Goal: Task Accomplishment & Management: Manage account settings

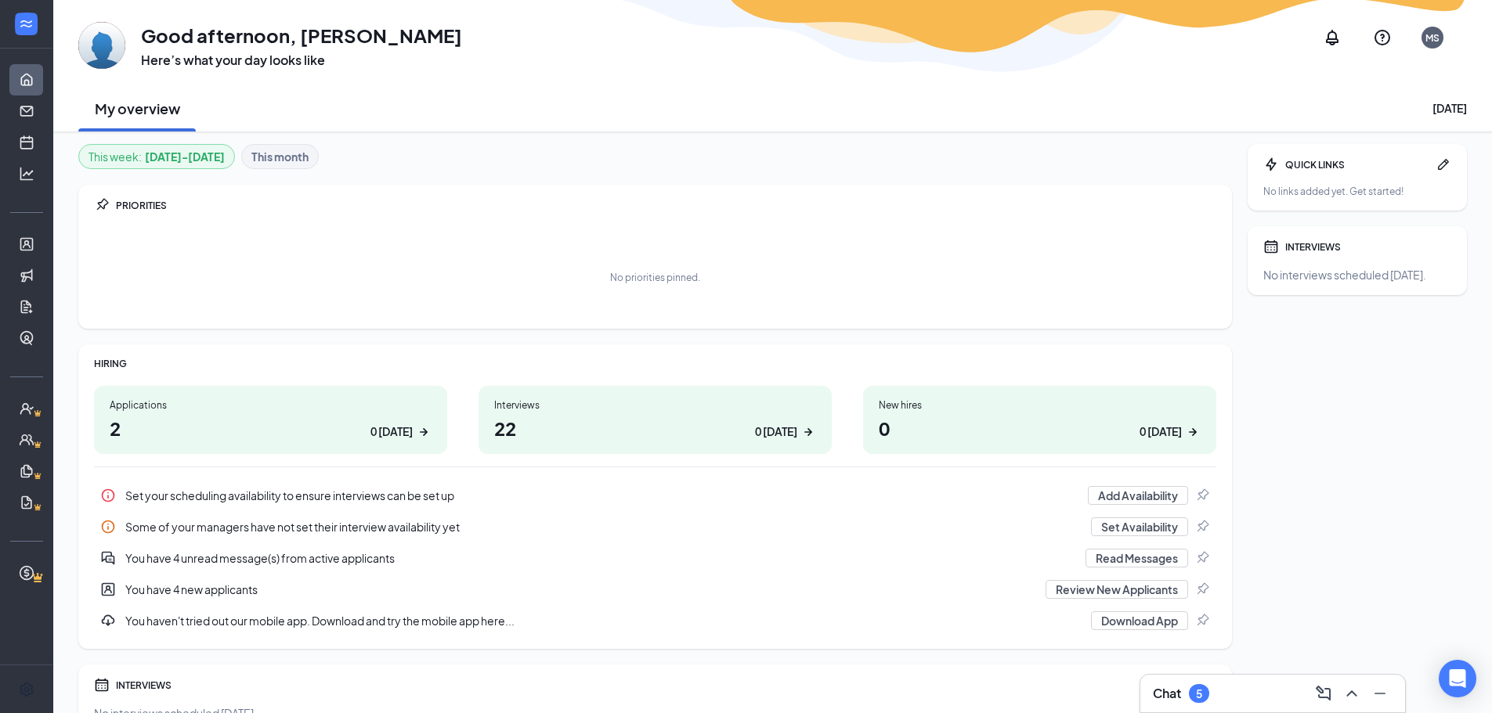
click at [1436, 34] on div "MS" at bounding box center [1432, 37] width 14 height 13
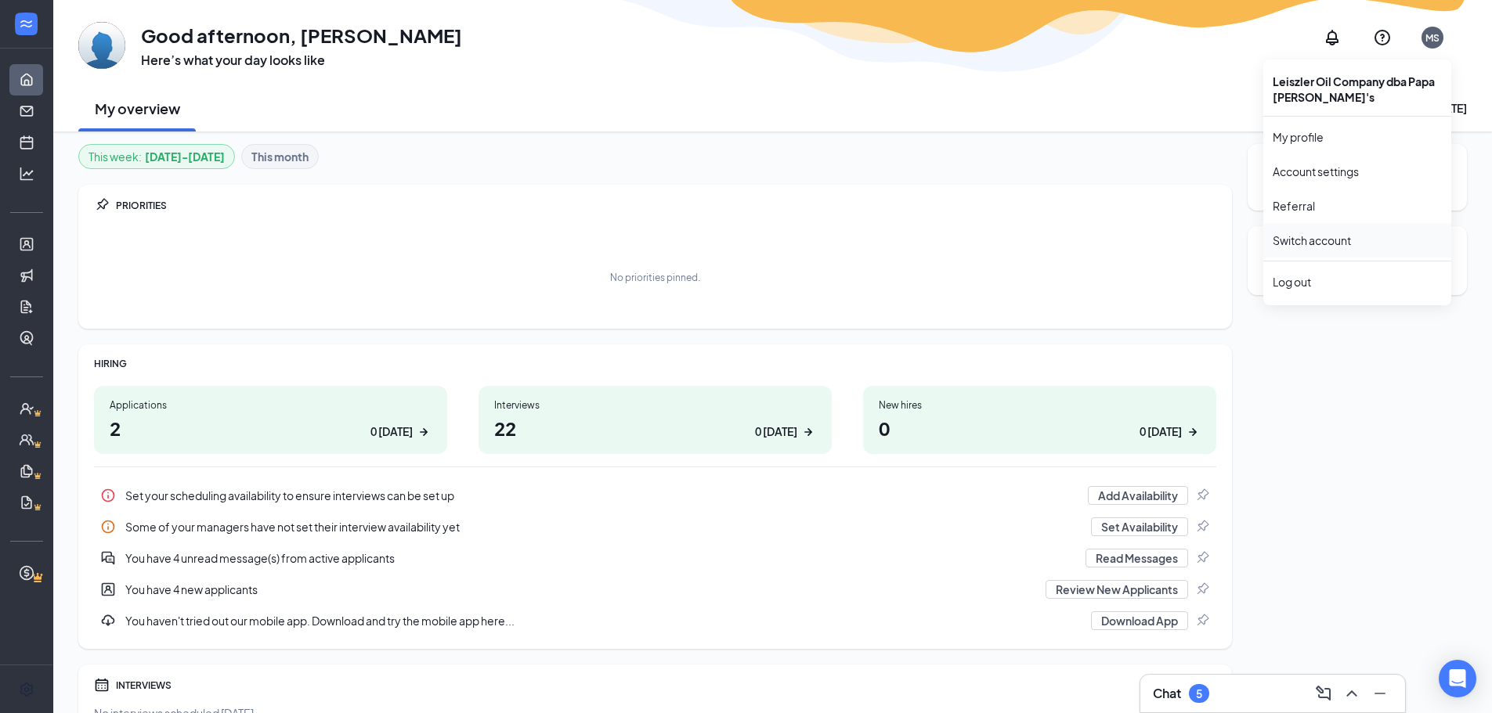
click at [1351, 233] on link "Switch account" at bounding box center [1311, 240] width 78 height 14
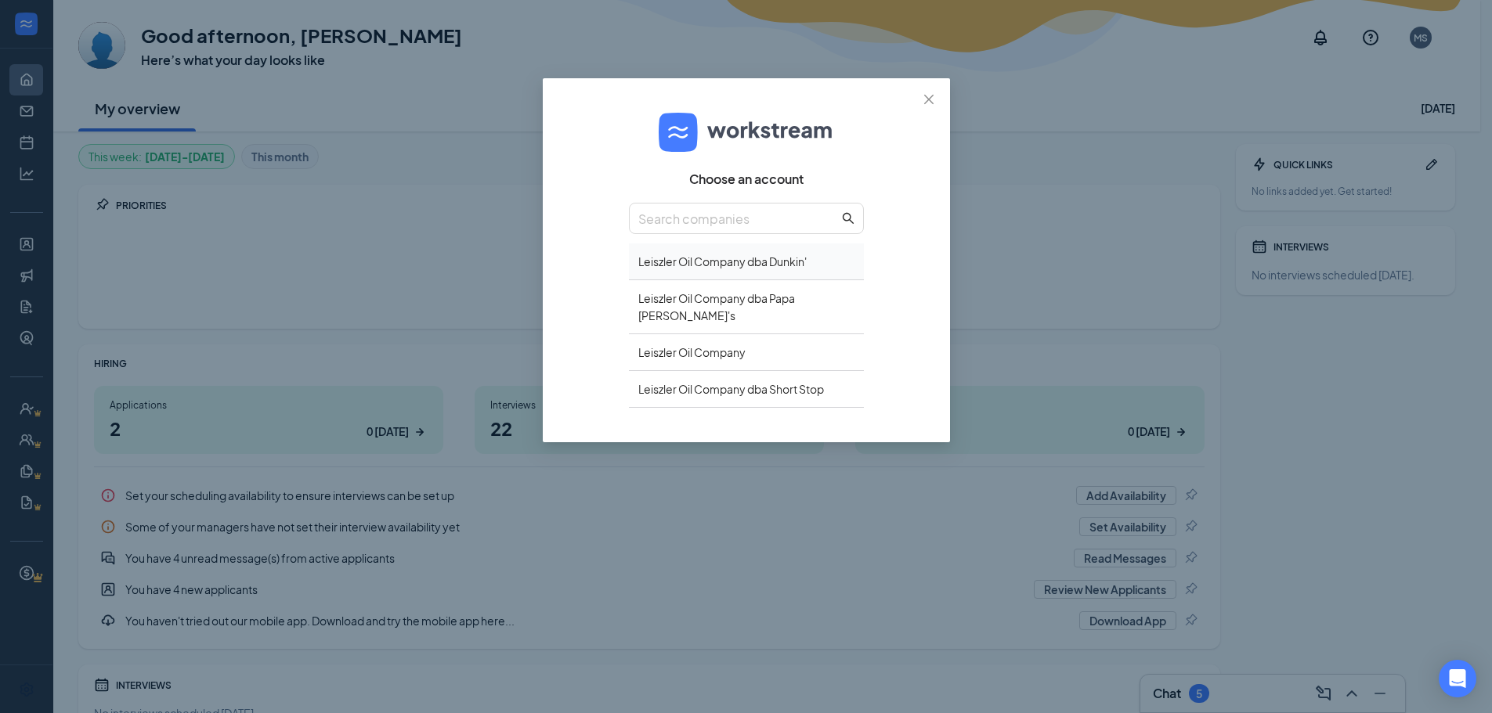
click at [781, 263] on div "Leiszler Oil Company dba Dunkin'" at bounding box center [746, 262] width 235 height 37
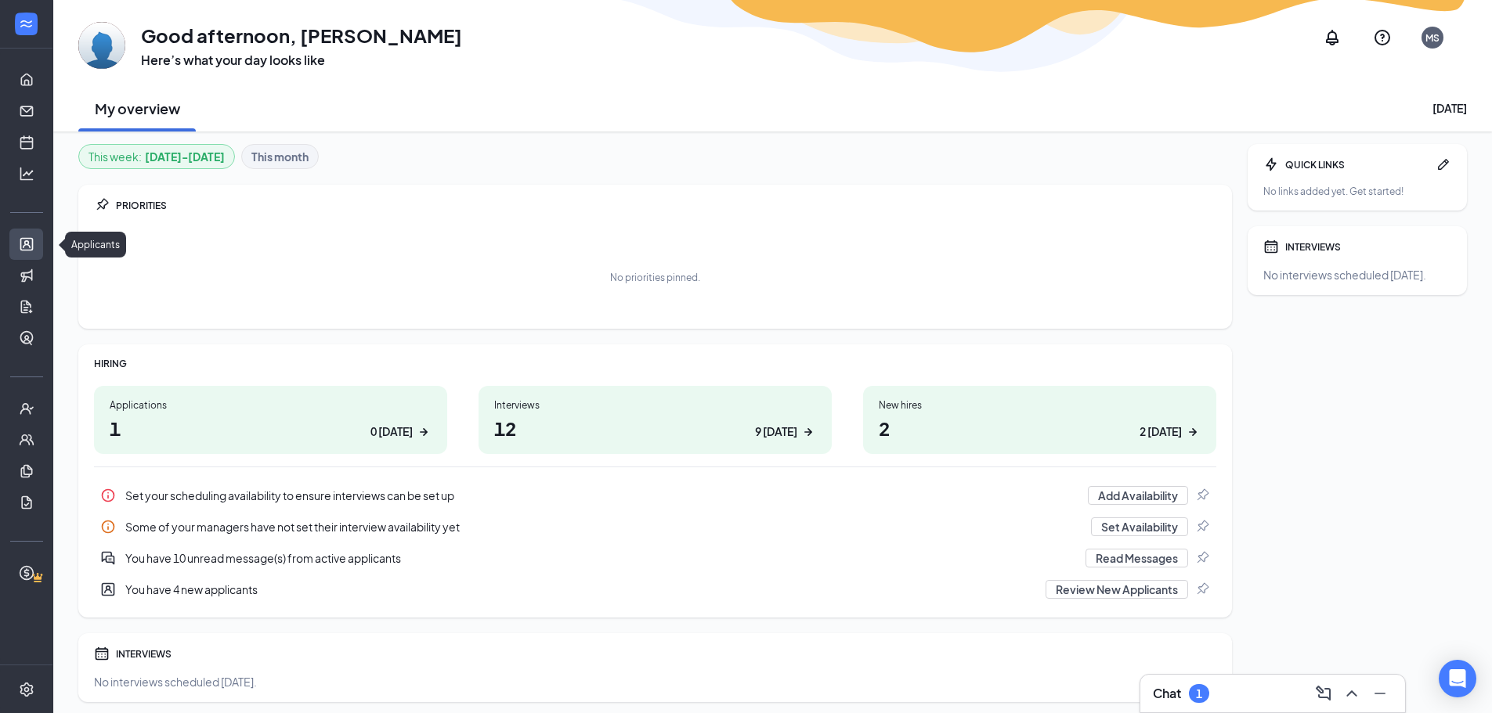
click at [41, 242] on link "Applicants" at bounding box center [49, 244] width 16 height 31
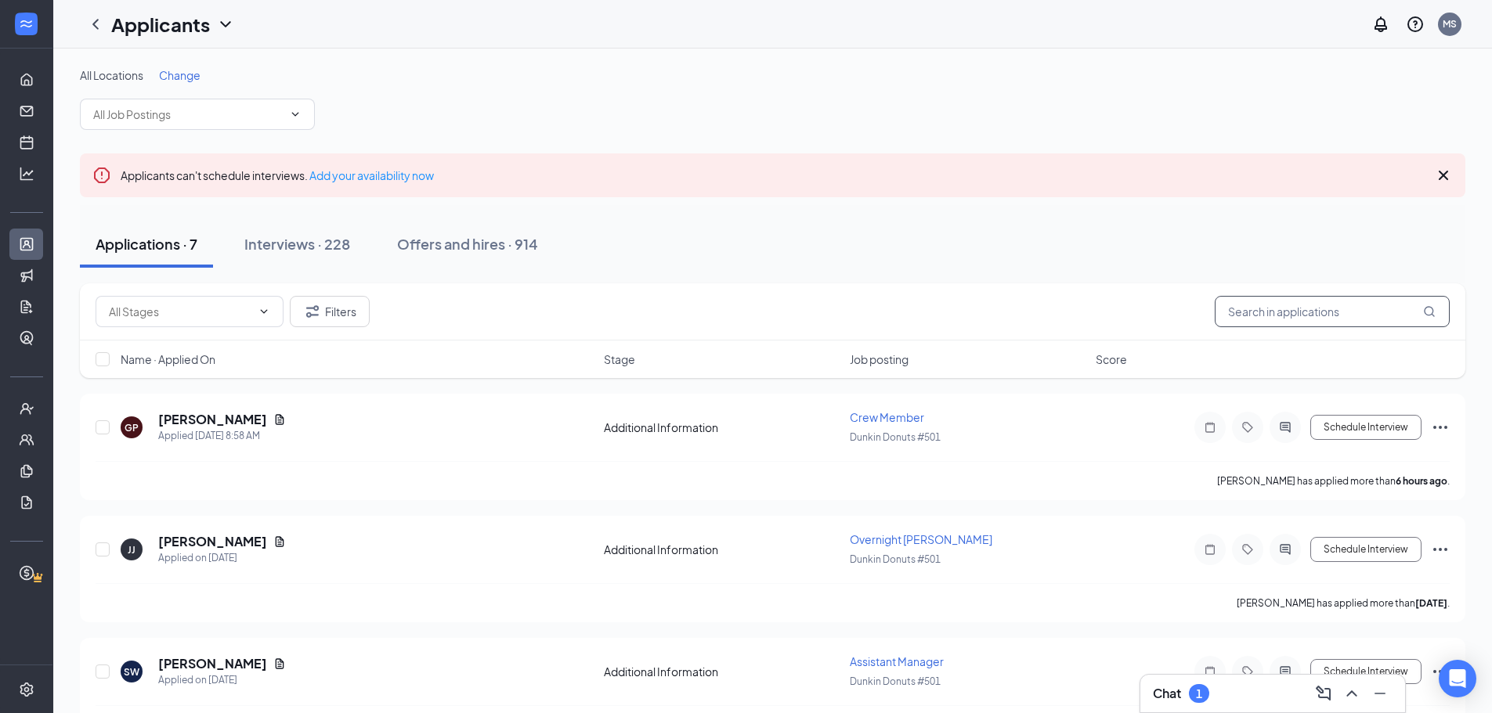
click at [1301, 316] on input "text" at bounding box center [1331, 311] width 235 height 31
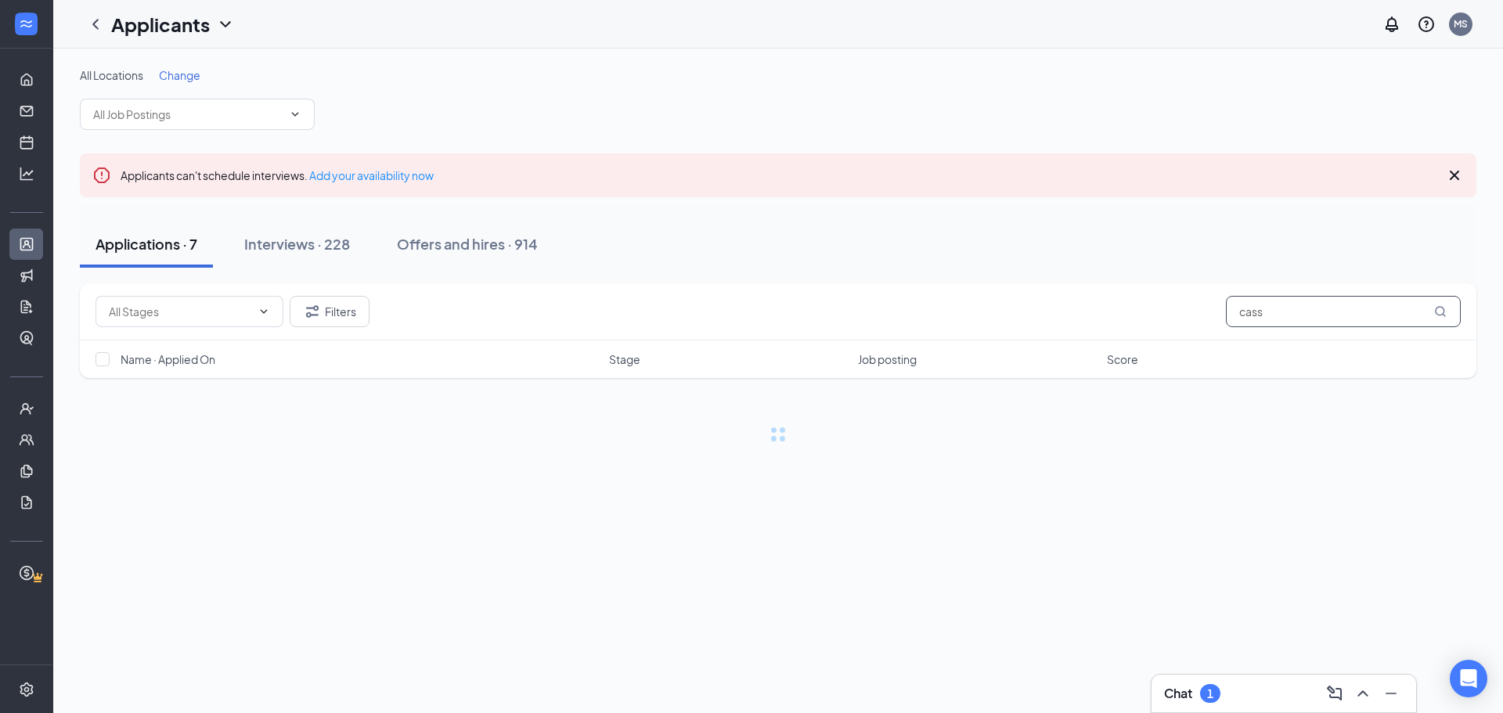
type input "cass"
click at [285, 229] on button "Interviews · 228" at bounding box center [297, 244] width 137 height 47
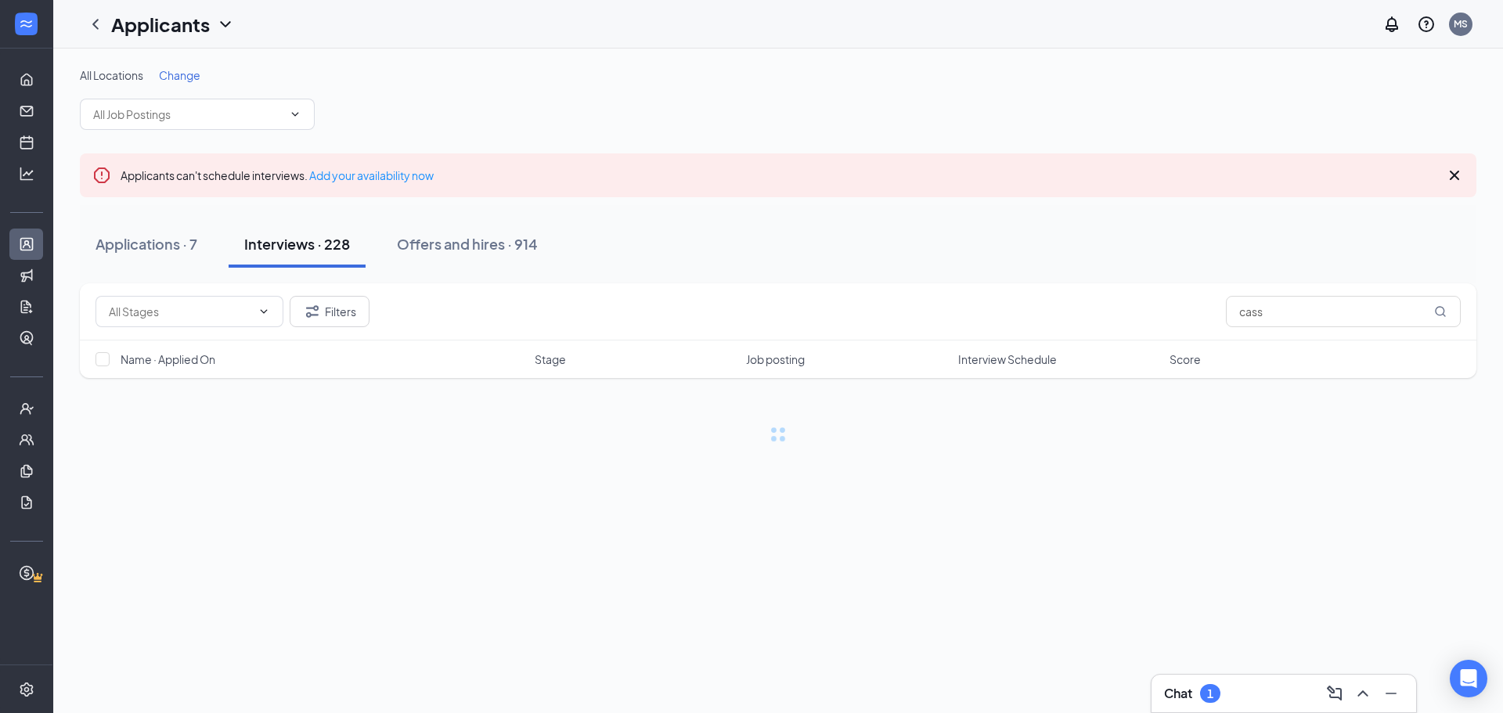
click at [281, 242] on div "Interviews · 228" at bounding box center [297, 244] width 106 height 20
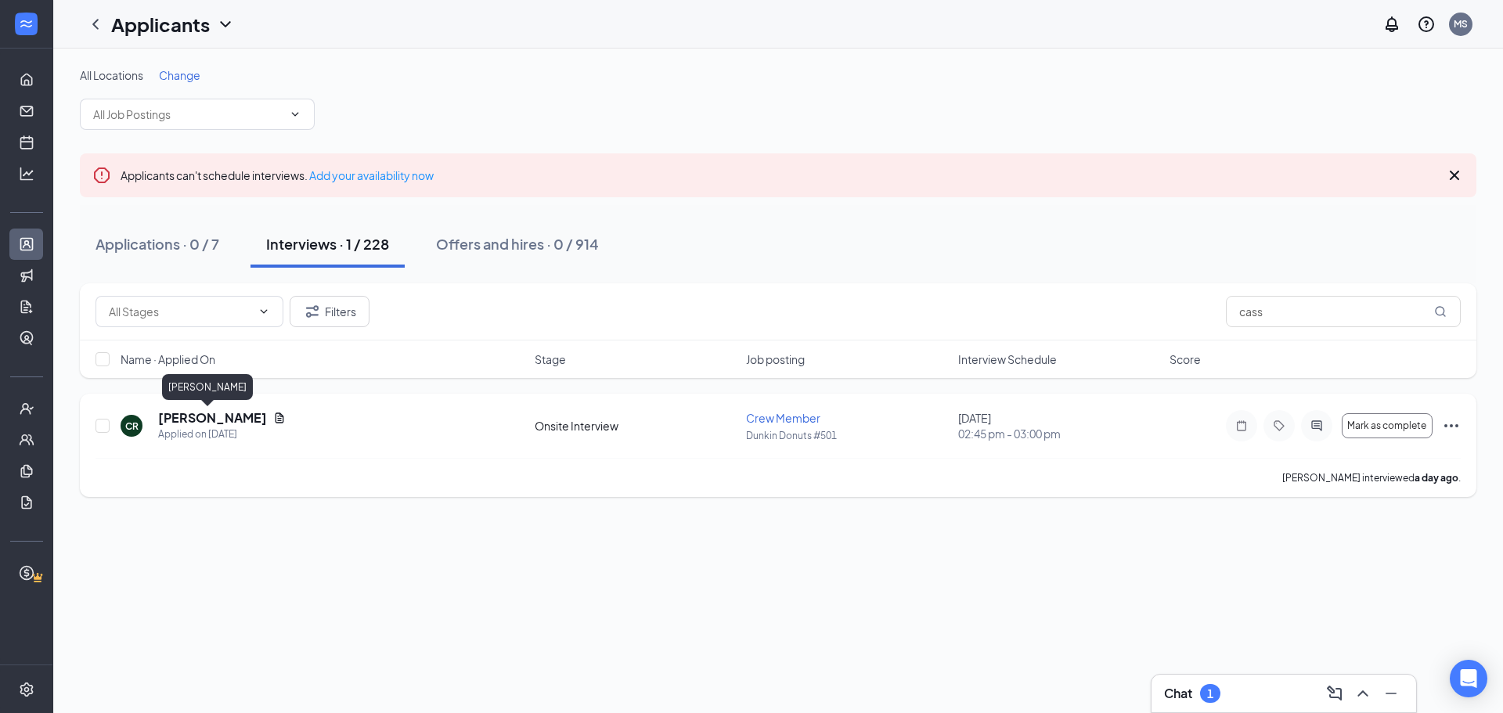
click at [184, 416] on h5 "Cassidy Rich" at bounding box center [212, 418] width 109 height 17
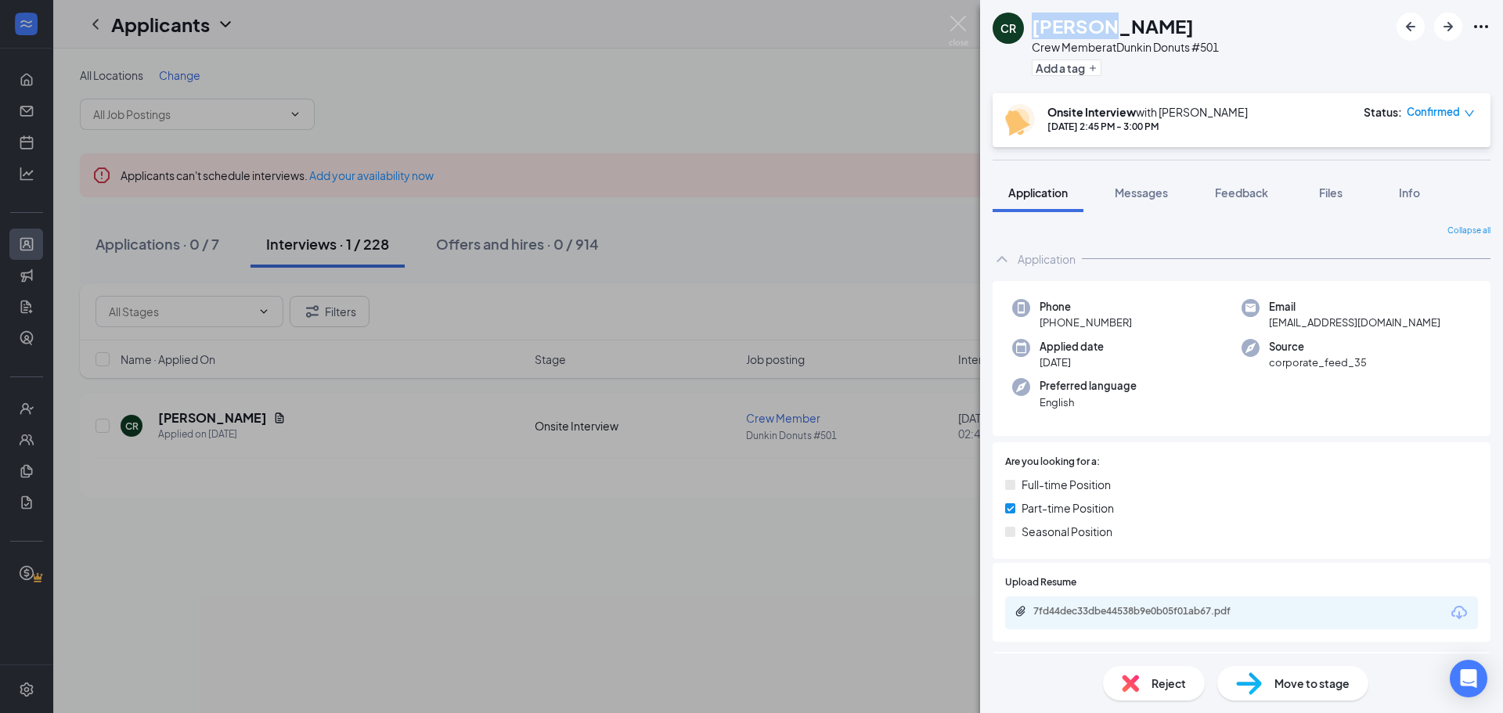
drag, startPoint x: 1035, startPoint y: 23, endPoint x: 1102, endPoint y: 23, distance: 67.3
click at [1102, 23] on h1 "Cassidy Rich" at bounding box center [1113, 26] width 162 height 27
copy h1 "Cassidy"
drag, startPoint x: 1298, startPoint y: 69, endPoint x: 1107, endPoint y: 14, distance: 198.8
click at [1280, 63] on div "CR Cassidy Rich Crew Member at Dunkin Donuts #501 Add a tag" at bounding box center [1241, 46] width 523 height 93
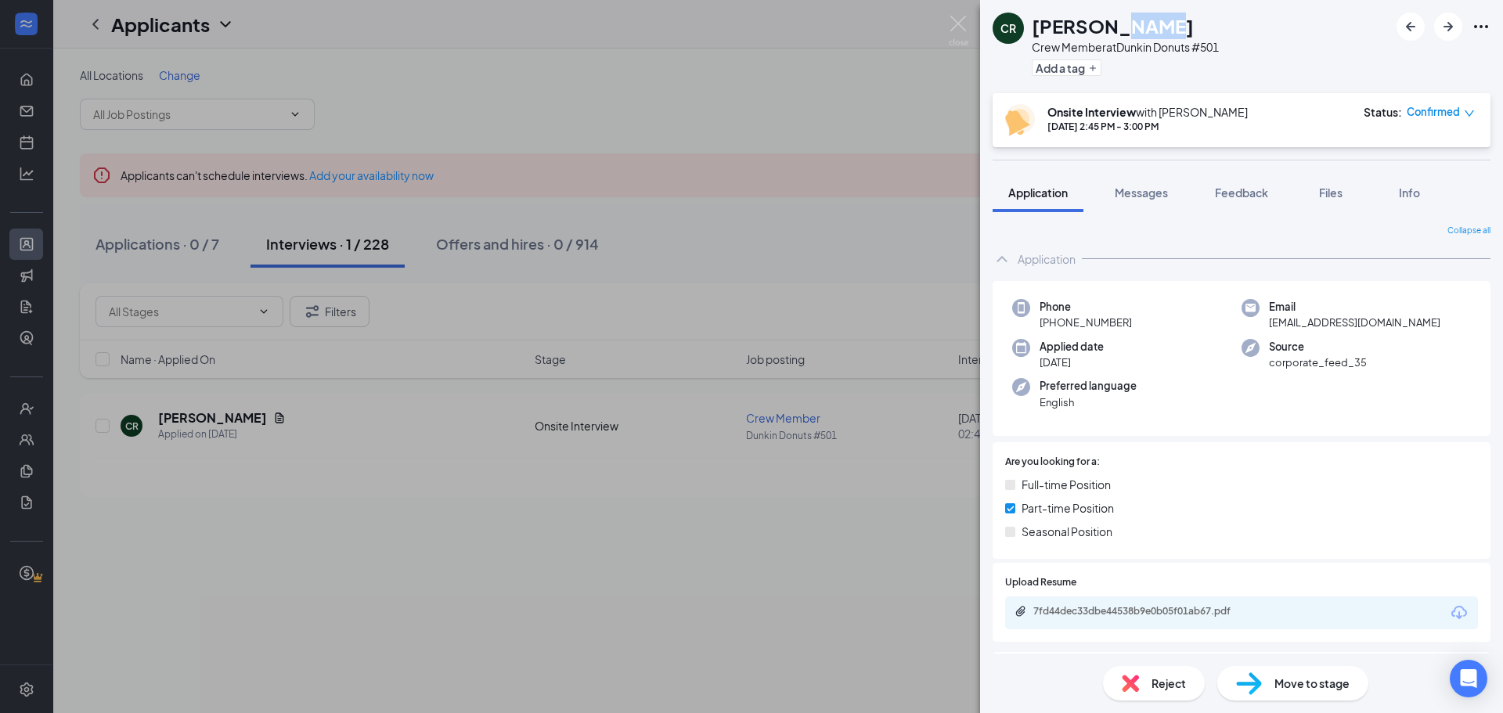
drag, startPoint x: 1109, startPoint y: 21, endPoint x: 1167, endPoint y: 26, distance: 58.9
click at [1167, 26] on div "Cassidy Rich" at bounding box center [1125, 26] width 187 height 27
copy h1 "Rich"
drag, startPoint x: 1399, startPoint y: 330, endPoint x: 1265, endPoint y: 327, distance: 134.7
click at [1265, 327] on div "Email cassidyrich96@gmail.com" at bounding box center [1356, 315] width 229 height 32
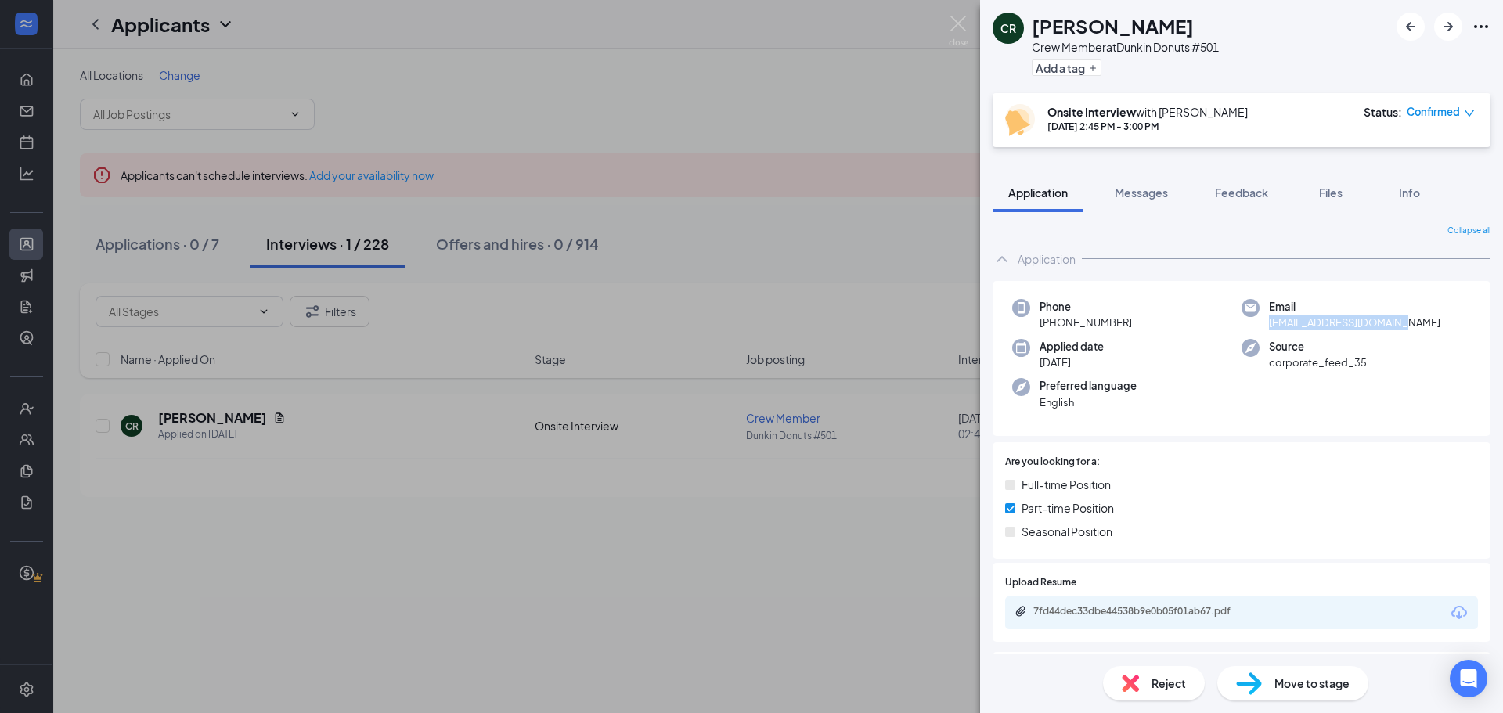
copy span "cassidyrich96@gmail.com"
drag, startPoint x: 1130, startPoint y: 323, endPoint x: 1054, endPoint y: 329, distance: 76.2
click at [1054, 329] on div "Phone +1 (785) 223-3253" at bounding box center [1126, 315] width 229 height 32
copy span "(785) 223-3253"
click at [1249, 677] on img at bounding box center [1249, 684] width 26 height 23
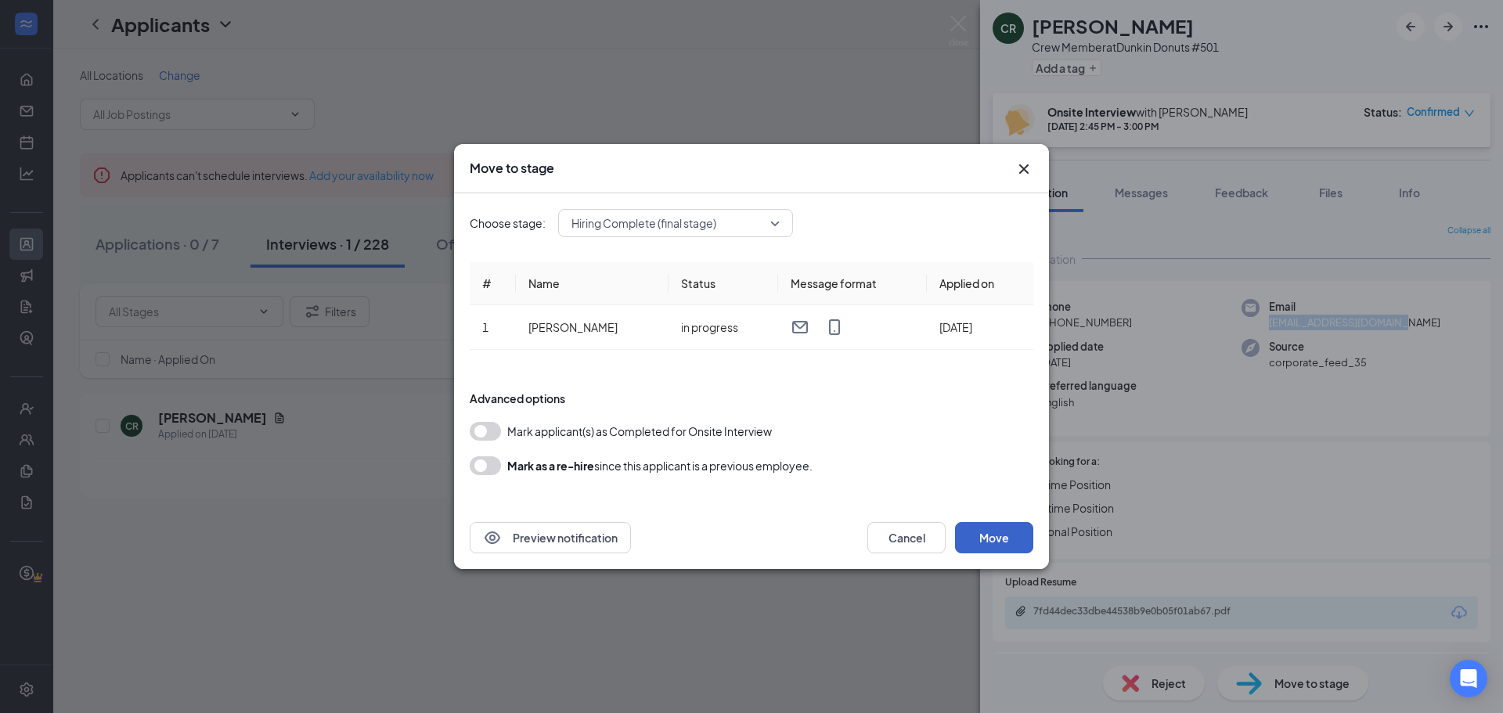
click at [985, 532] on button "Move" at bounding box center [994, 537] width 78 height 31
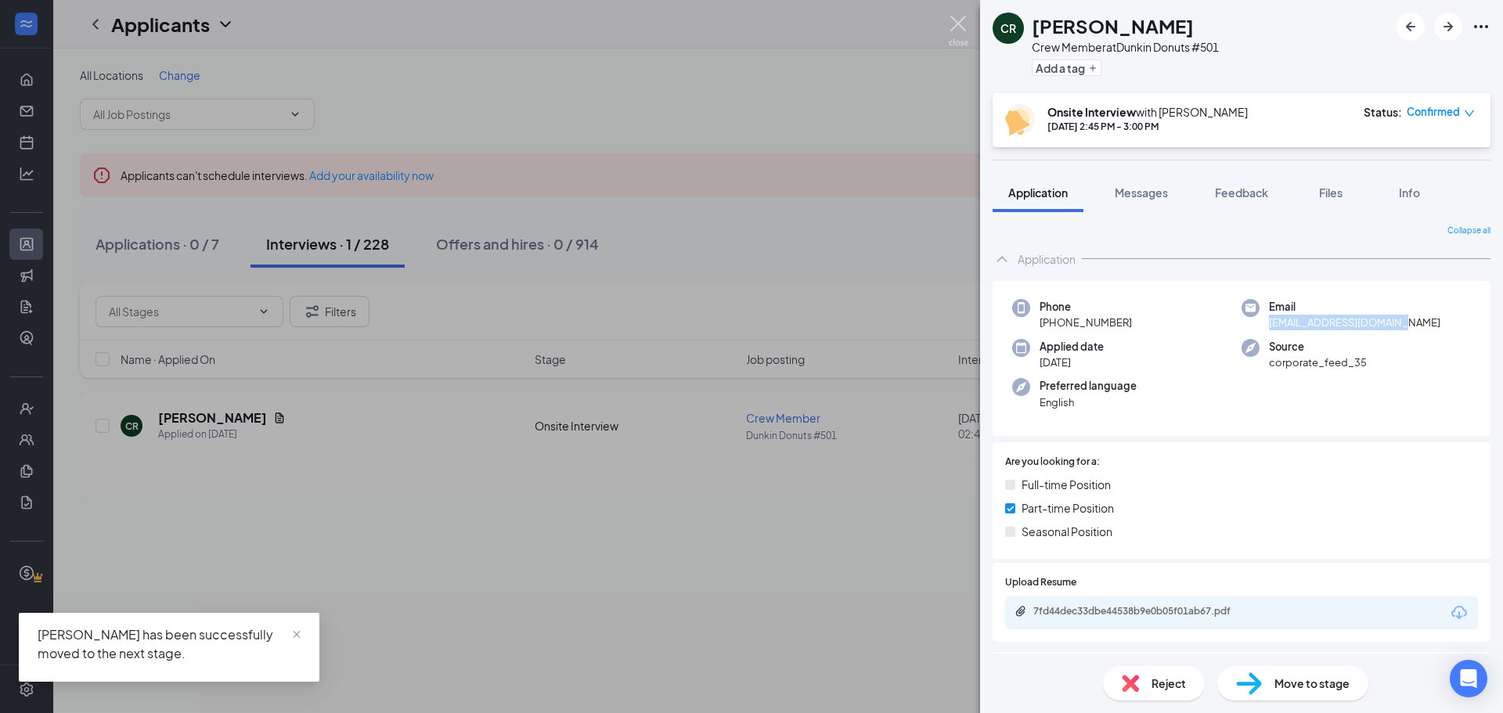
click at [961, 19] on img at bounding box center [959, 31] width 20 height 31
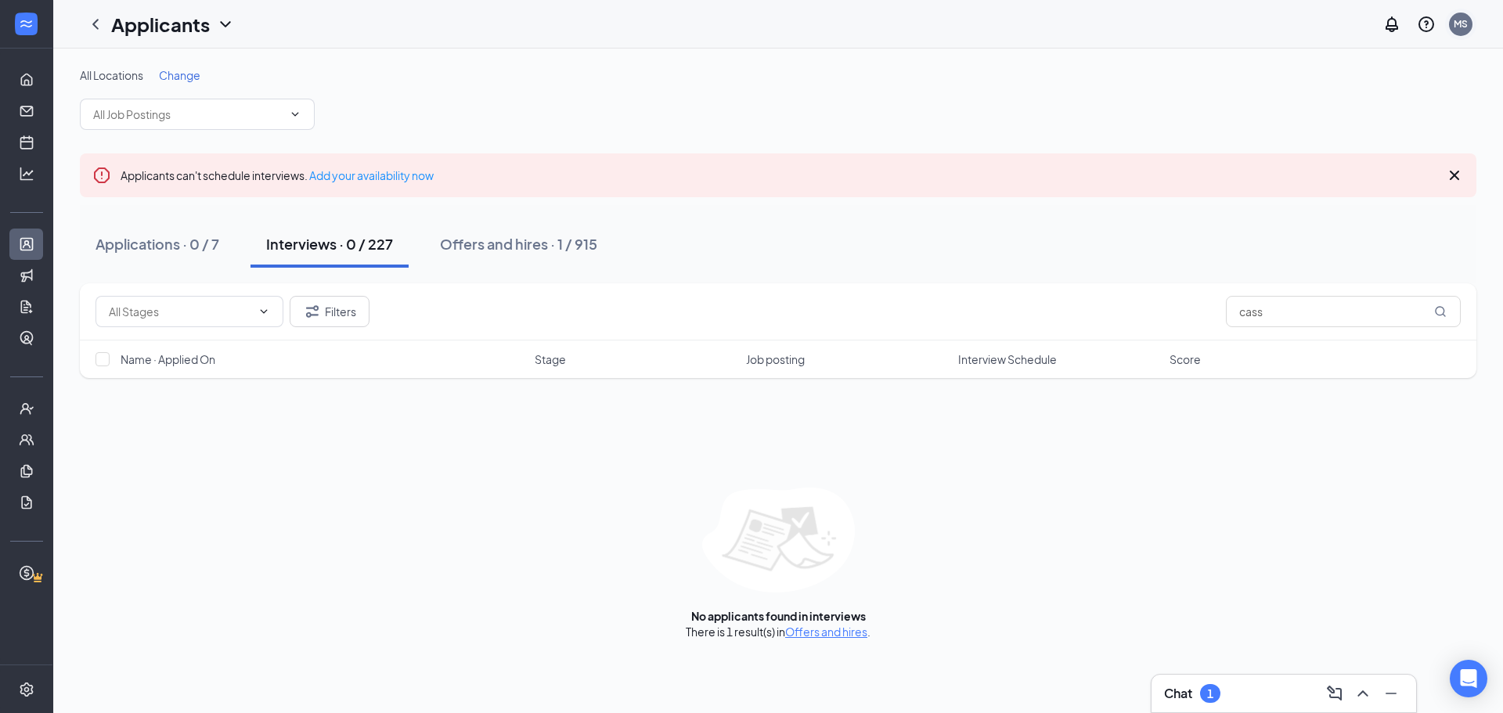
click at [1462, 27] on div "MS" at bounding box center [1461, 23] width 14 height 13
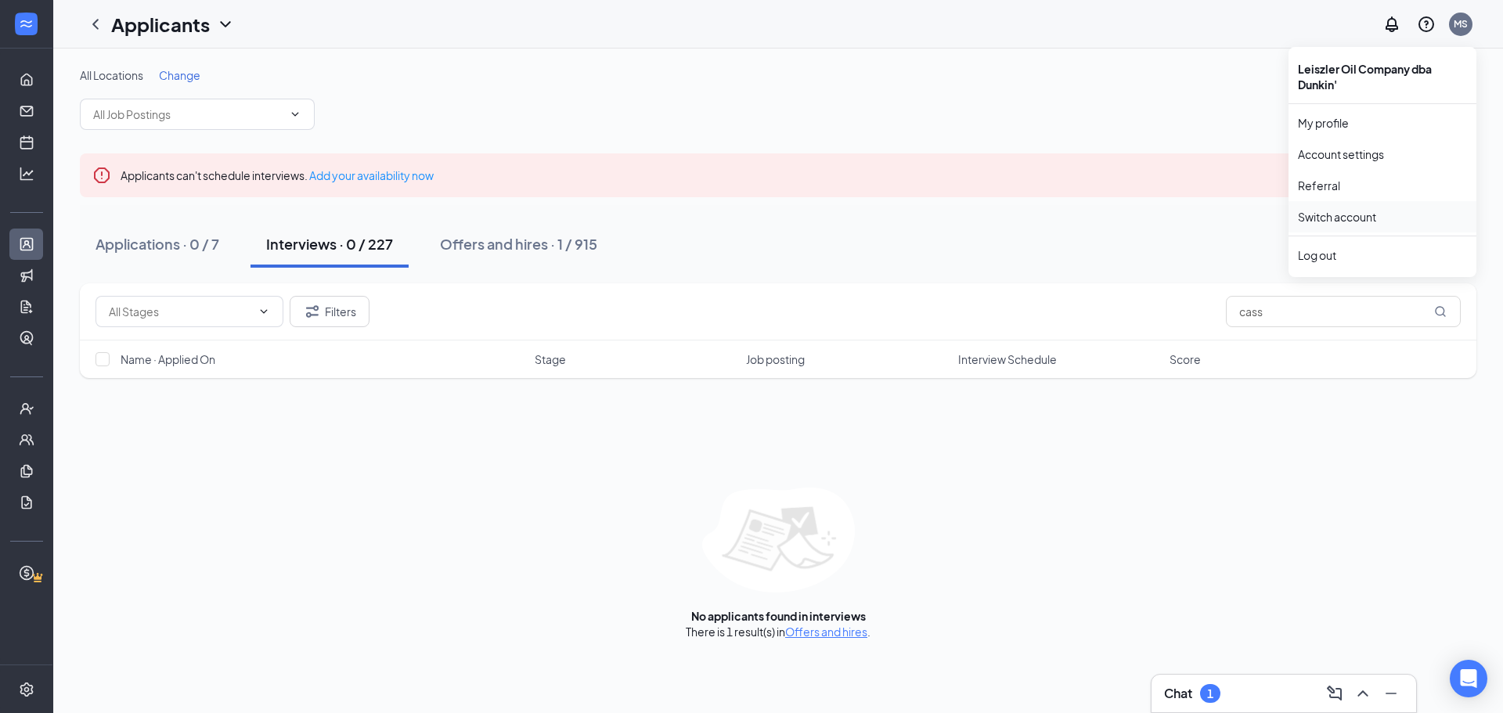
click at [1373, 217] on link "Switch account" at bounding box center [1337, 217] width 78 height 14
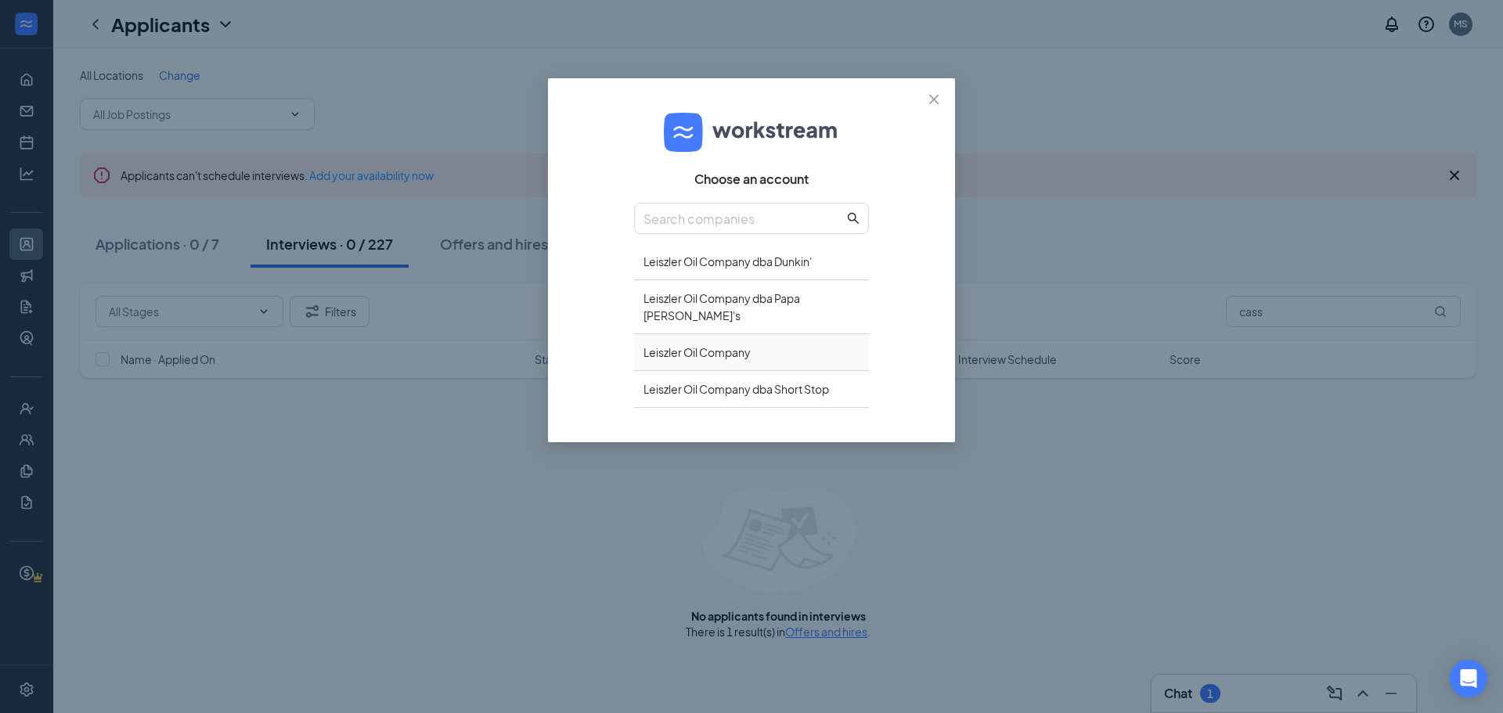
click at [738, 341] on div "Leiszler Oil Company" at bounding box center [751, 352] width 235 height 37
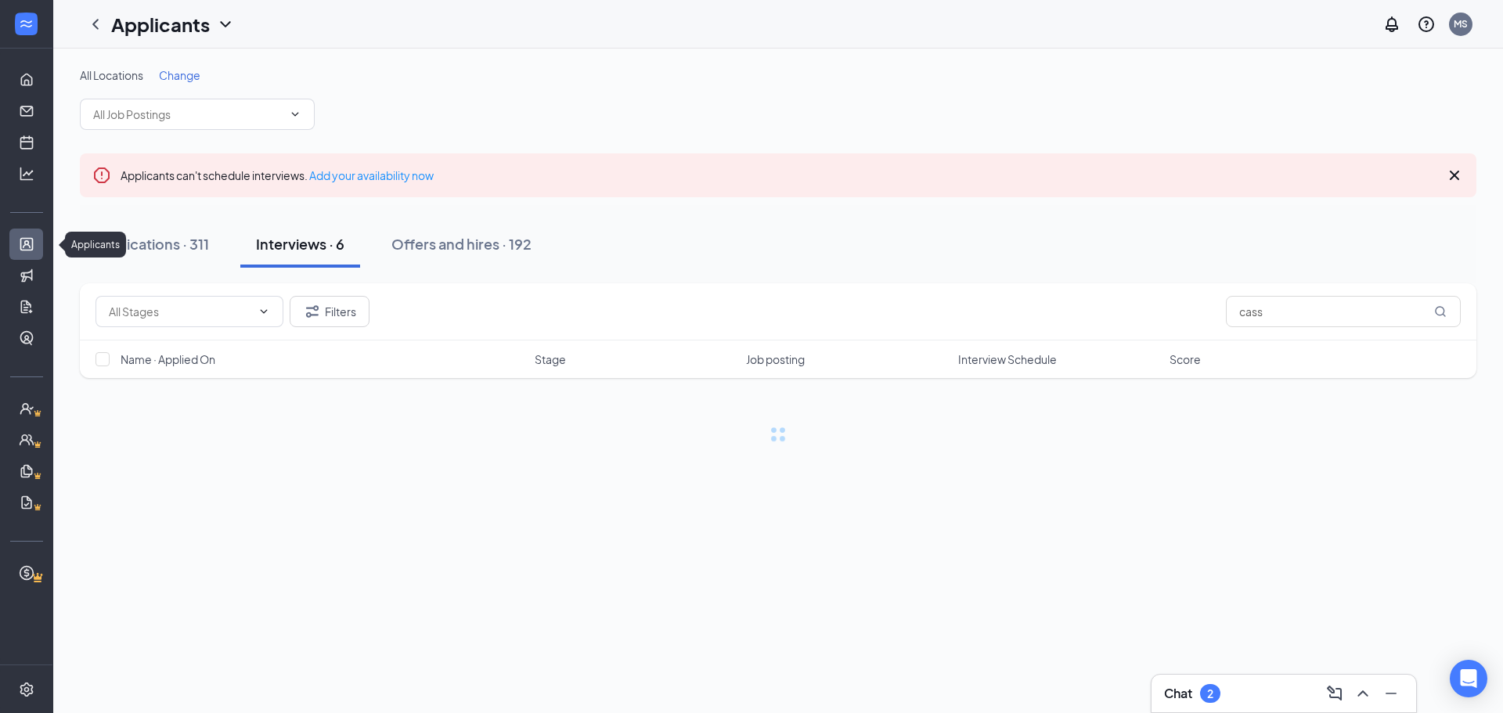
click at [41, 238] on link "Applicants" at bounding box center [49, 244] width 16 height 31
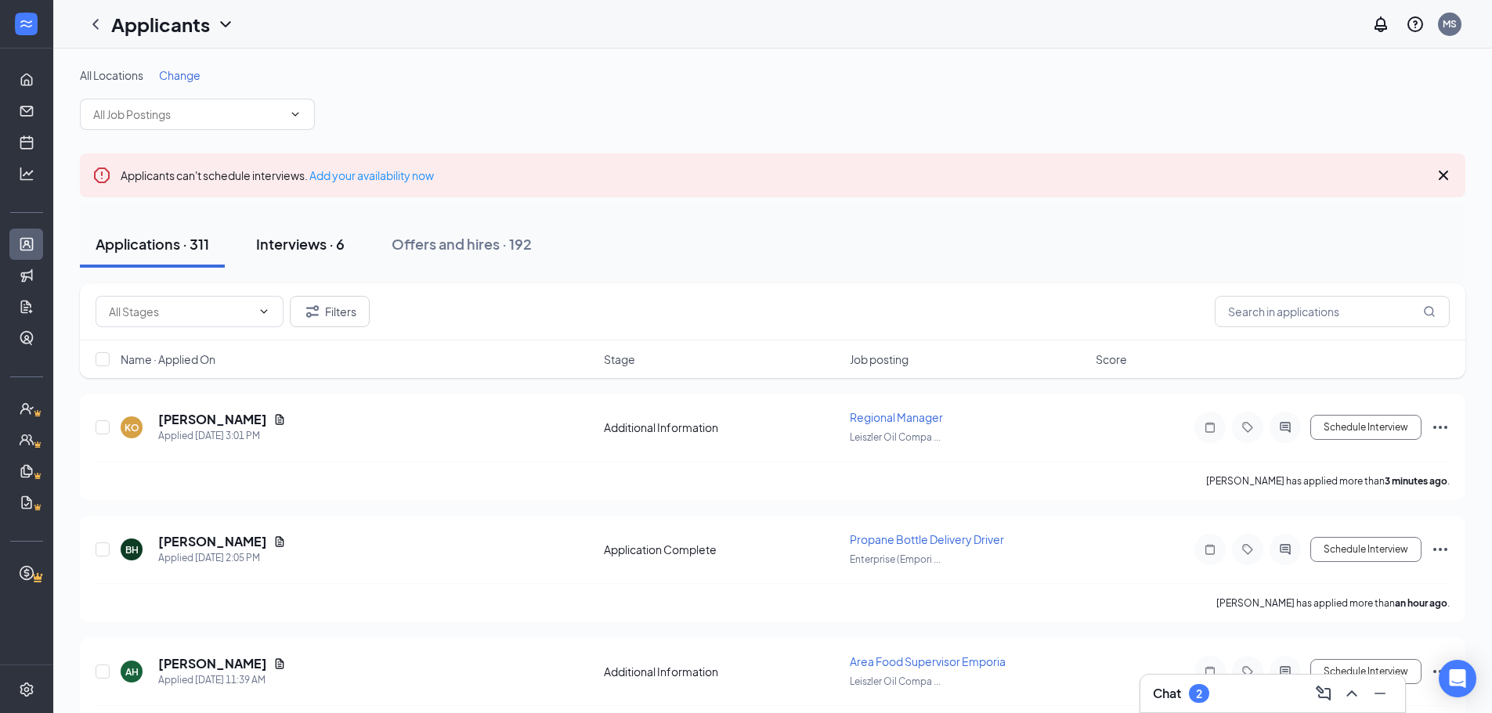
click at [282, 245] on div "Interviews · 6" at bounding box center [300, 244] width 88 height 20
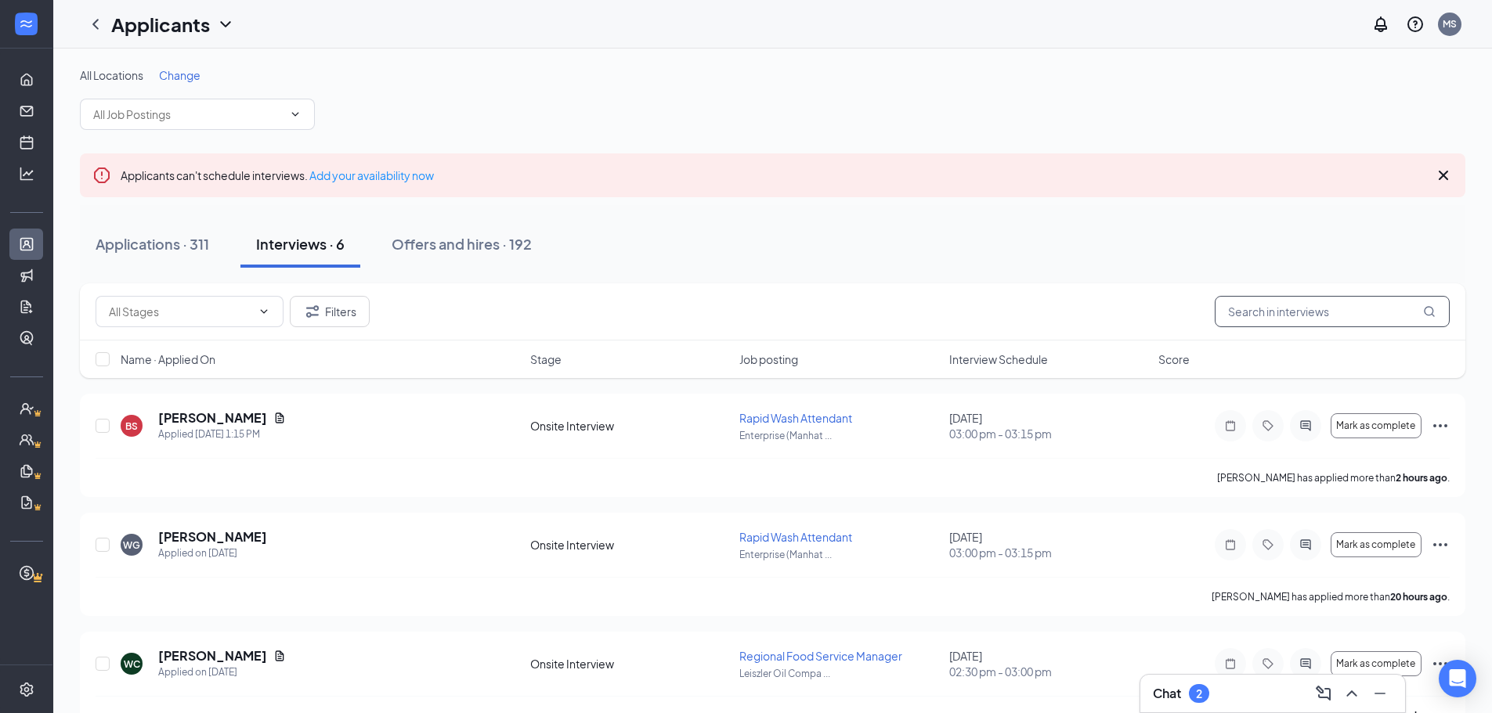
click at [1268, 302] on input "text" at bounding box center [1331, 311] width 235 height 31
type input "carter"
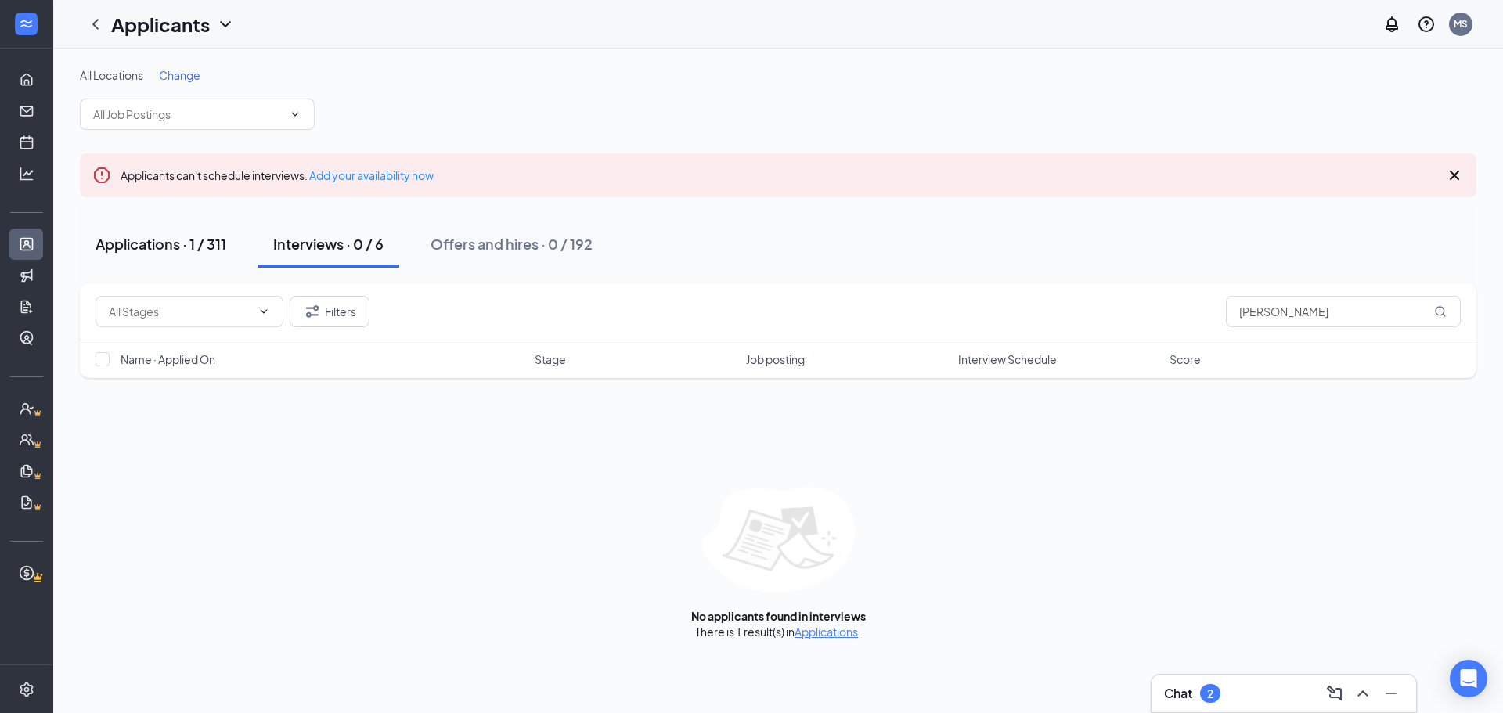
click at [121, 246] on div "Applications · 1 / 311" at bounding box center [161, 244] width 131 height 20
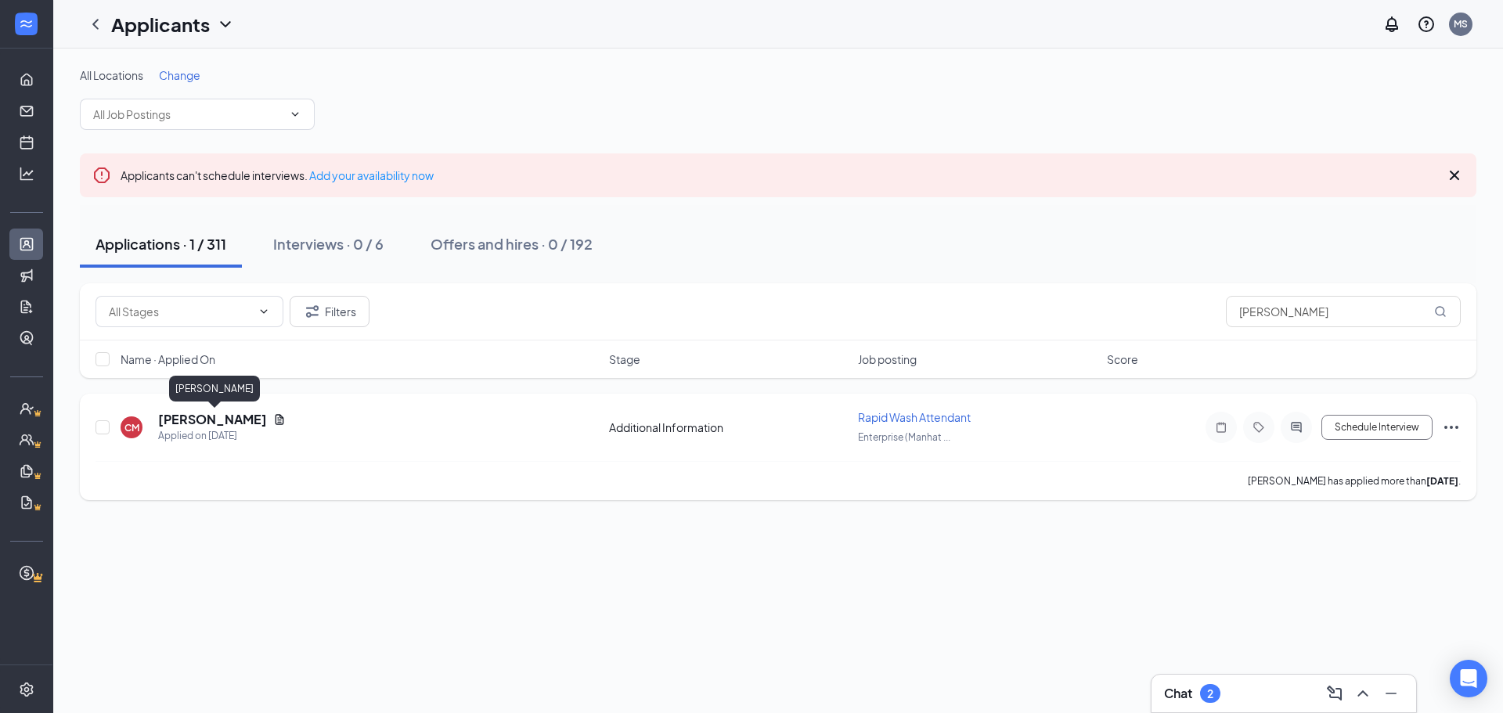
click at [206, 417] on h5 "CARTER MAYGINNES" at bounding box center [212, 419] width 109 height 17
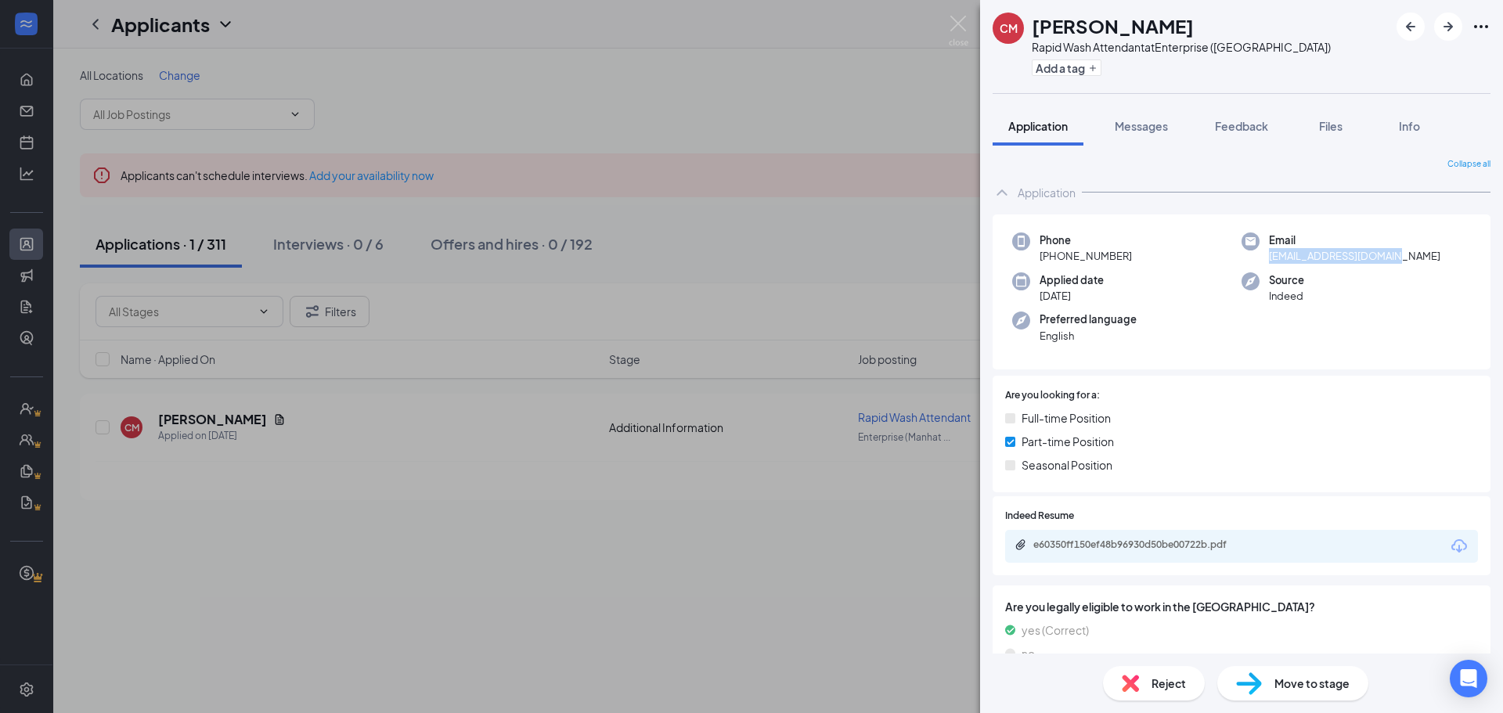
drag, startPoint x: 1395, startPoint y: 259, endPoint x: 1252, endPoint y: 264, distance: 142.6
click at [1252, 264] on div "Email cmayginnes23@gmail.com" at bounding box center [1356, 249] width 229 height 32
drag, startPoint x: 1130, startPoint y: 256, endPoint x: 1051, endPoint y: 257, distance: 79.1
click at [1051, 257] on div "Phone +1 (785) 488-6511" at bounding box center [1126, 249] width 229 height 32
copy span "(785) 488-6511"
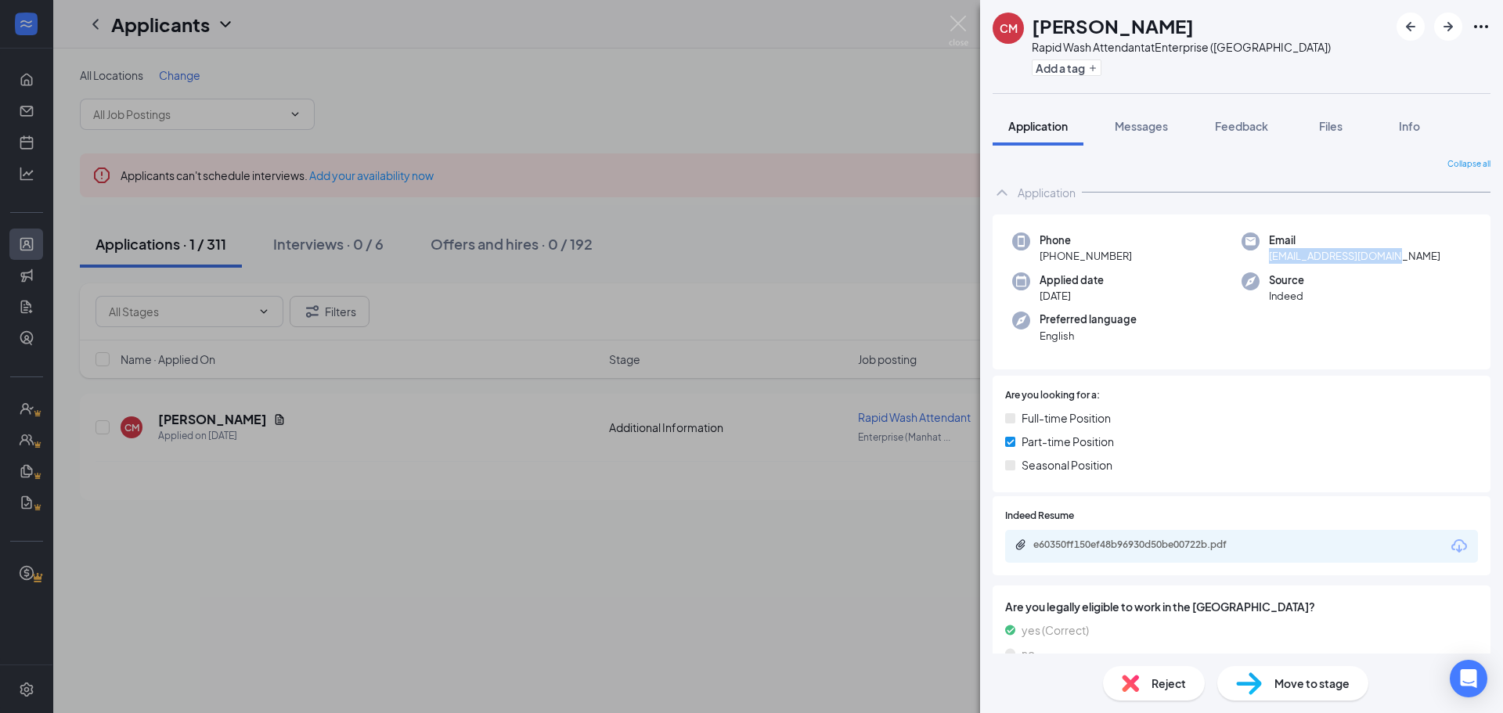
click at [1257, 691] on img at bounding box center [1249, 684] width 26 height 23
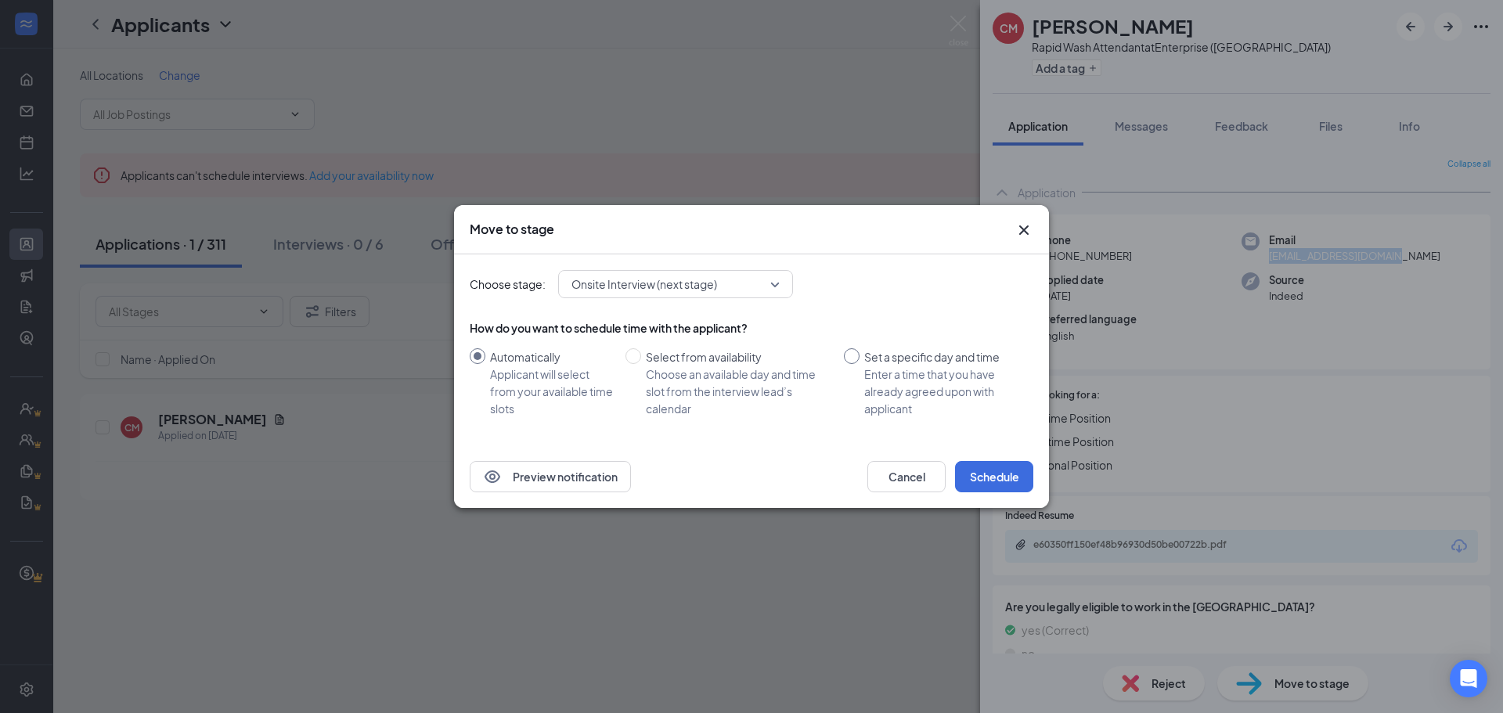
click at [853, 353] on input "Set a specific day and time Enter a time that you have already agreed upon with…" at bounding box center [852, 356] width 16 height 16
radio input "true"
radio input "false"
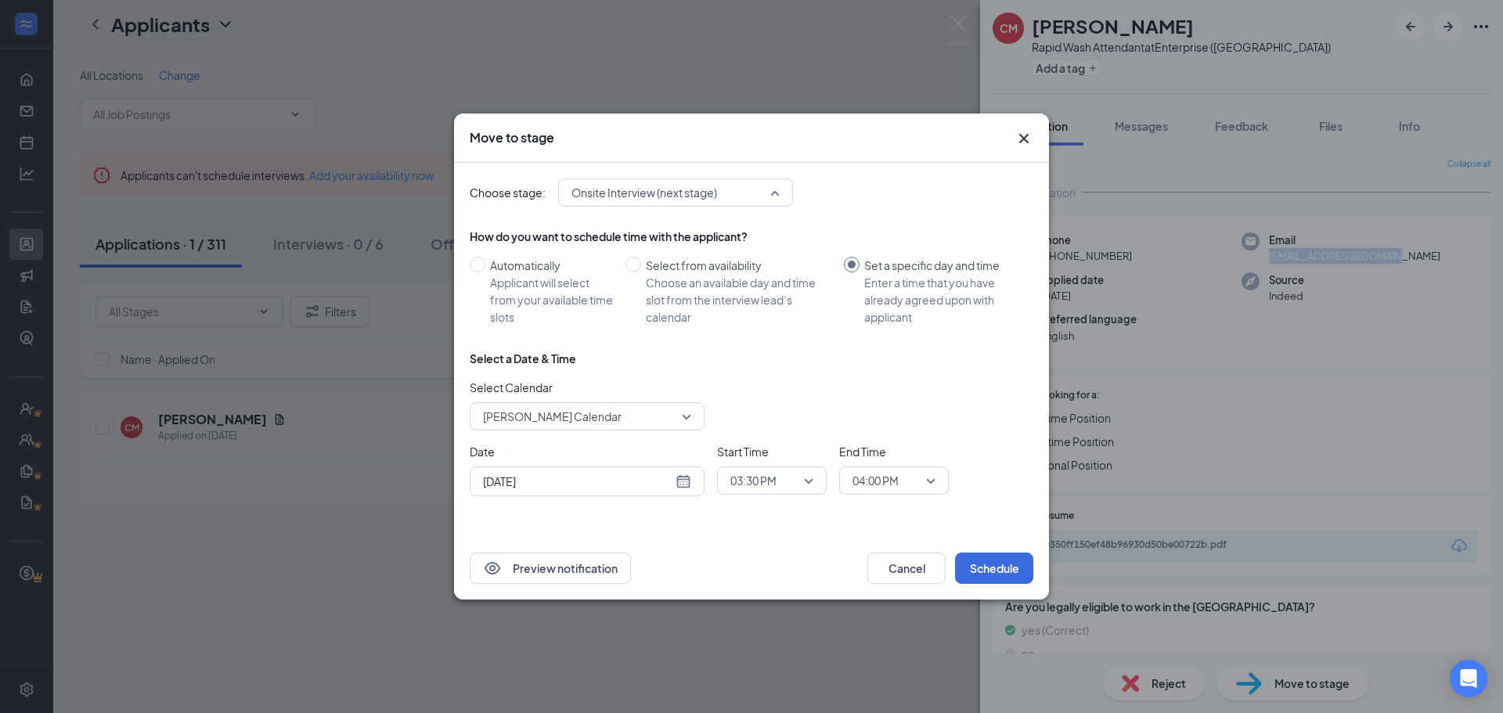
click at [779, 196] on span "Onsite Interview (next stage)" at bounding box center [676, 192] width 208 height 23
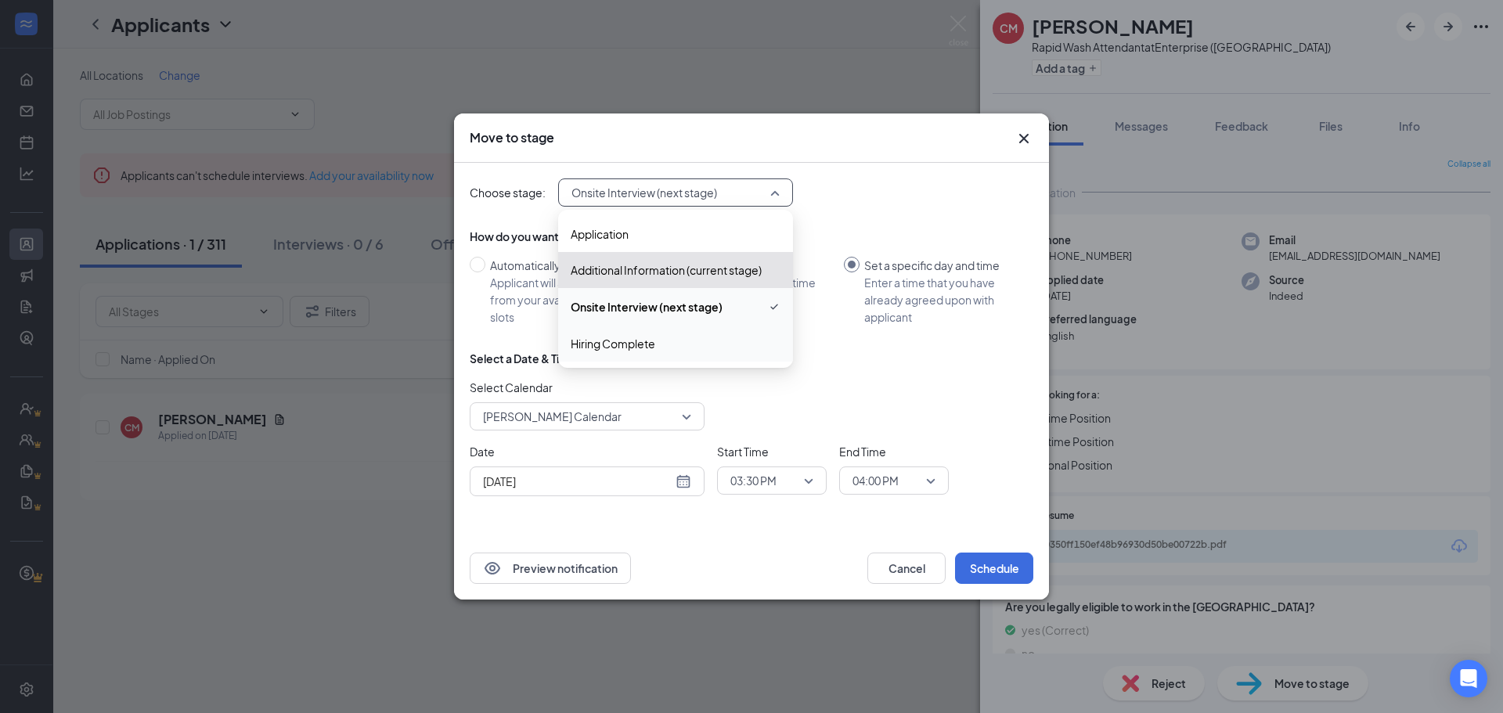
click at [650, 350] on span "Hiring Complete" at bounding box center [613, 343] width 85 height 17
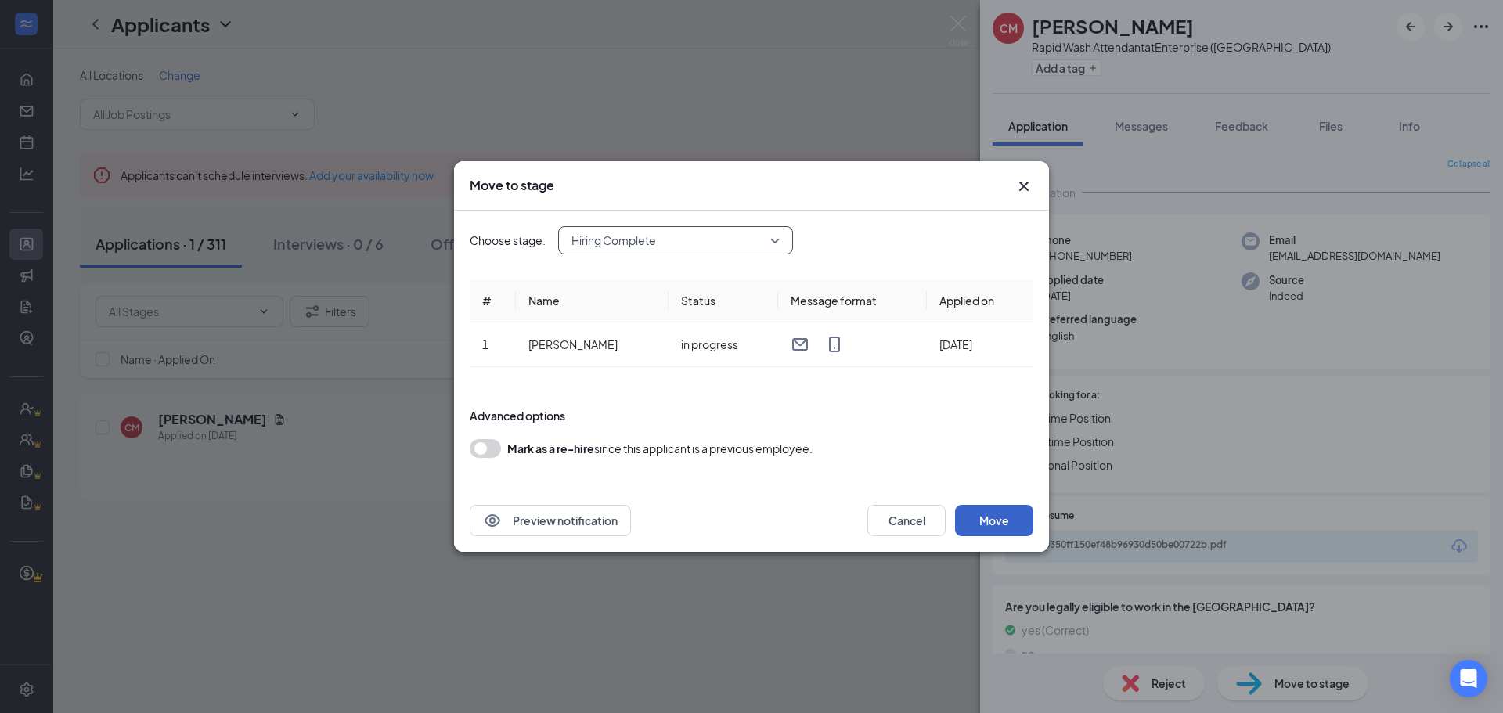
click at [1009, 520] on button "Move" at bounding box center [994, 520] width 78 height 31
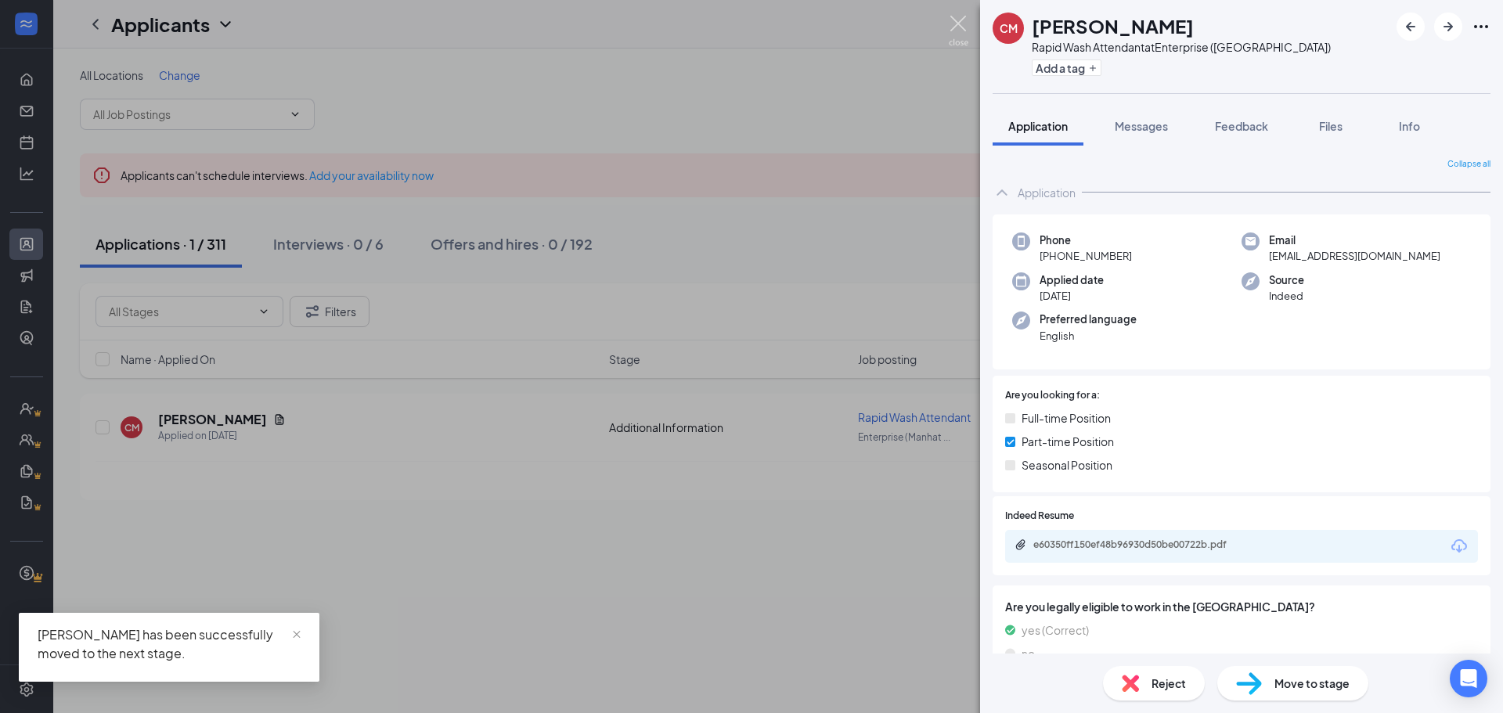
drag, startPoint x: 958, startPoint y: 27, endPoint x: 1470, endPoint y: 66, distance: 513.5
click at [959, 28] on img at bounding box center [959, 31] width 20 height 31
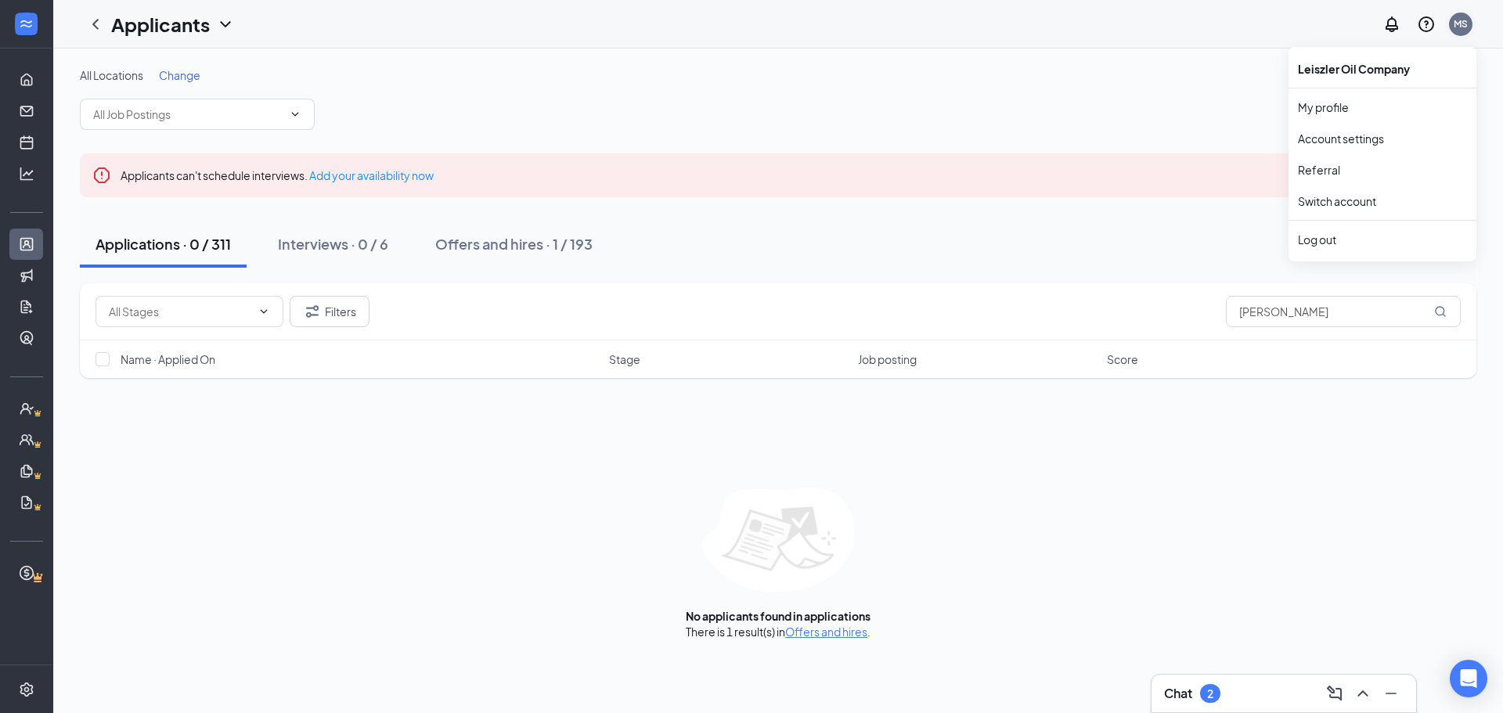
click at [1460, 21] on div "MS" at bounding box center [1461, 23] width 14 height 13
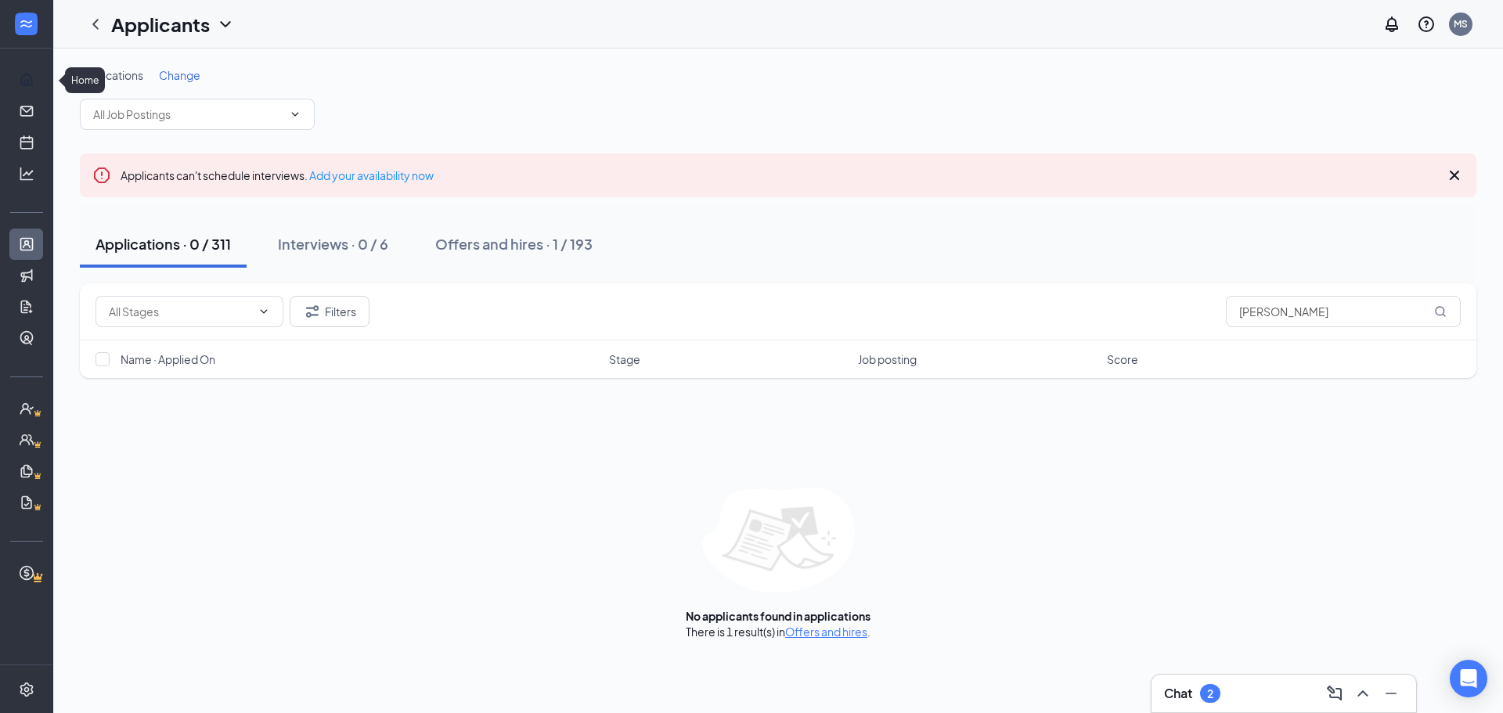
click at [41, 74] on link "Home" at bounding box center [49, 79] width 16 height 31
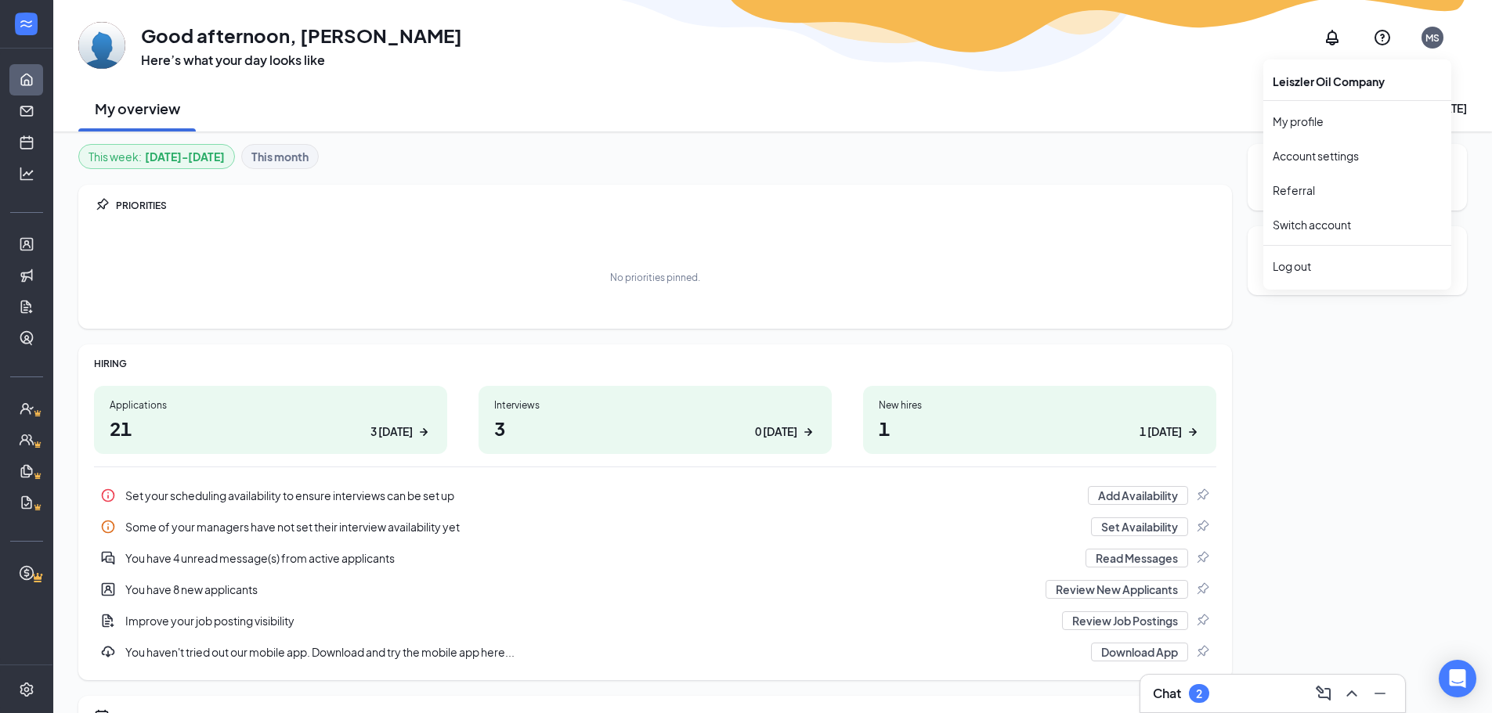
click at [1431, 34] on div "MS" at bounding box center [1432, 37] width 14 height 13
click at [1317, 222] on link "Switch account" at bounding box center [1311, 225] width 78 height 14
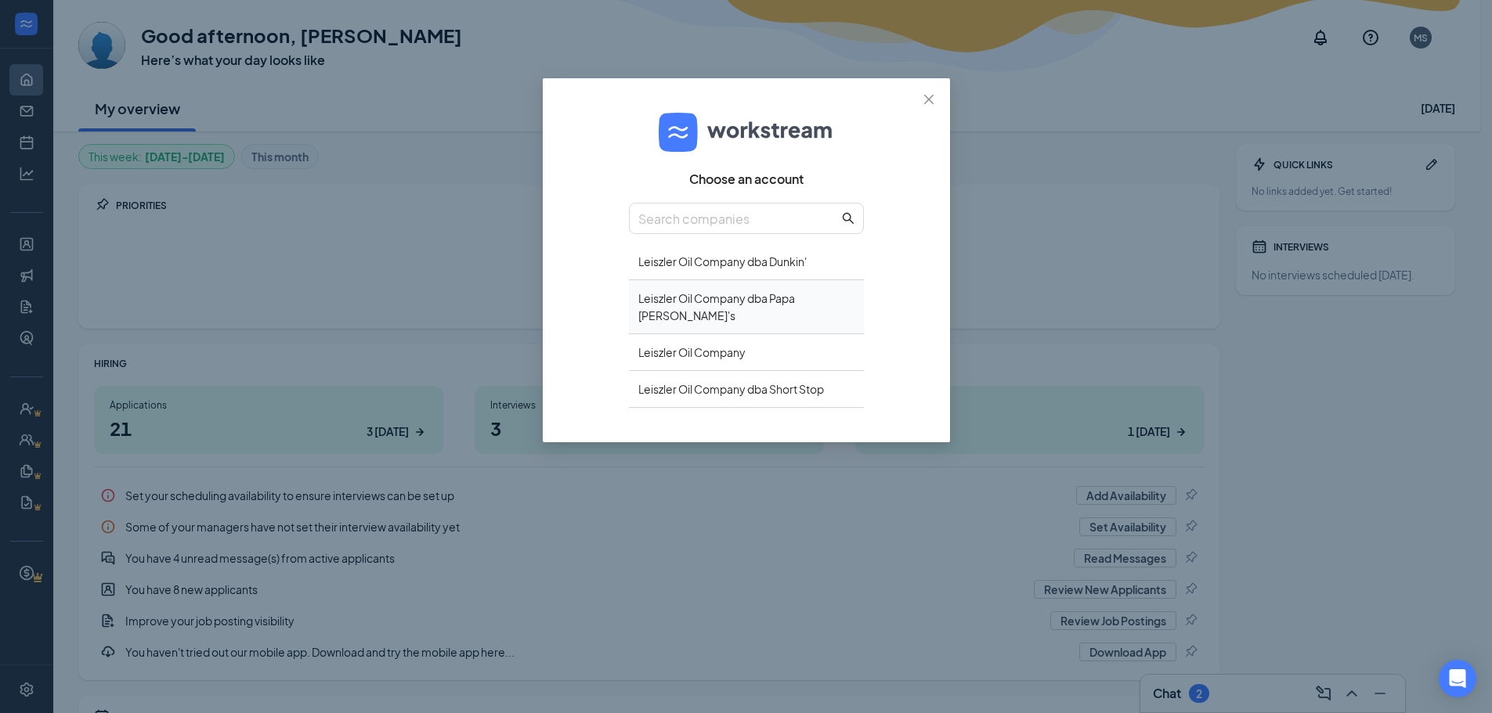
click at [756, 298] on div "Leiszler Oil Company dba Papa John's" at bounding box center [746, 307] width 235 height 54
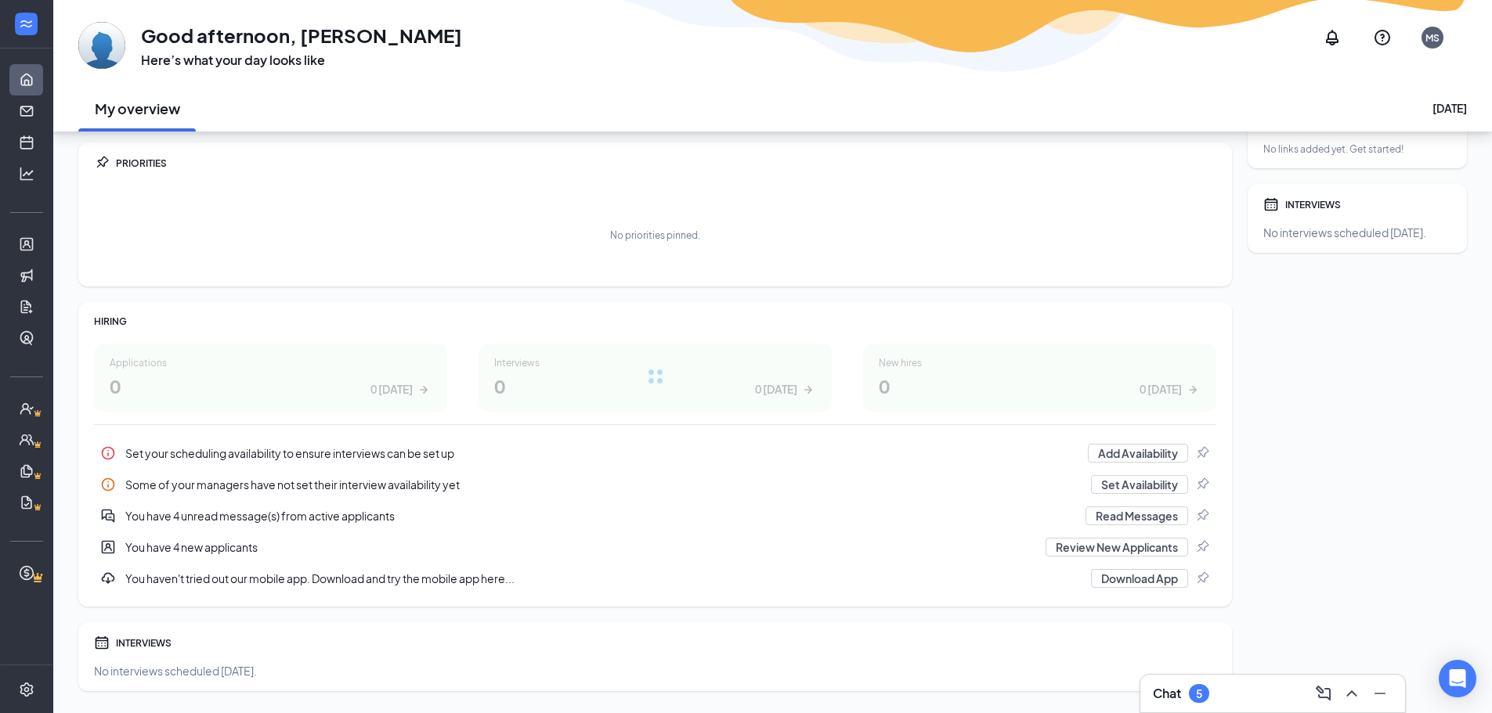
scroll to position [83, 0]
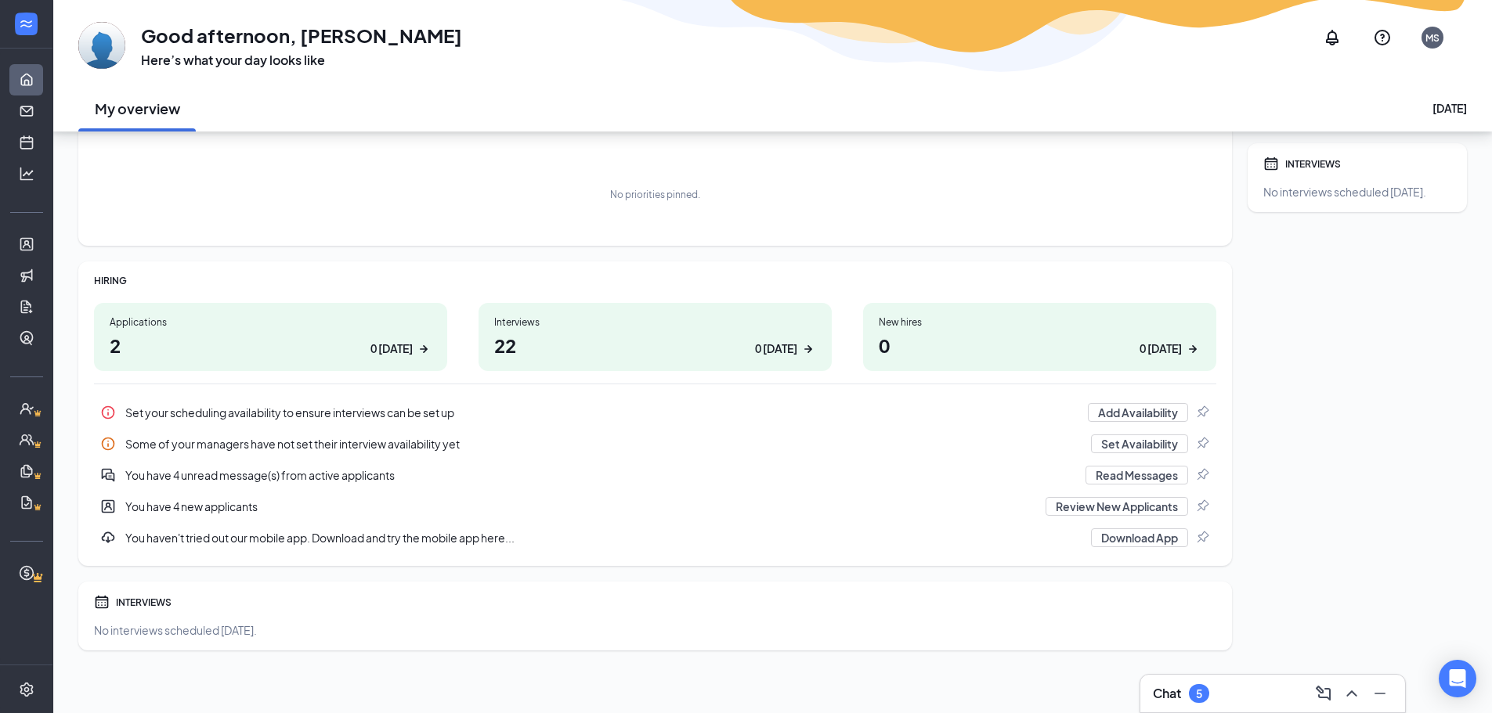
click at [81, 664] on div "This week : [DATE] - [DATE] This month PRIORITIES No priorities pinned. HIRING …" at bounding box center [772, 381] width 1438 height 665
click at [23, 685] on icon "Settings" at bounding box center [26, 689] width 13 height 14
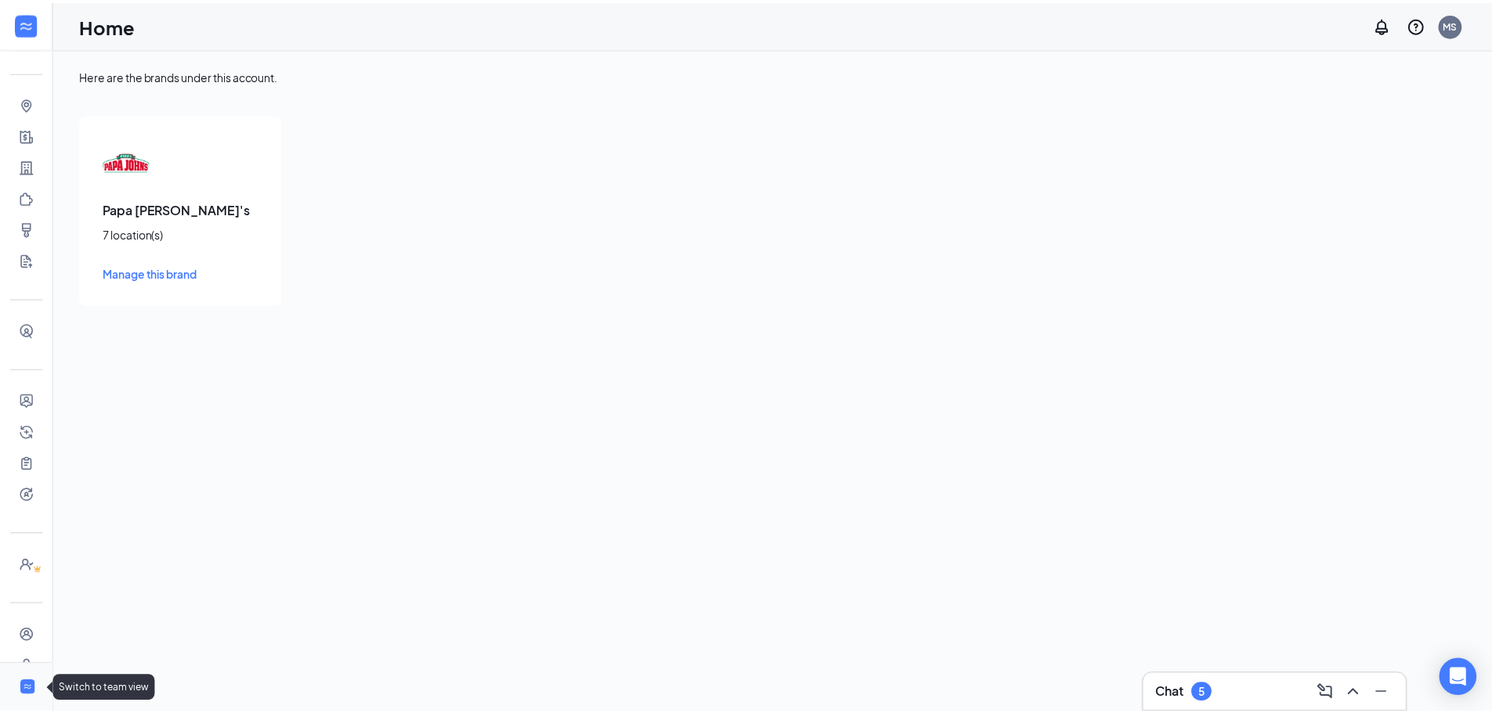
scroll to position [71, 0]
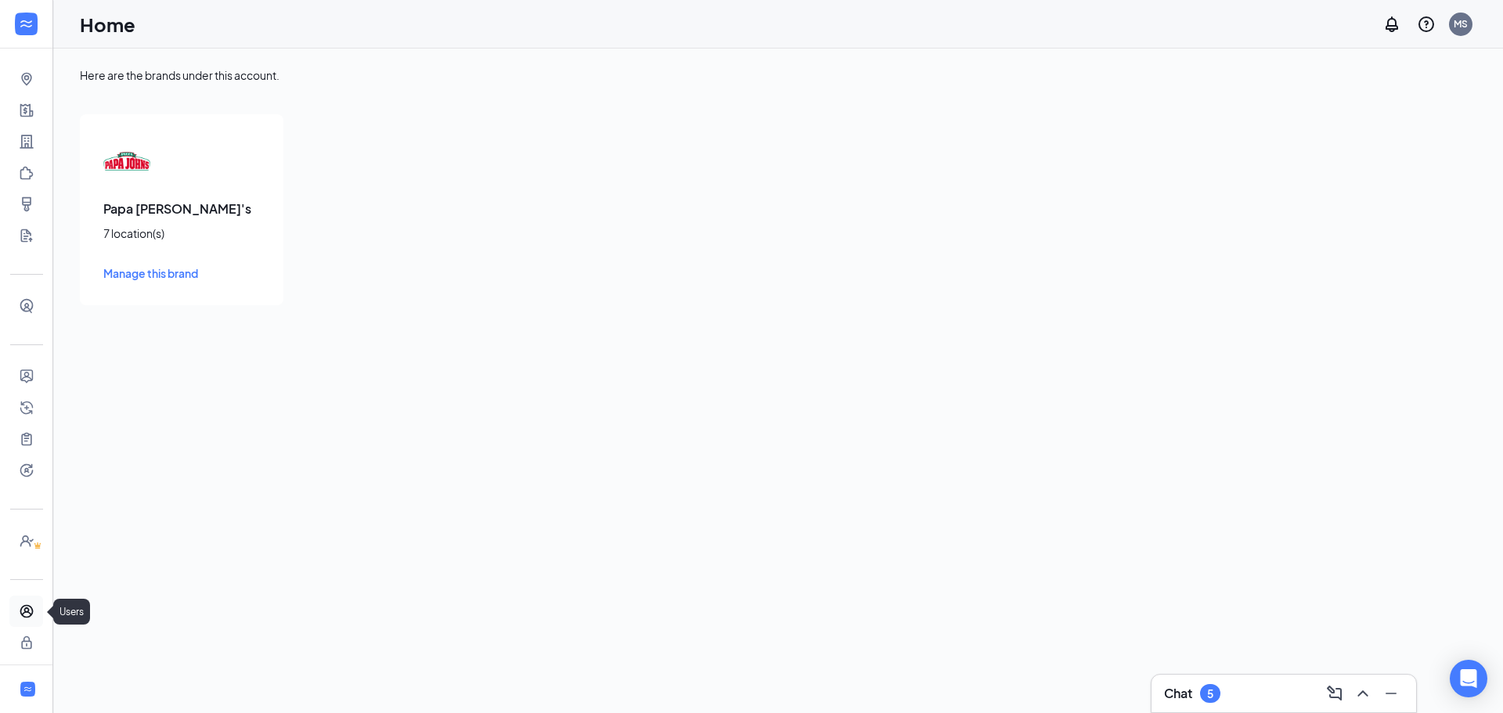
click at [41, 610] on link "Users" at bounding box center [49, 611] width 16 height 31
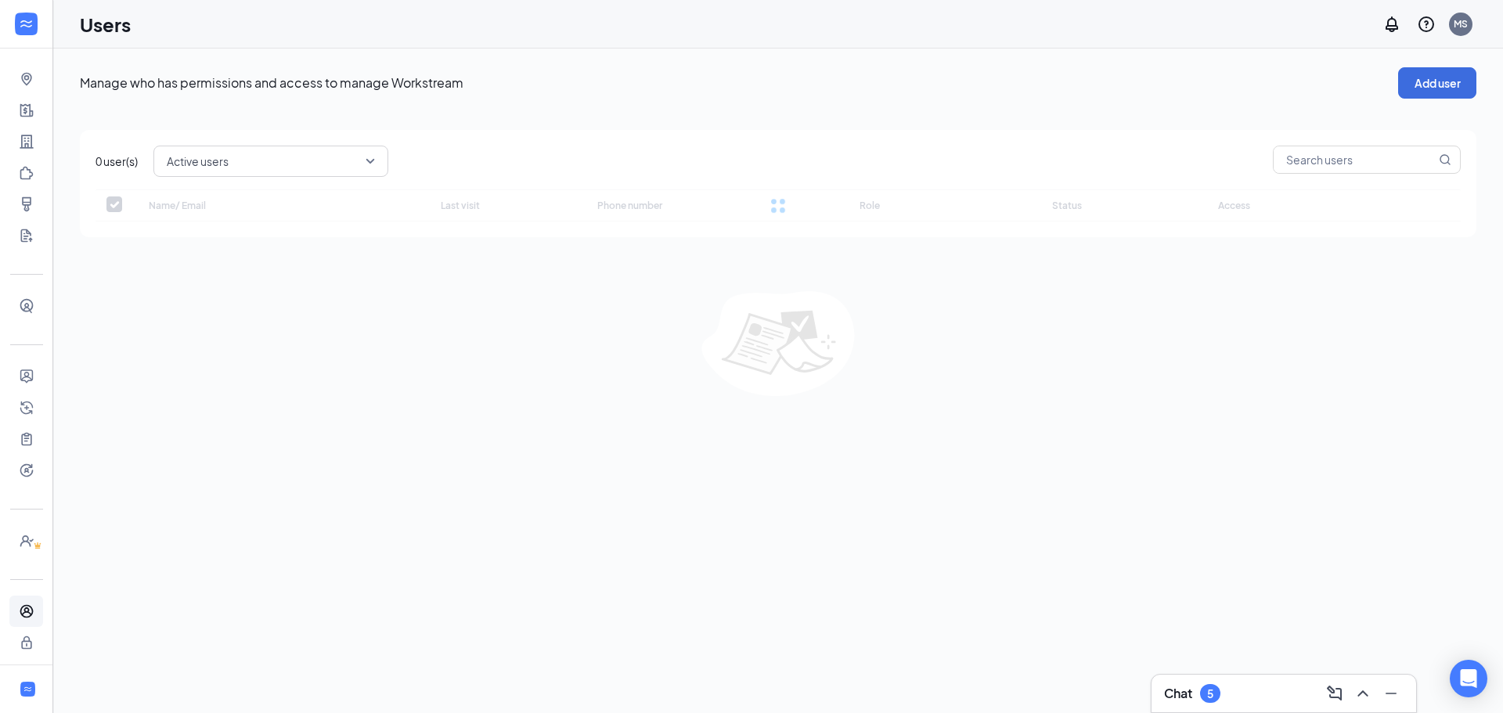
checkbox input "false"
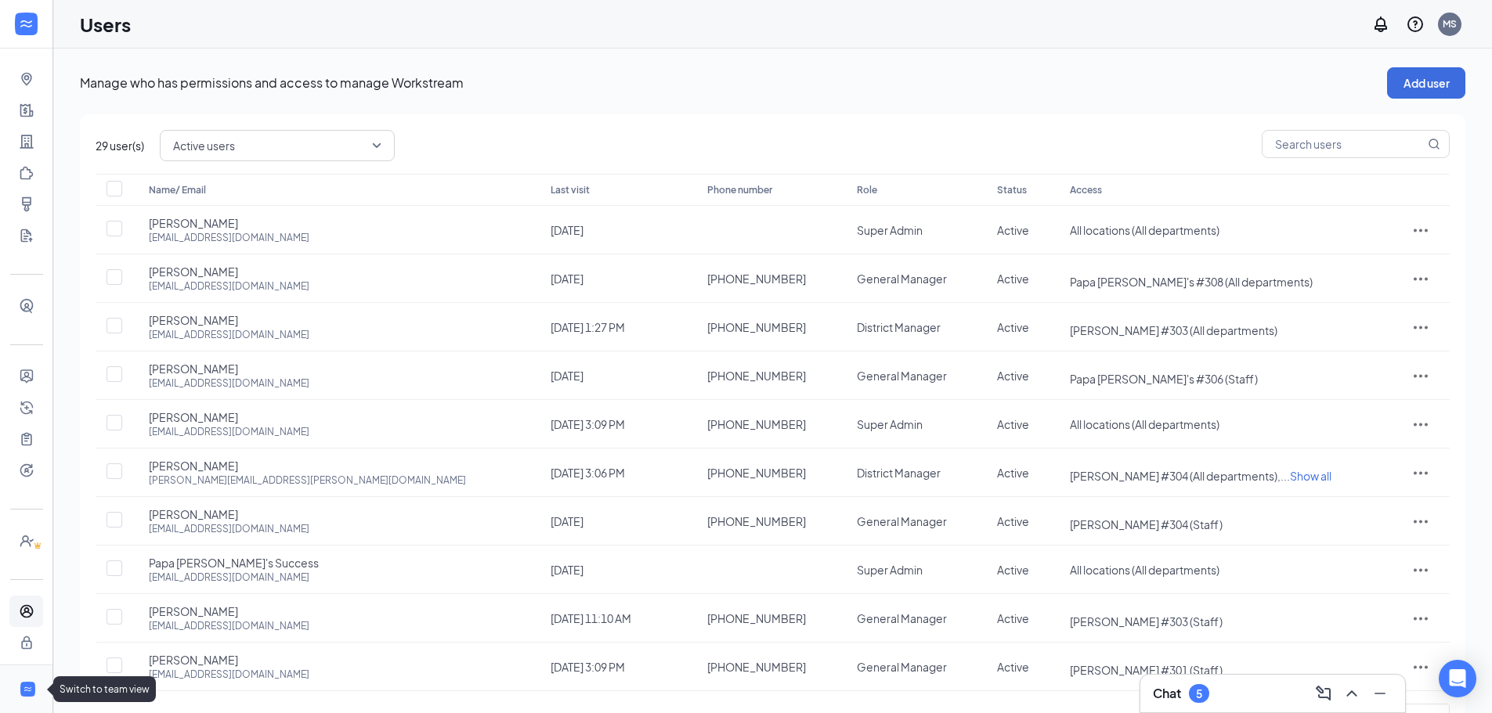
click at [22, 681] on div at bounding box center [28, 689] width 19 height 19
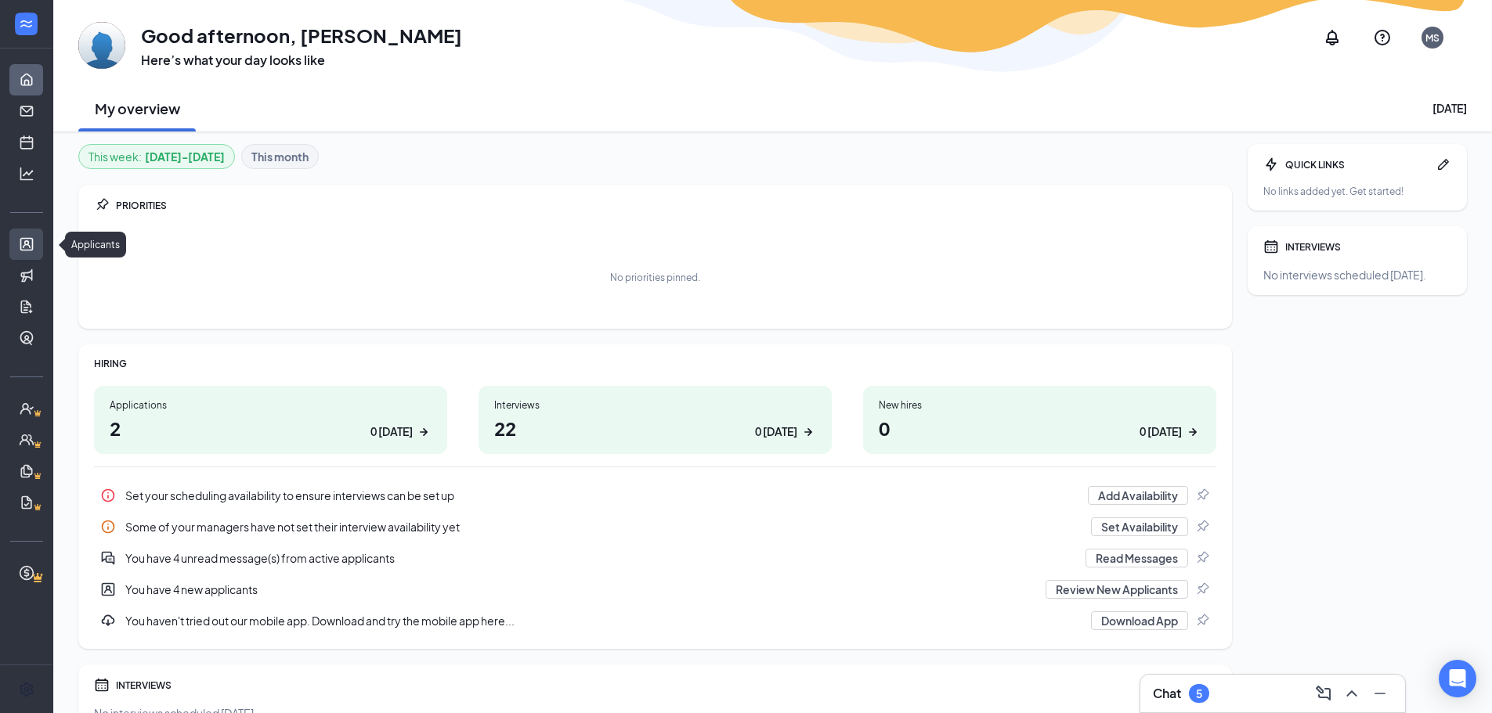
click at [41, 238] on link "Applicants" at bounding box center [49, 244] width 16 height 31
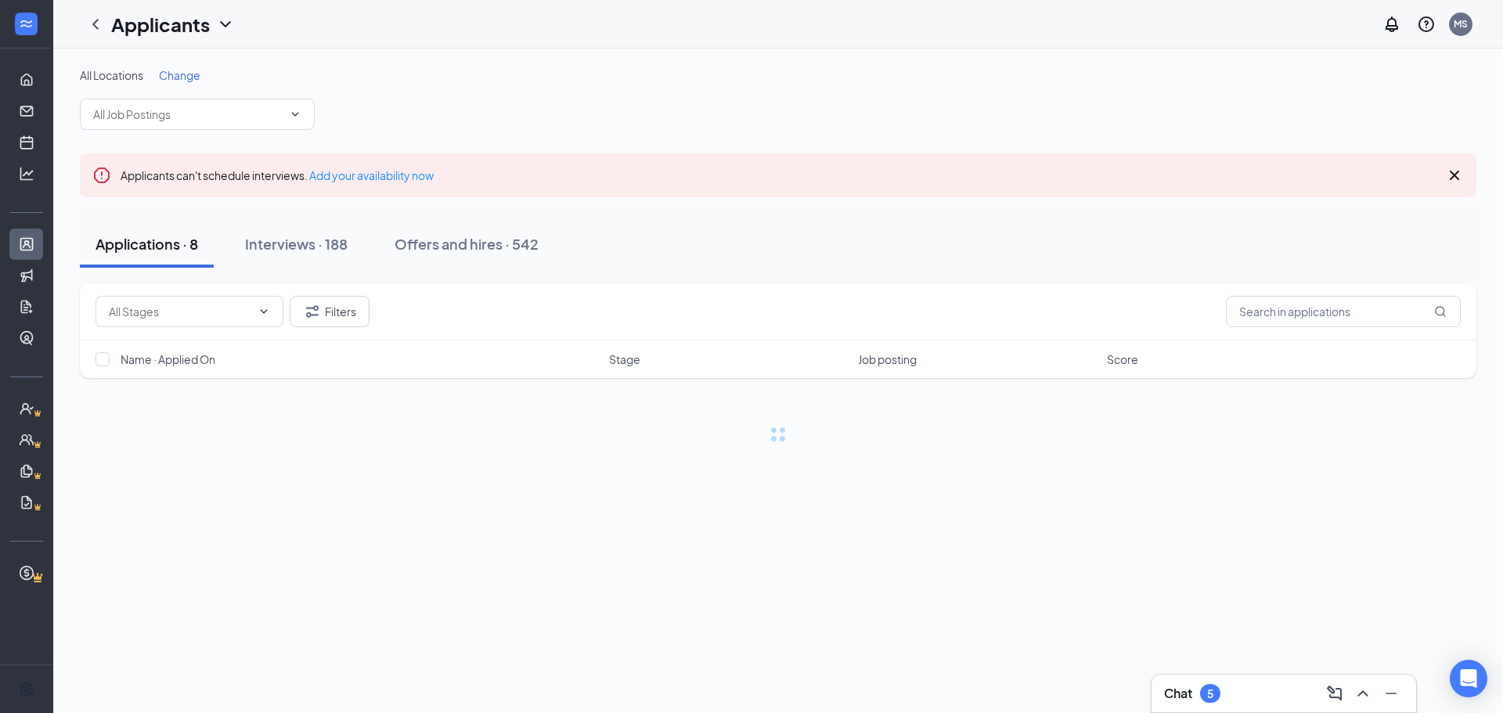
click at [1272, 694] on div "Chat 5" at bounding box center [1284, 693] width 240 height 25
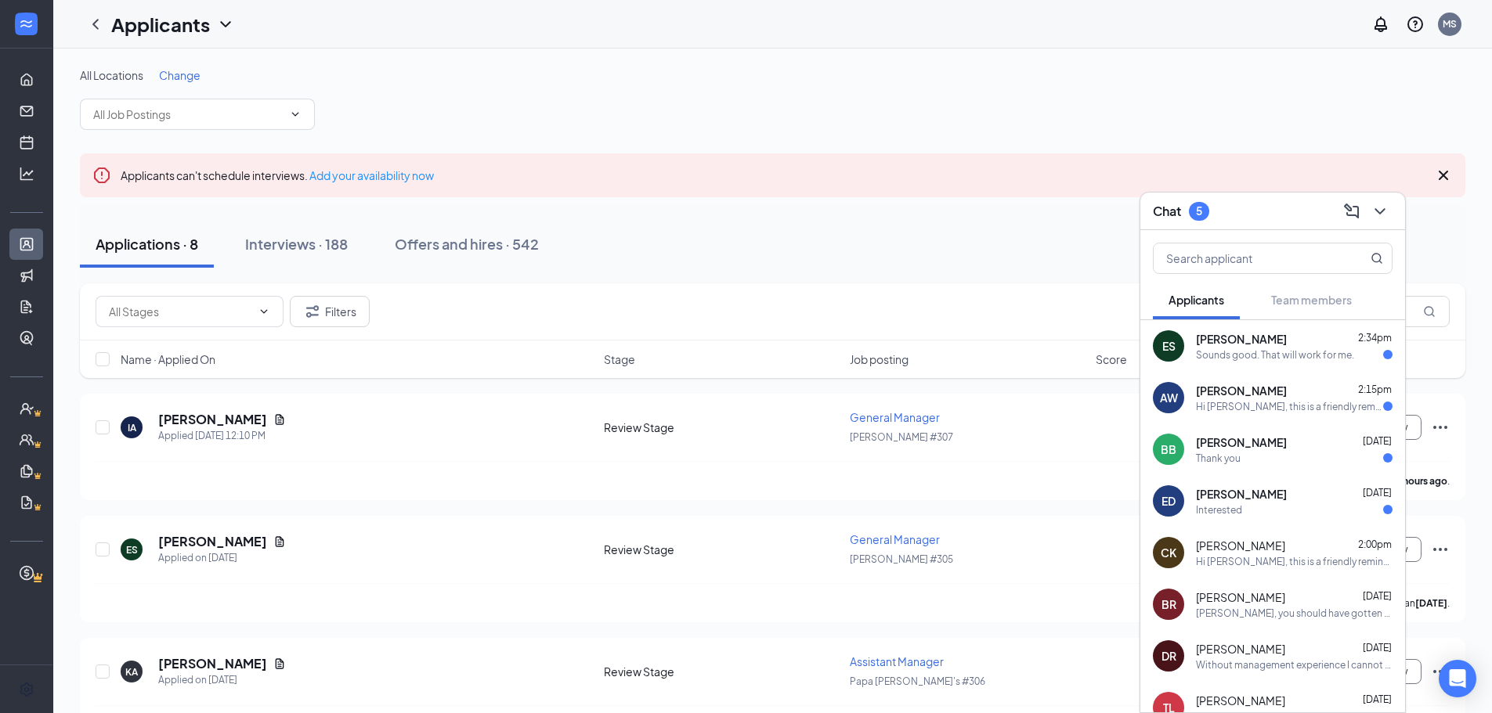
click at [1247, 352] on div "Sounds good. That will work for me." at bounding box center [1275, 354] width 158 height 13
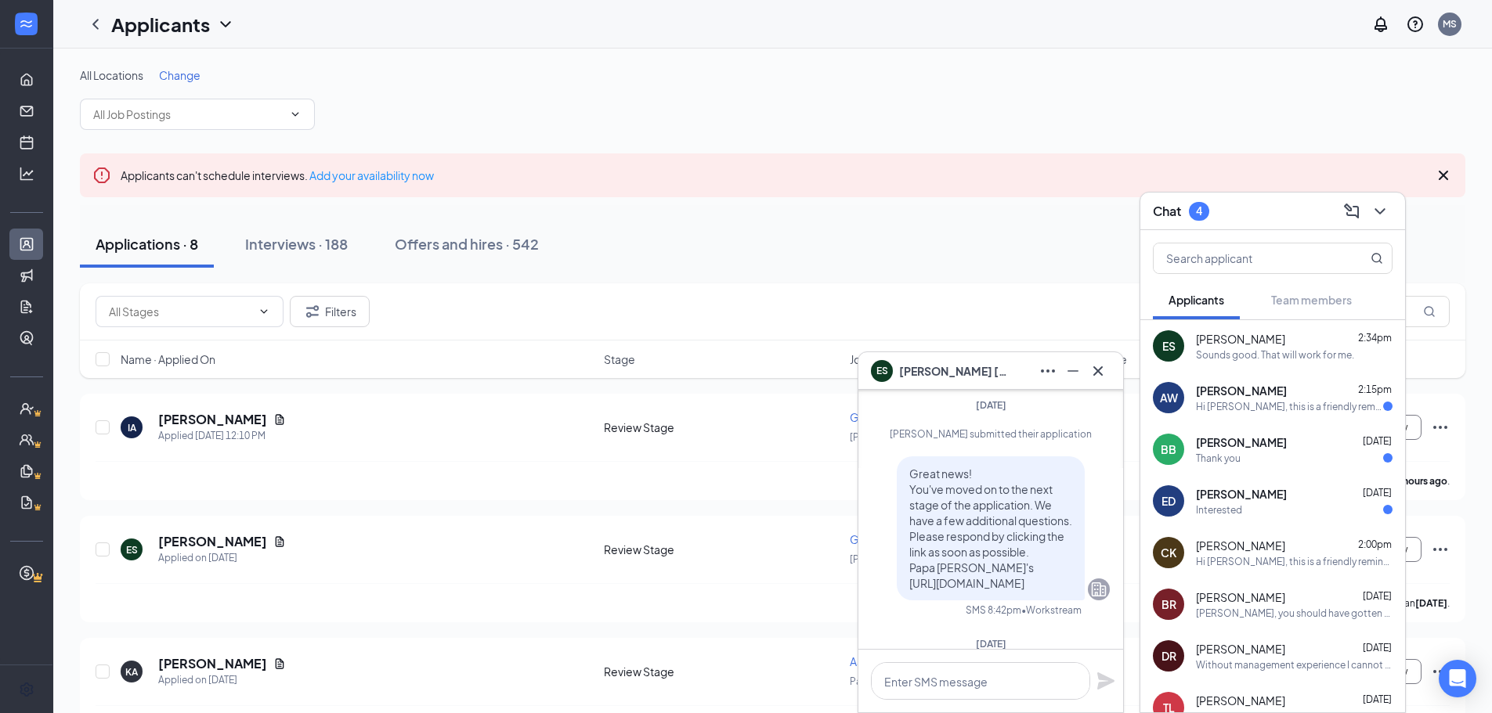
scroll to position [-1261, 0]
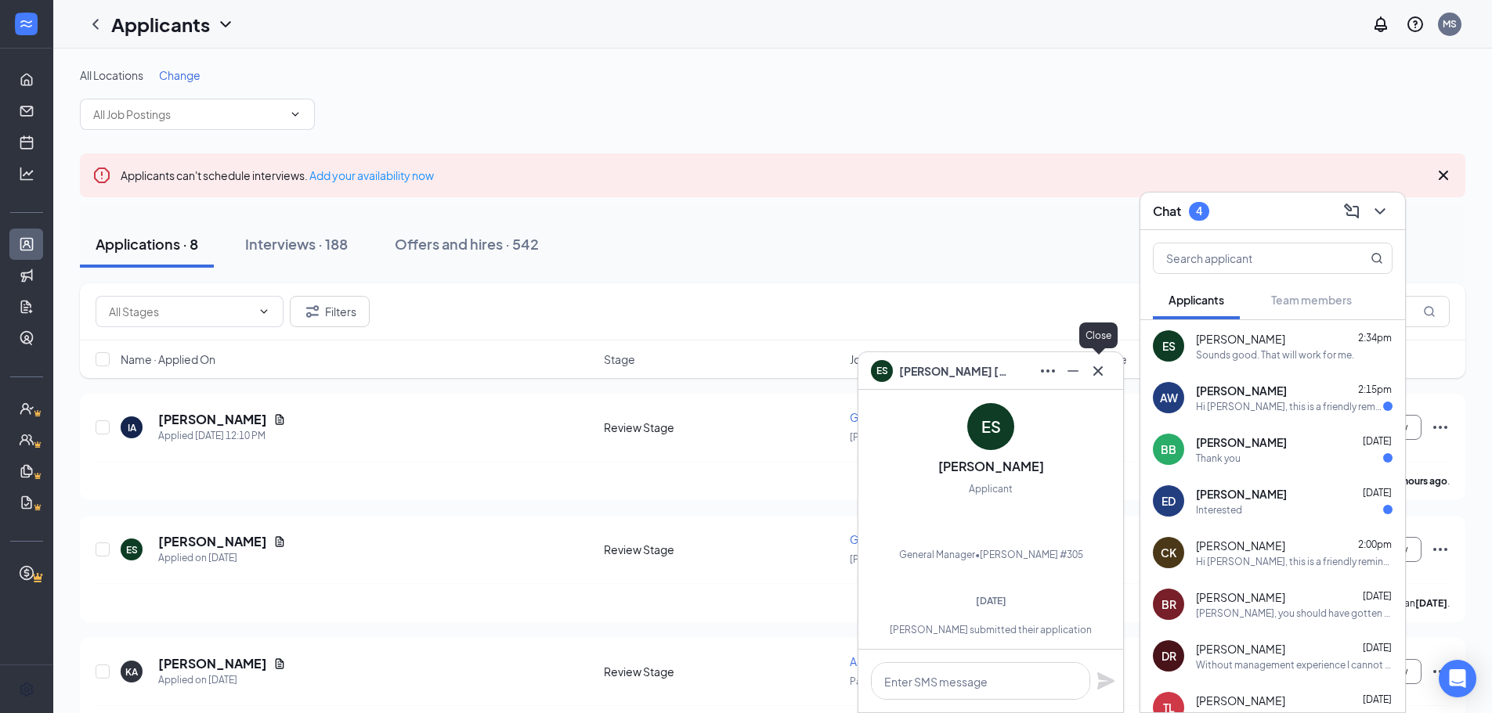
click at [1096, 373] on icon "Cross" at bounding box center [1097, 370] width 9 height 9
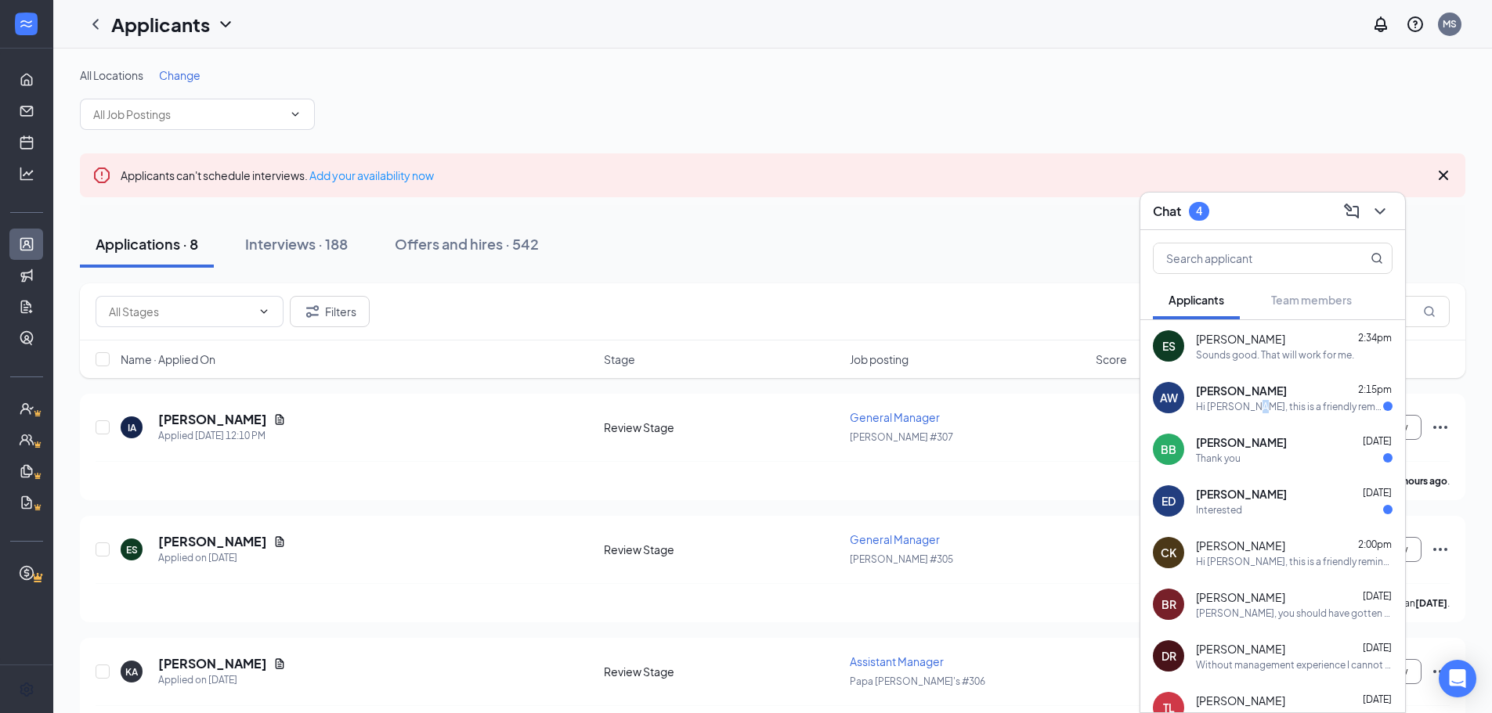
click at [1258, 403] on div "Hi Anthony Watkins, this is a friendly reminder. Your meeting with Papa John's …" at bounding box center [1289, 406] width 187 height 13
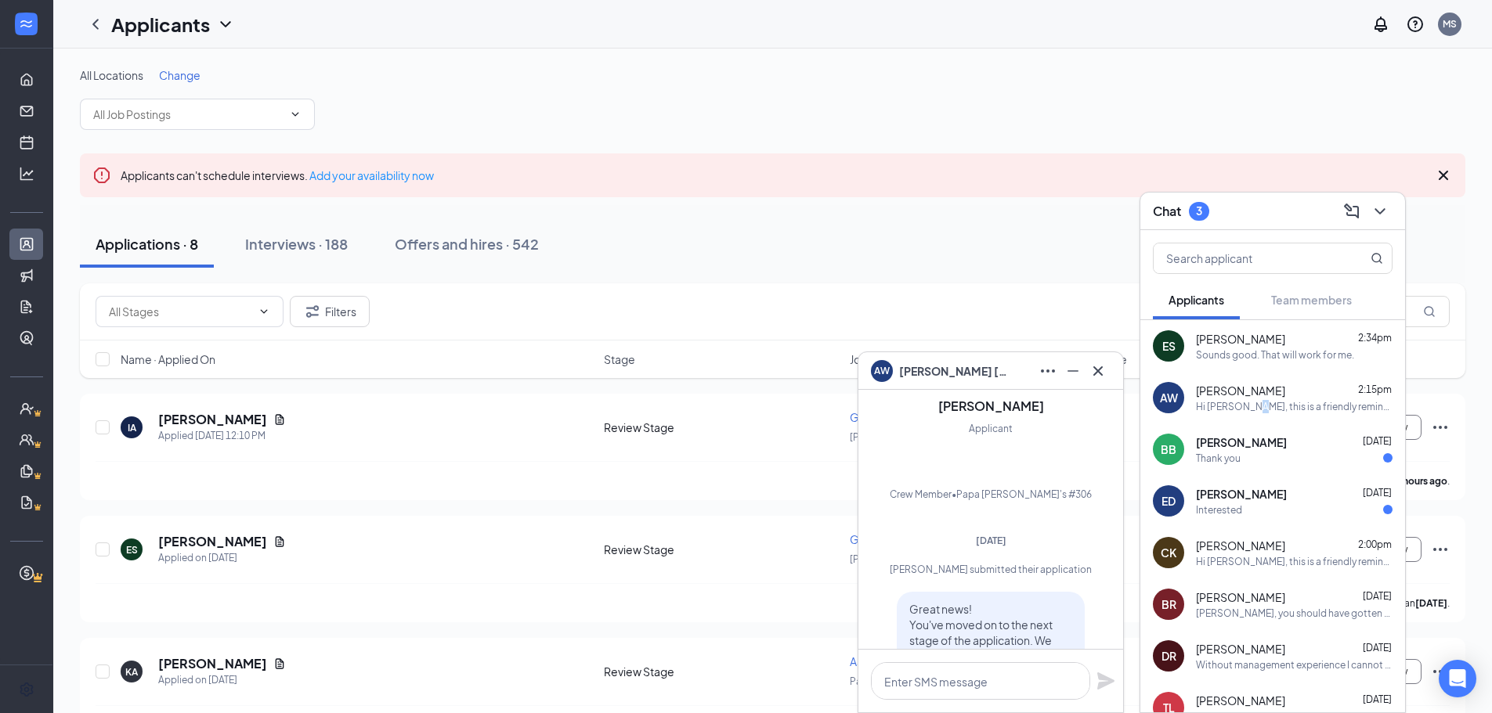
scroll to position [-1559, 0]
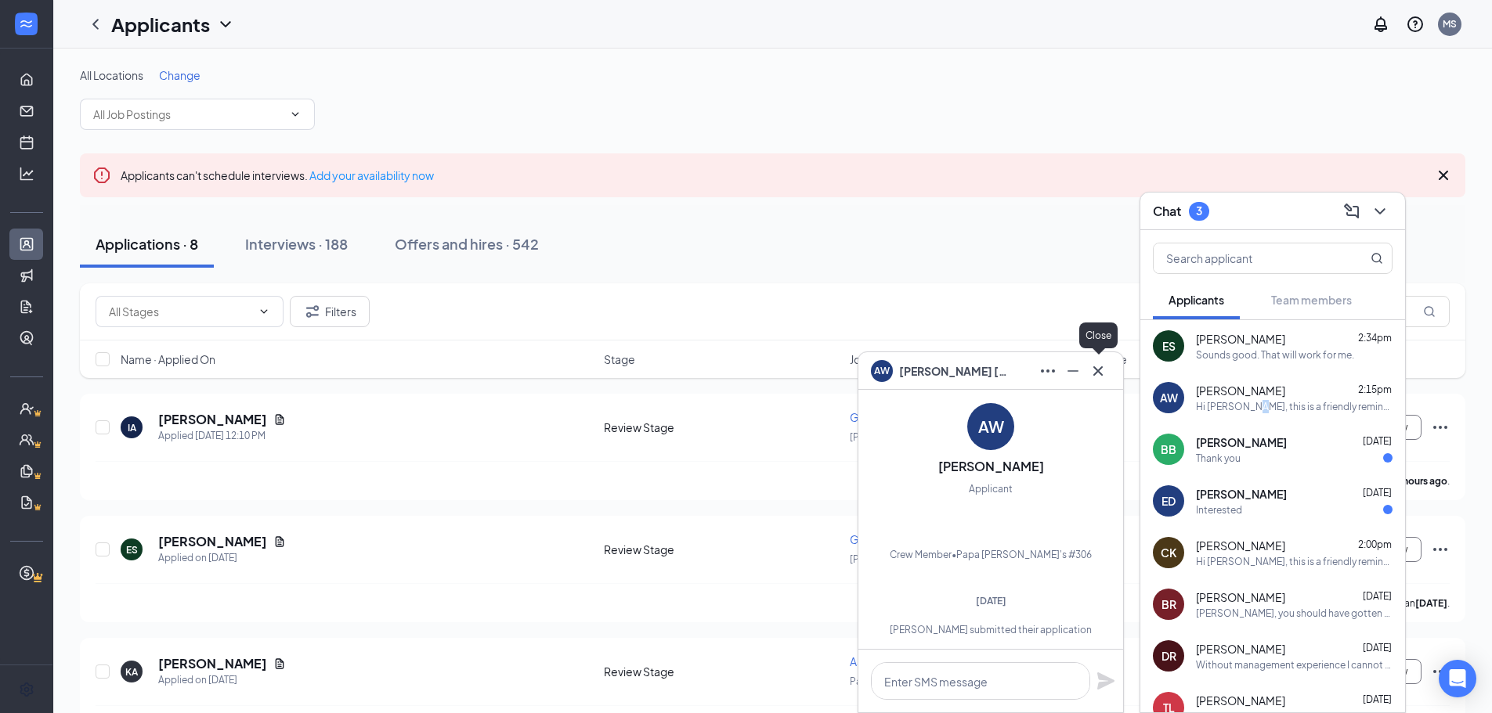
click at [1100, 366] on icon "Cross" at bounding box center [1097, 371] width 19 height 19
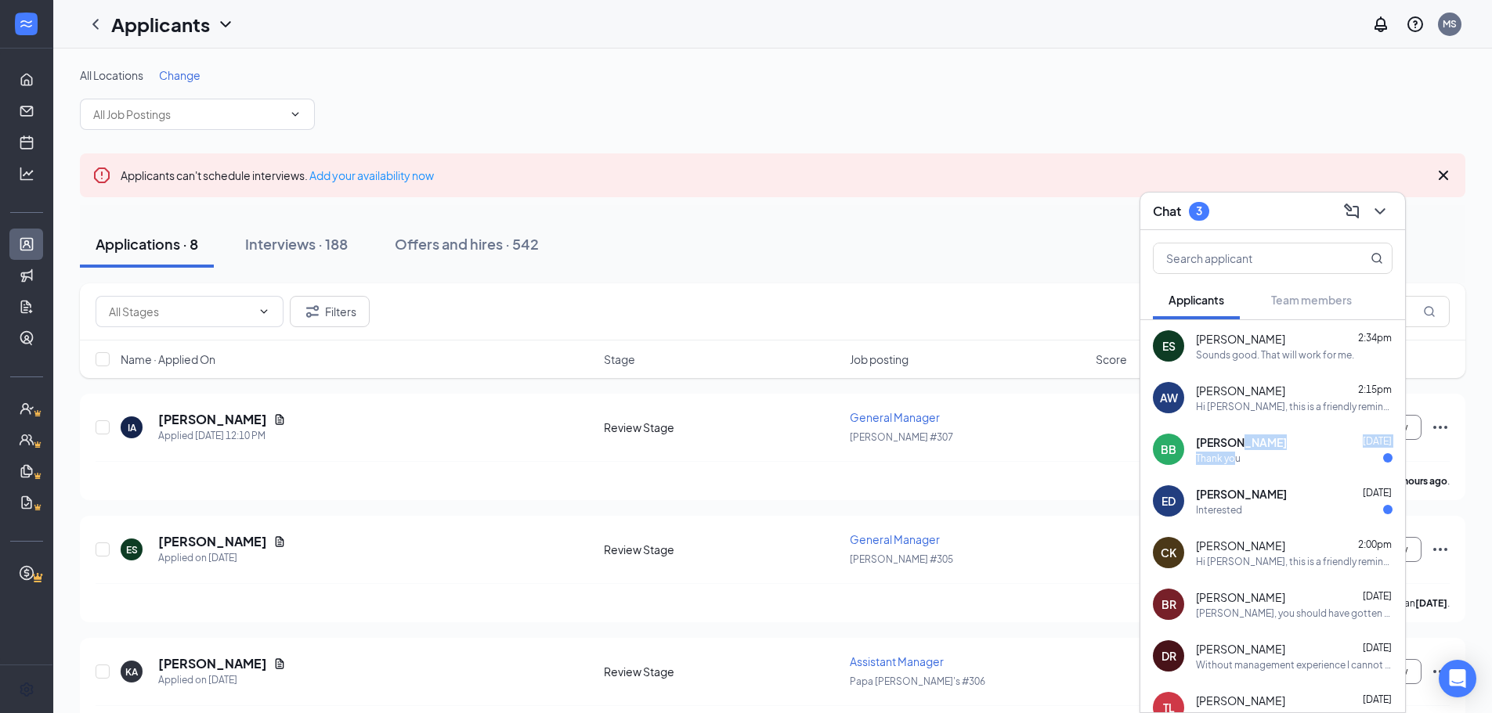
click at [1235, 450] on div "Braelyn Bohle Aug 25 Thank you" at bounding box center [1294, 450] width 197 height 31
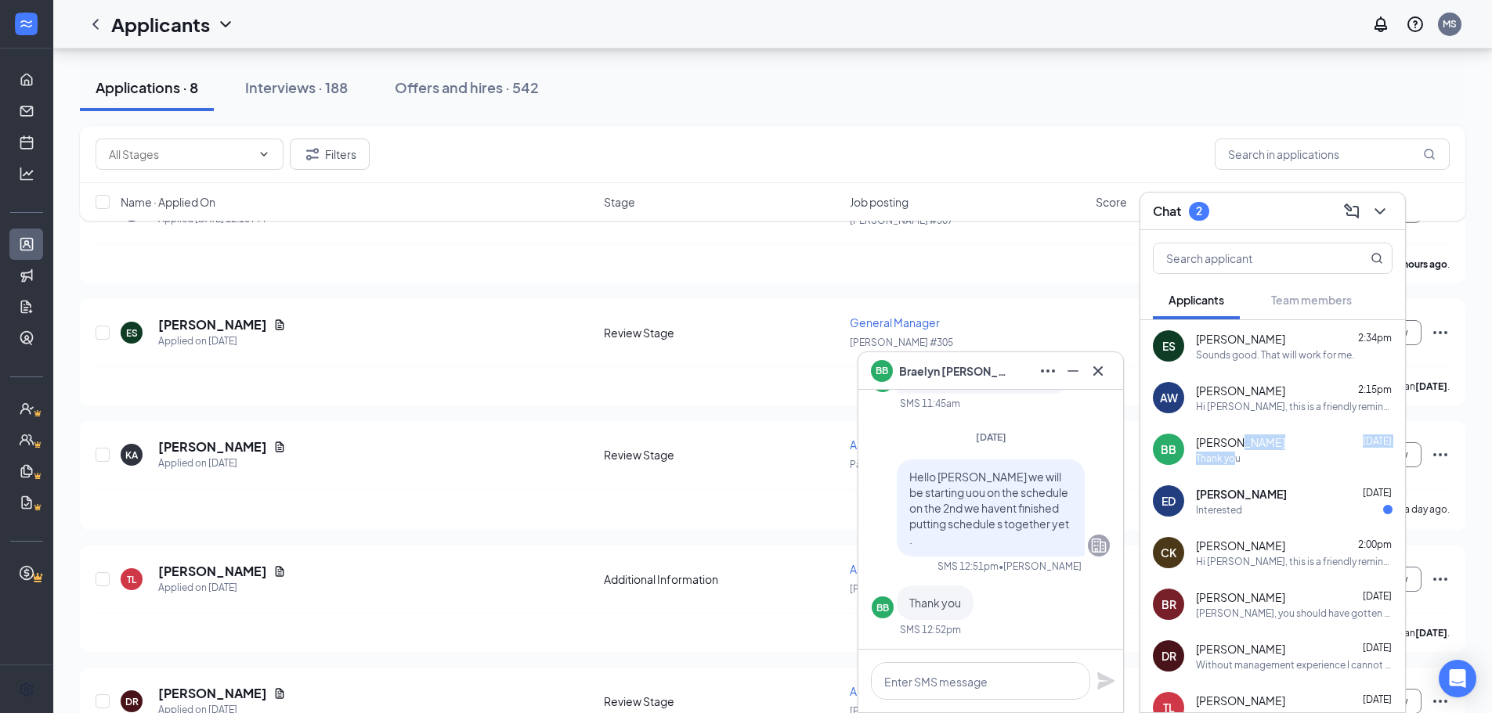
scroll to position [235, 0]
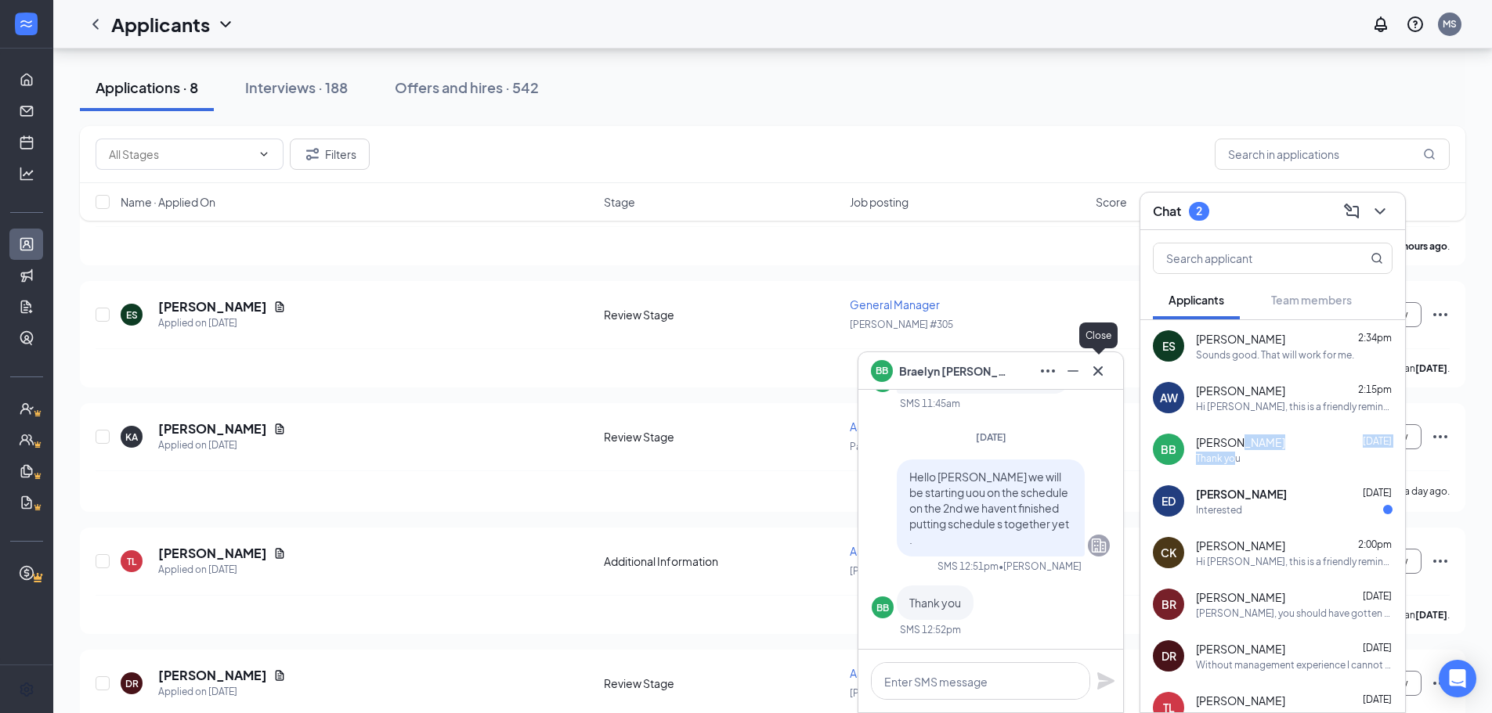
click at [1106, 368] on icon "Cross" at bounding box center [1097, 371] width 19 height 19
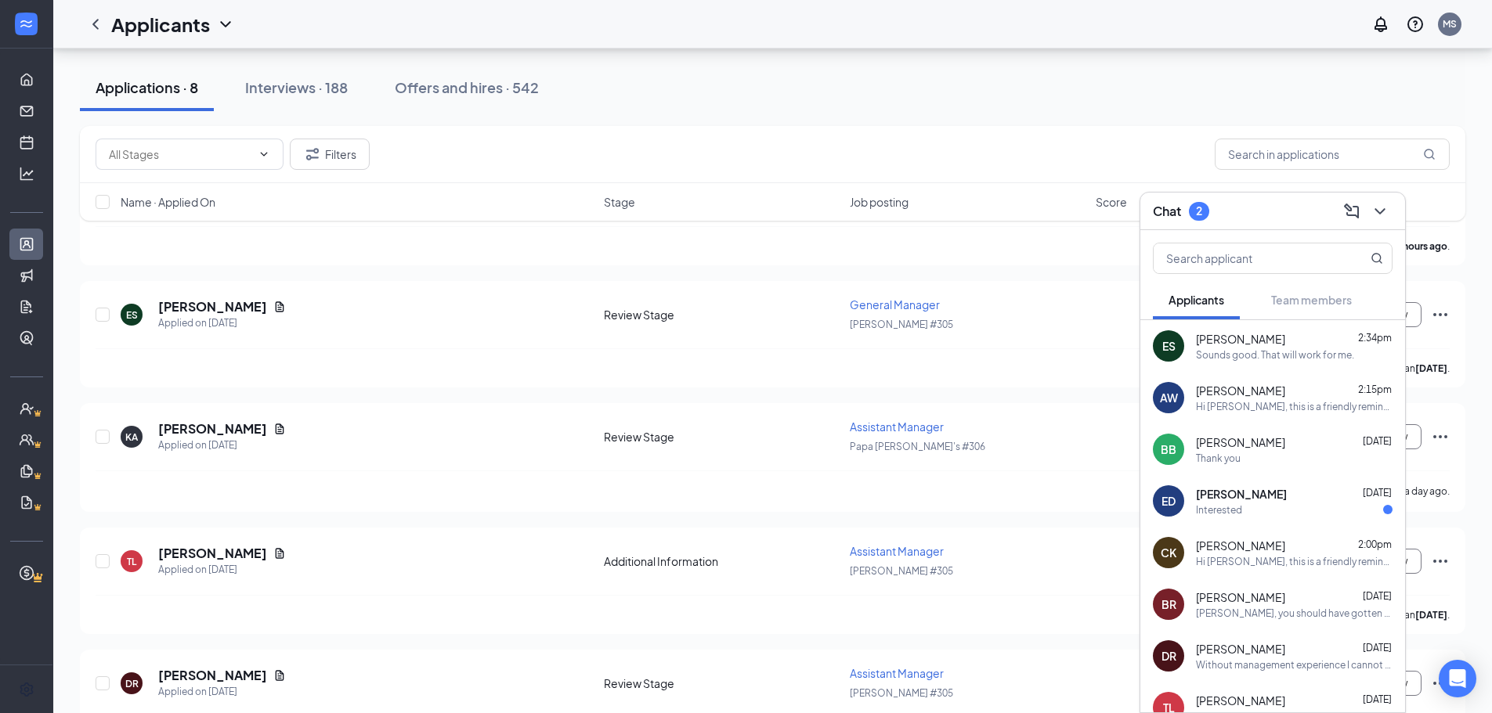
click at [1229, 505] on div "Interested" at bounding box center [1219, 509] width 46 height 13
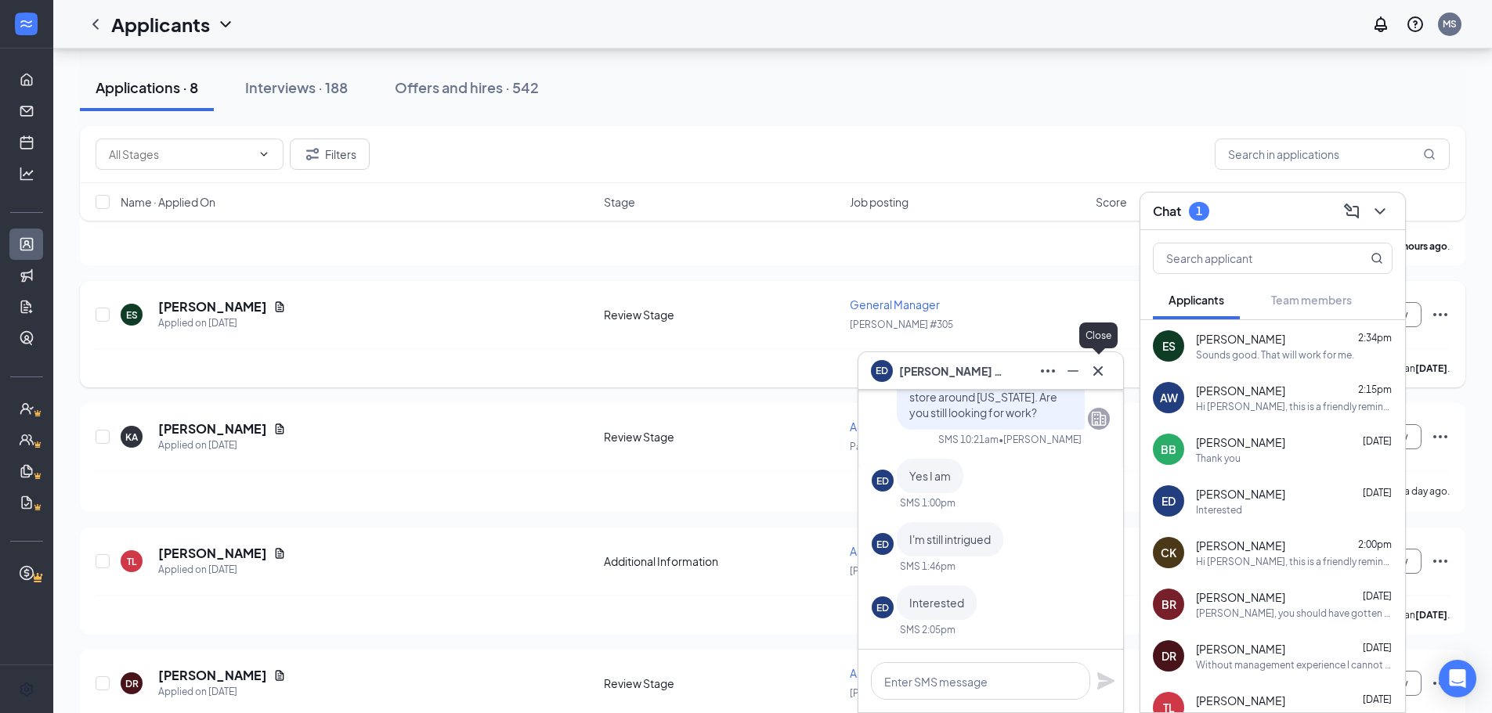
drag, startPoint x: 1102, startPoint y: 366, endPoint x: 1094, endPoint y: 344, distance: 24.0
click at [1101, 366] on icon "Cross" at bounding box center [1097, 371] width 19 height 19
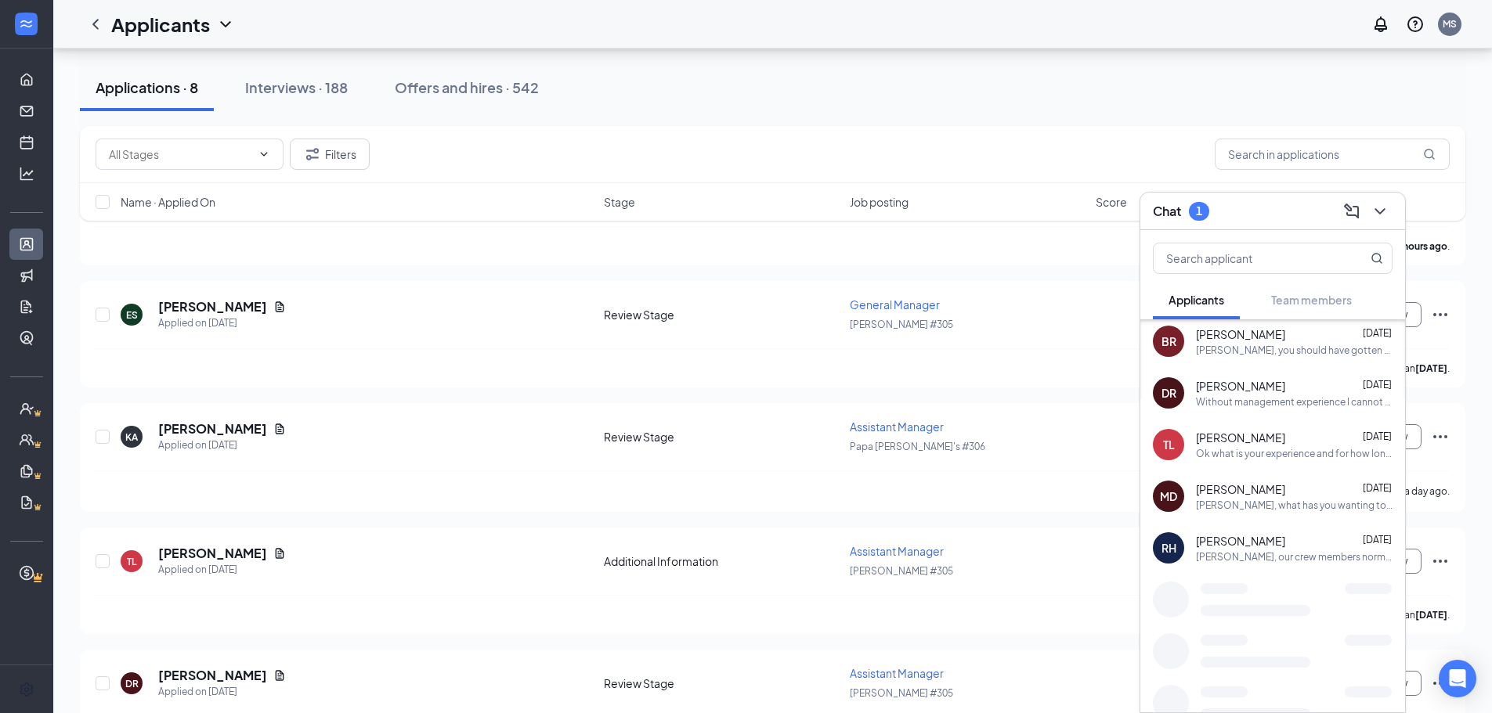
scroll to position [281, 0]
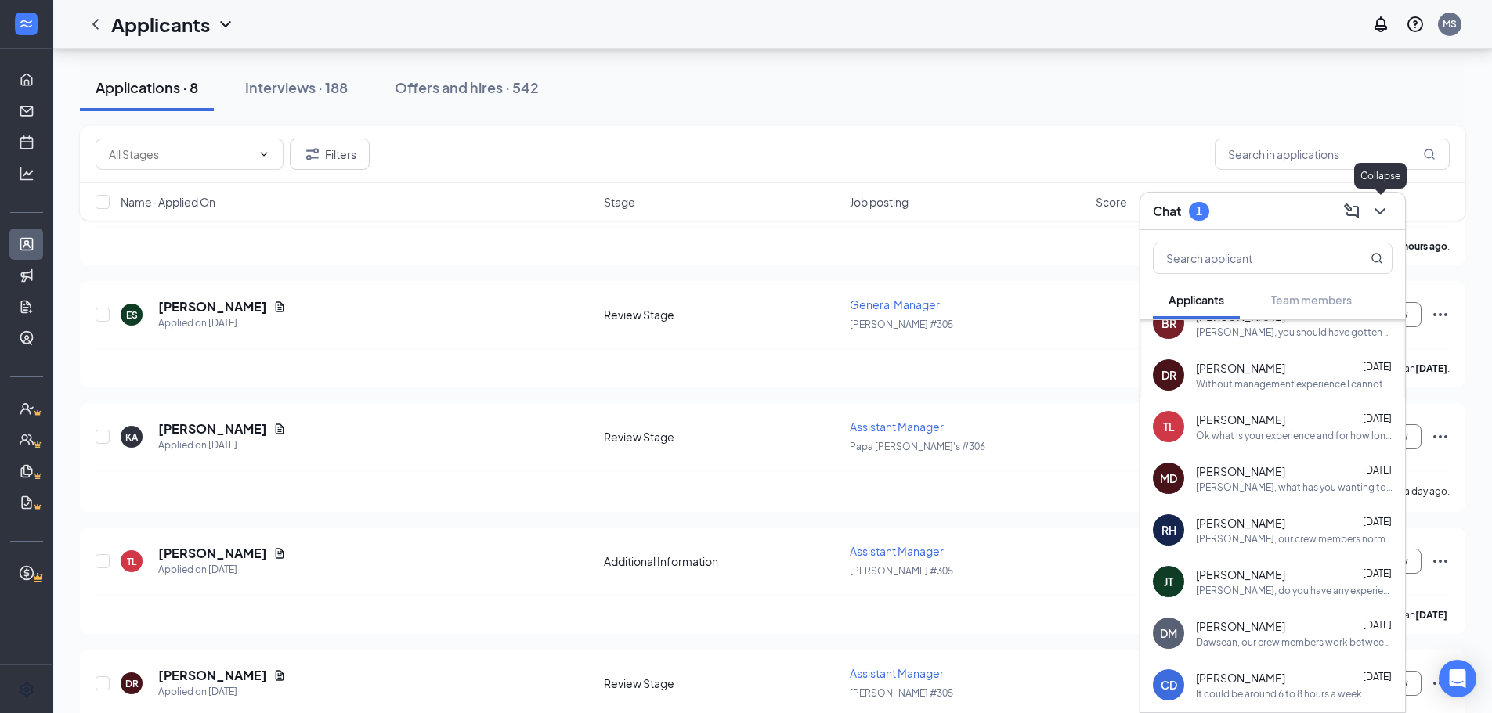
click at [1380, 205] on icon "ChevronDown" at bounding box center [1379, 211] width 19 height 19
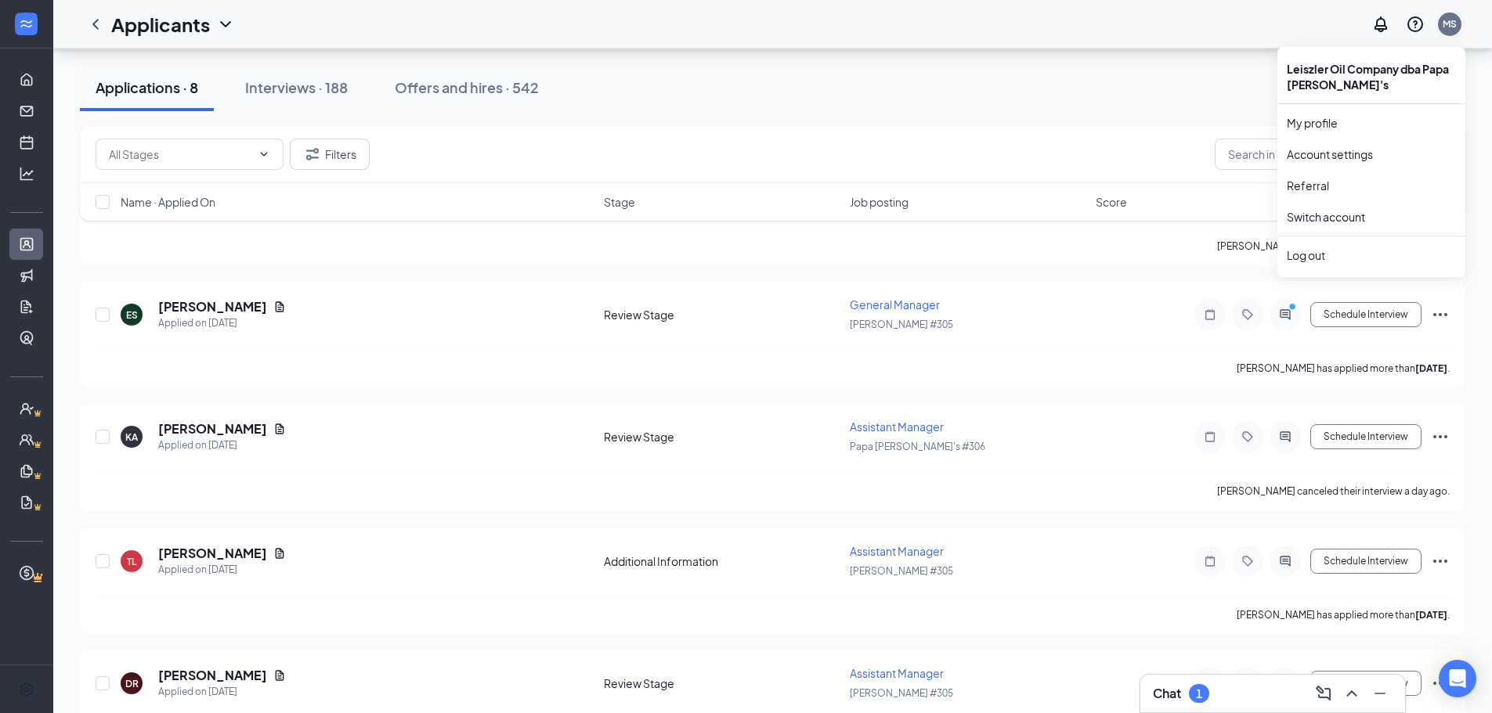
click at [1449, 29] on div "MS" at bounding box center [1449, 23] width 14 height 13
click at [1306, 211] on link "Switch account" at bounding box center [1325, 217] width 78 height 14
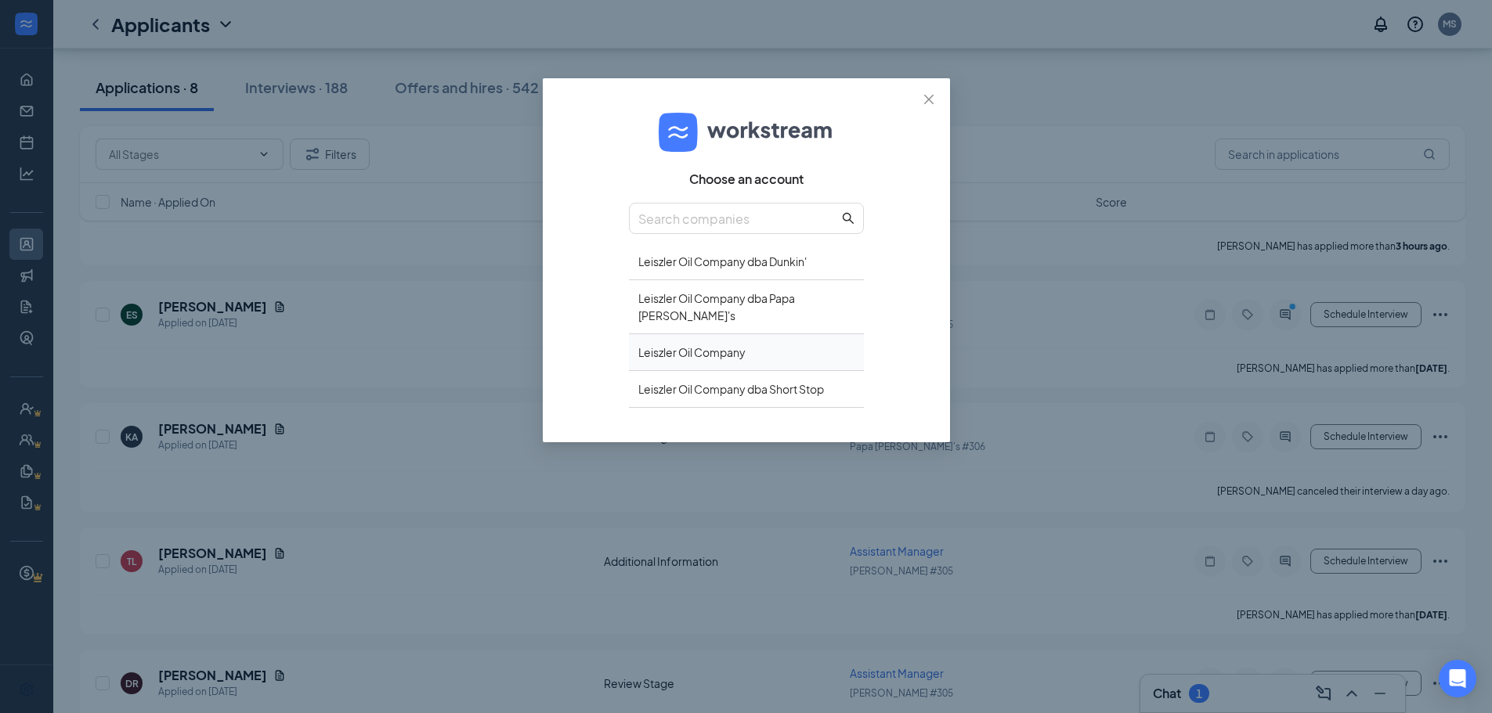
click at [749, 334] on div "Leiszler Oil Company" at bounding box center [746, 352] width 235 height 37
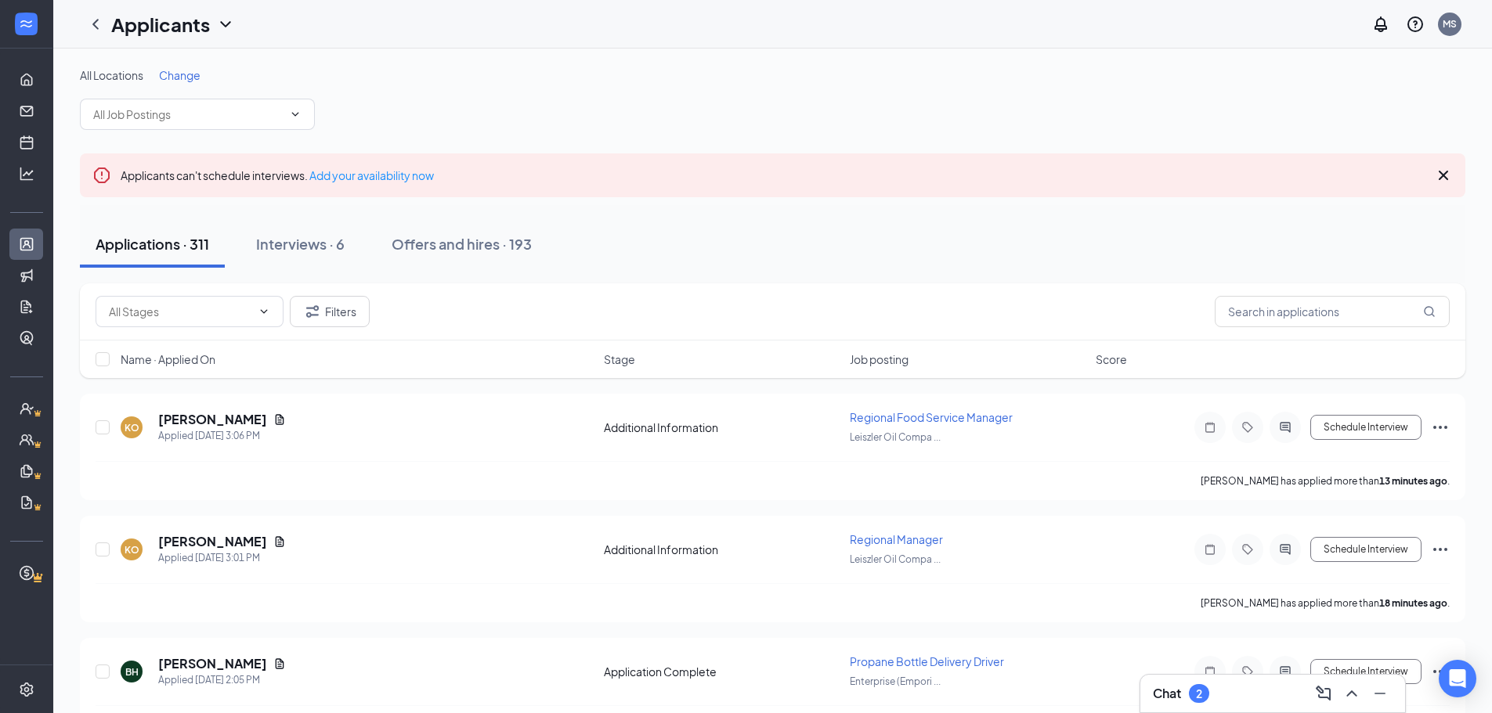
click at [1276, 704] on div "Chat 2" at bounding box center [1273, 693] width 240 height 25
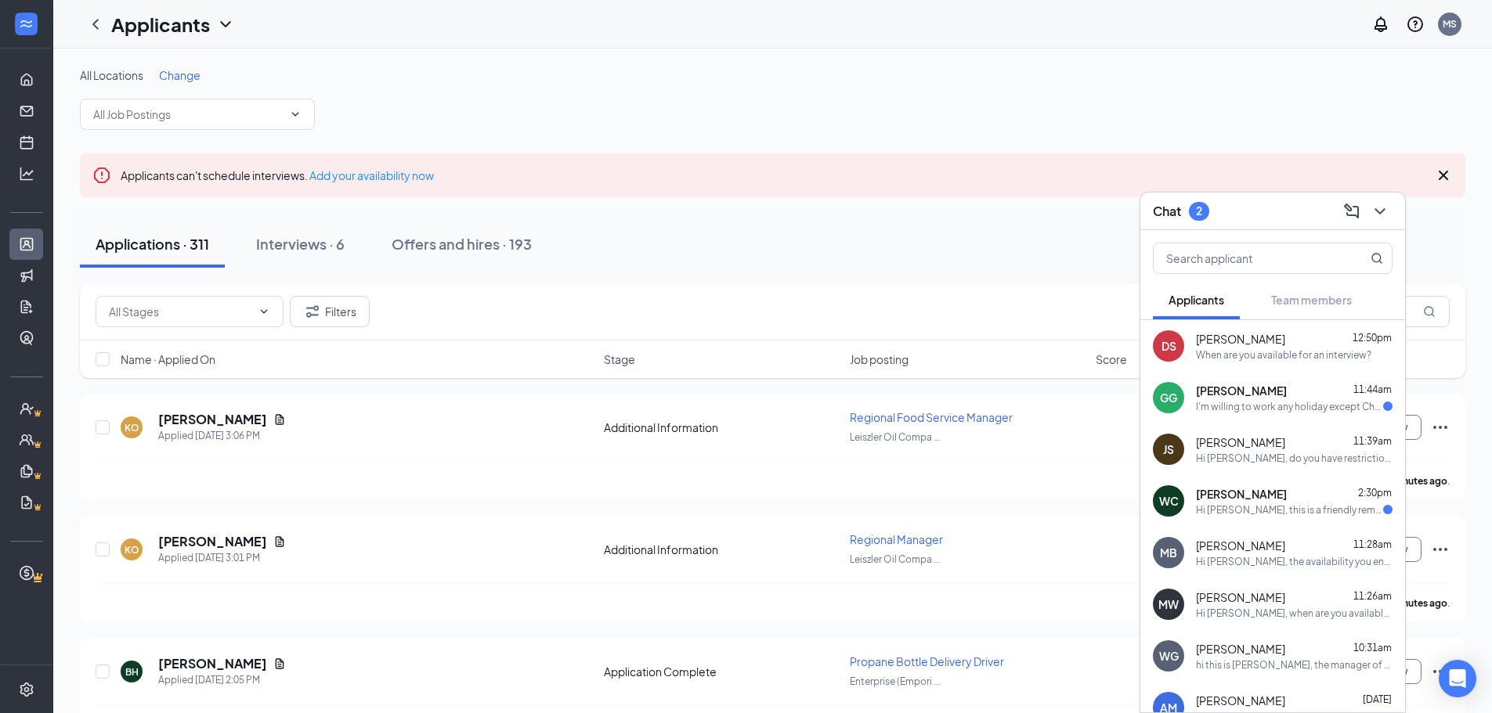
click at [1271, 395] on span "[PERSON_NAME]" at bounding box center [1241, 391] width 91 height 16
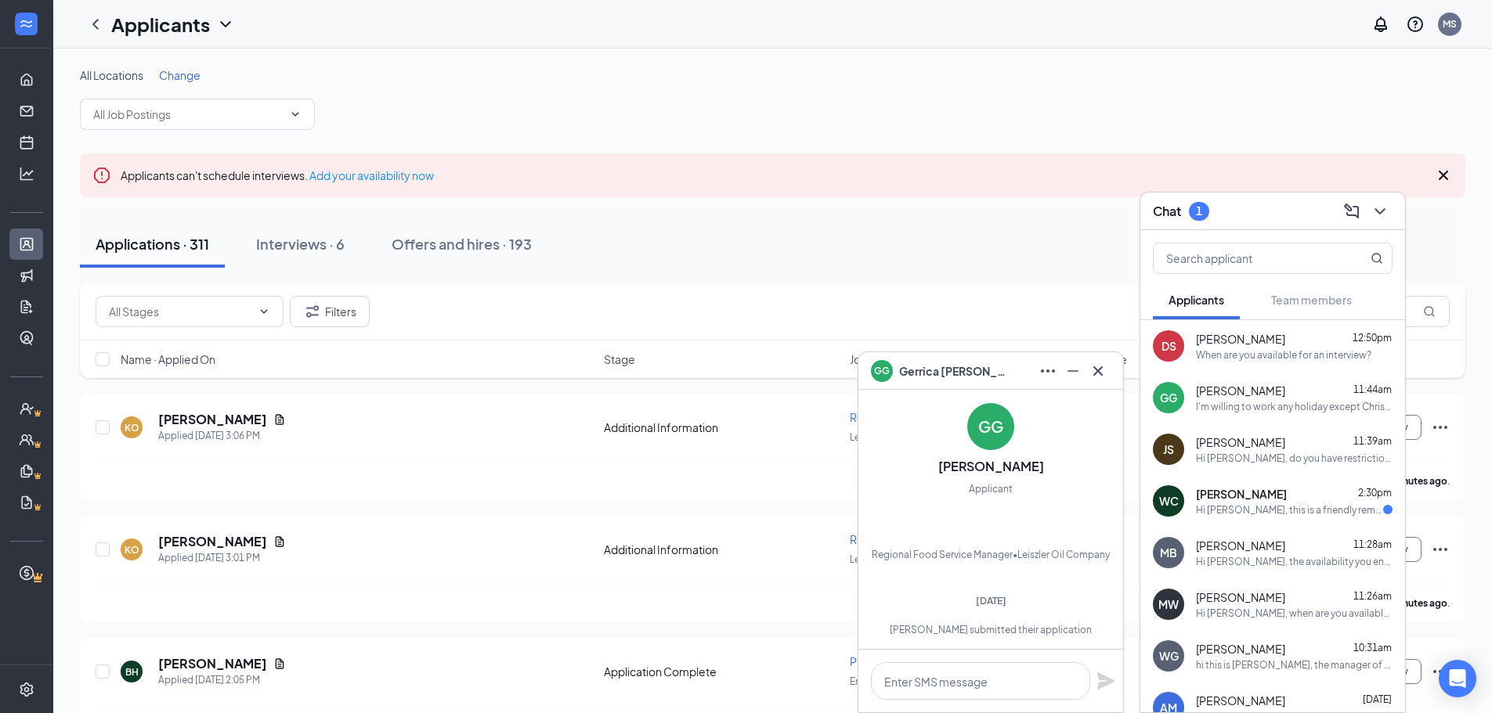
scroll to position [-481, 0]
click at [1097, 368] on icon "Cross" at bounding box center [1097, 371] width 19 height 19
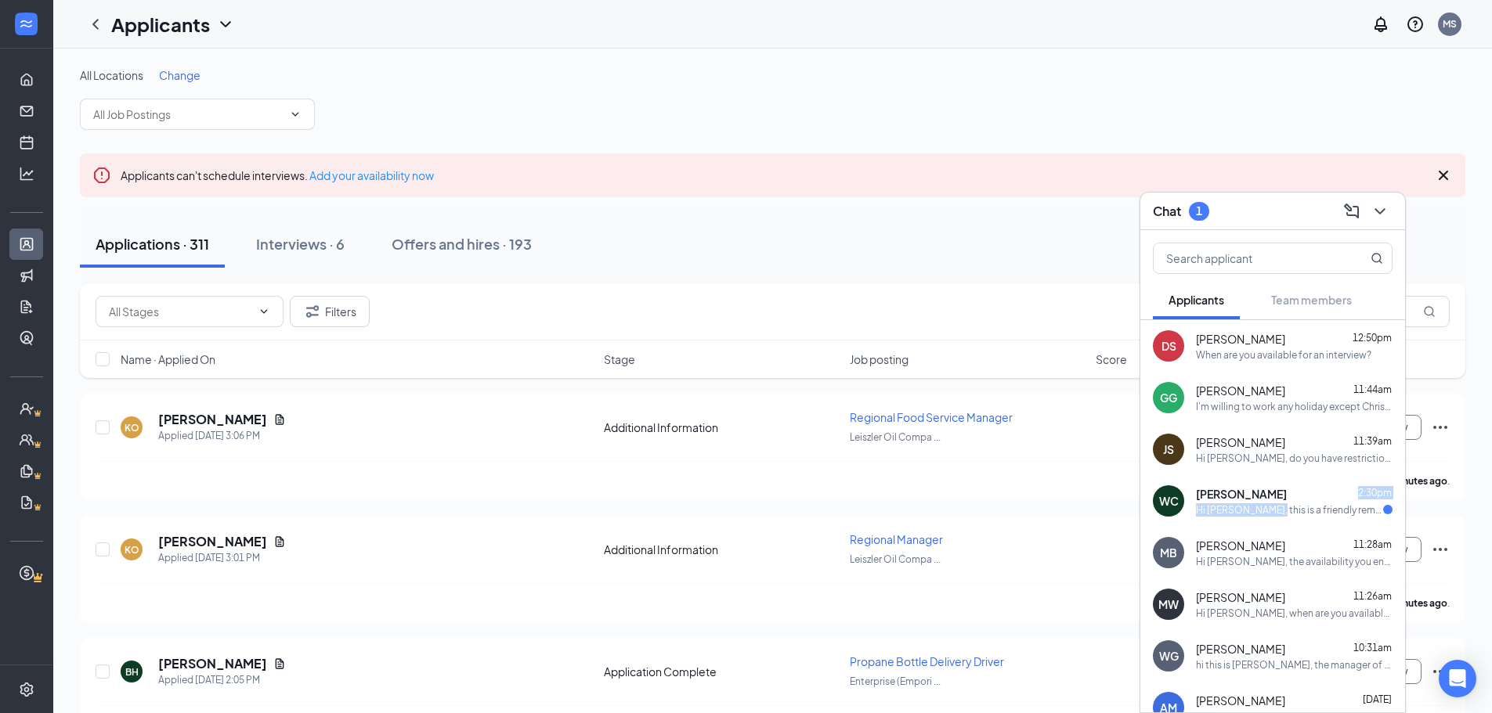
click at [1268, 502] on div "[PERSON_NAME] 2:30pm Hi [PERSON_NAME], this is a friendly reminder. Your meetin…" at bounding box center [1294, 501] width 197 height 31
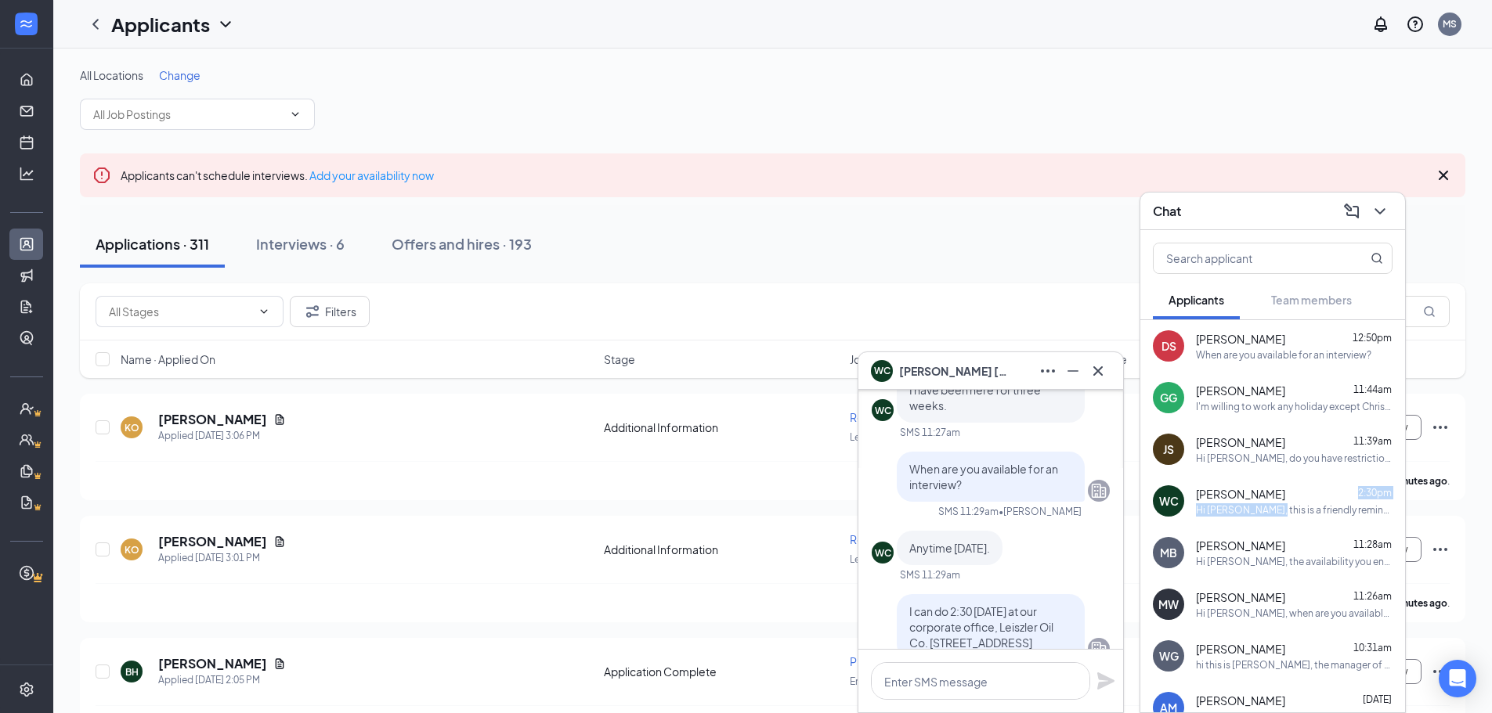
scroll to position [-783, 0]
click at [1096, 372] on icon "Cross" at bounding box center [1097, 370] width 9 height 9
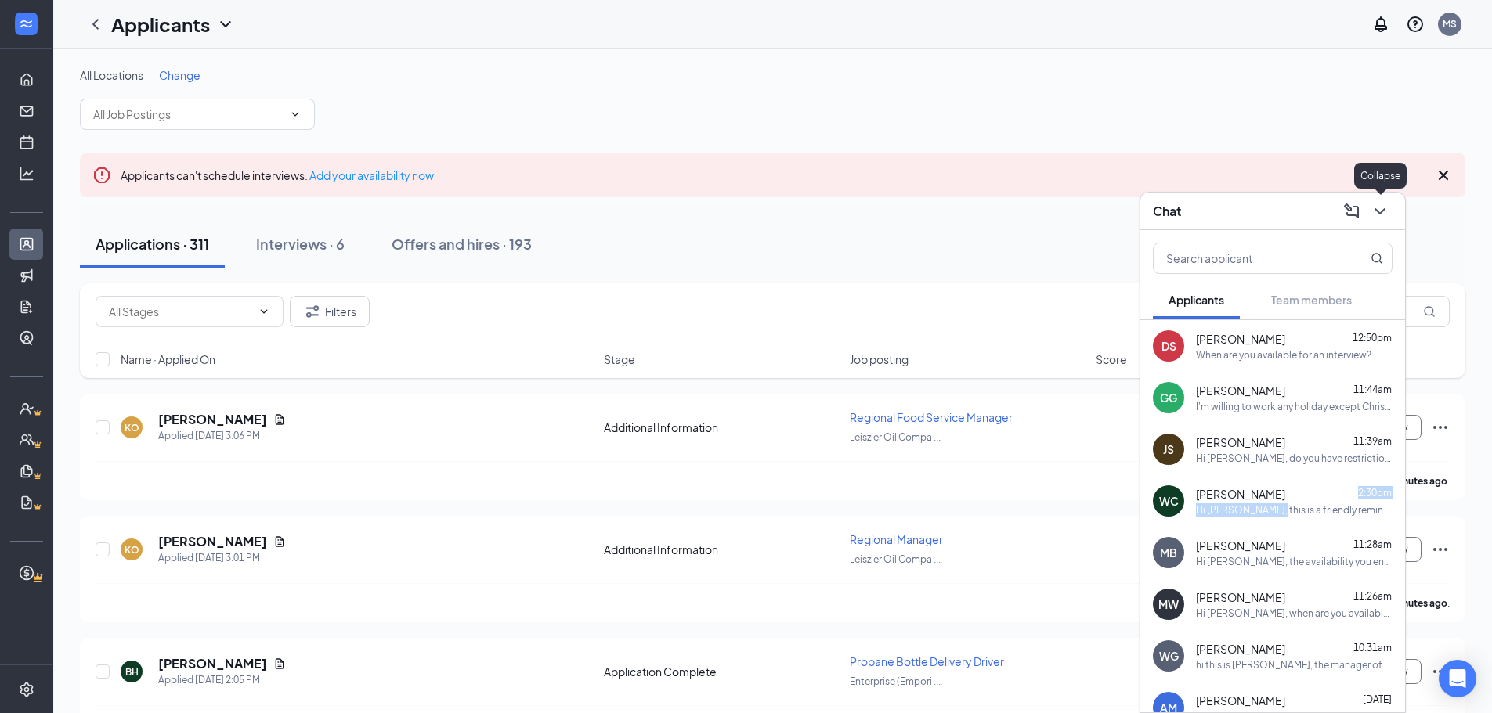
click at [1381, 213] on icon "ChevronDown" at bounding box center [1379, 211] width 19 height 19
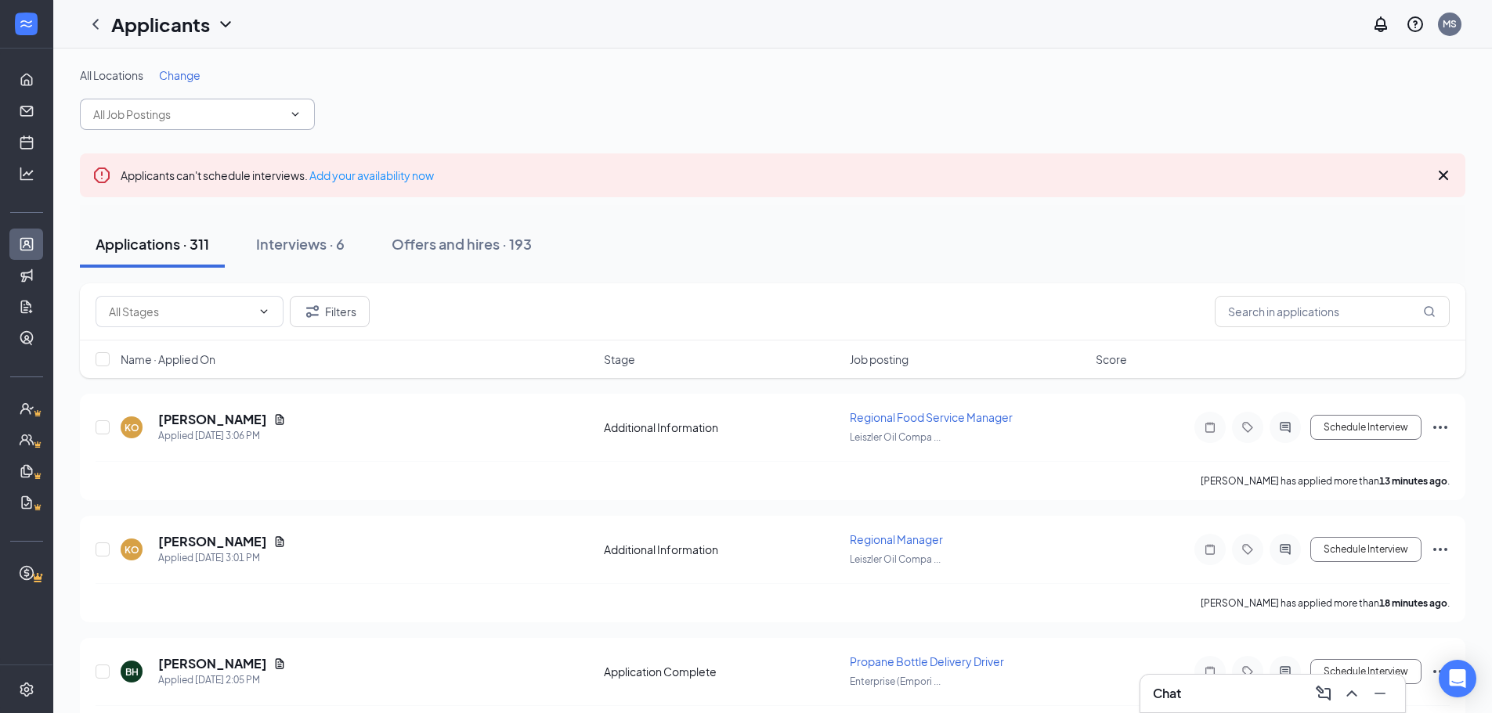
click at [297, 110] on icon "ChevronDown" at bounding box center [295, 114] width 13 height 13
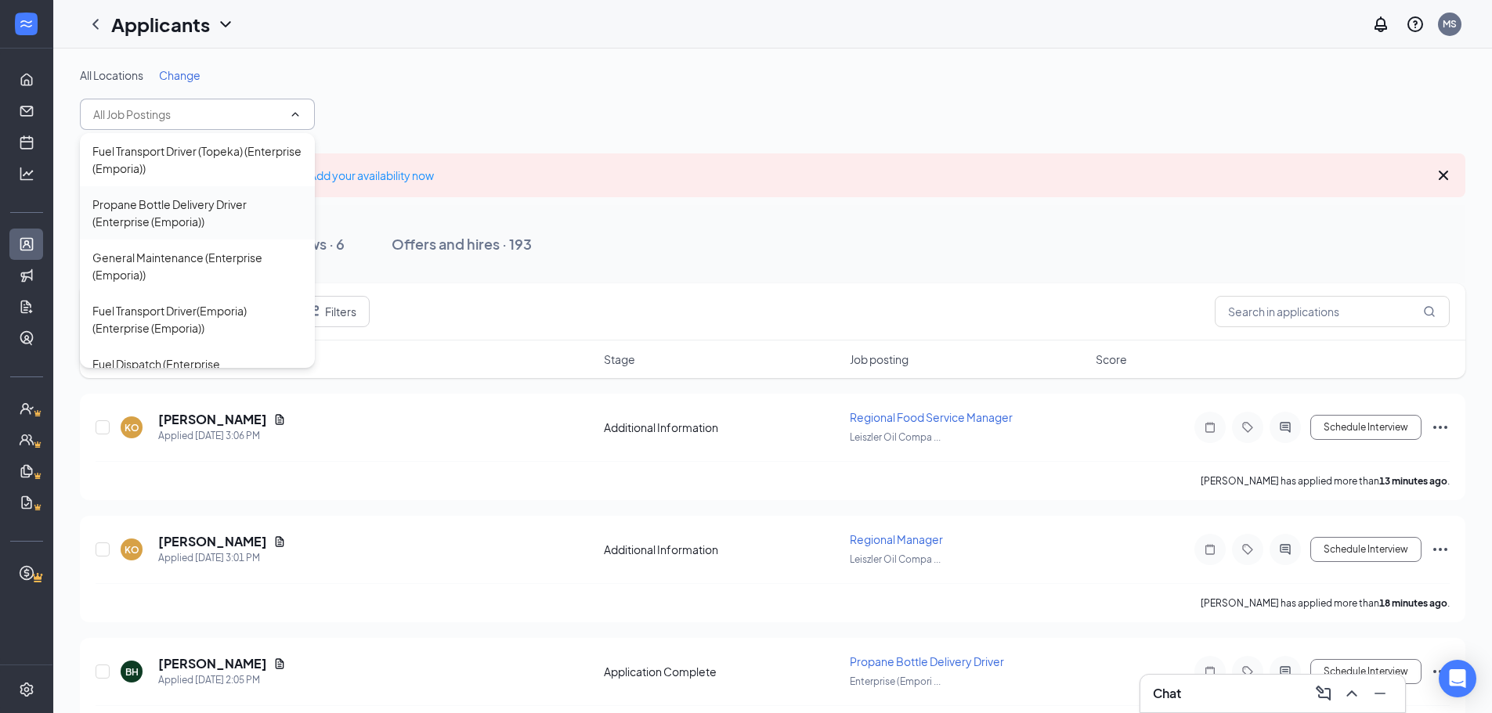
scroll to position [78, 0]
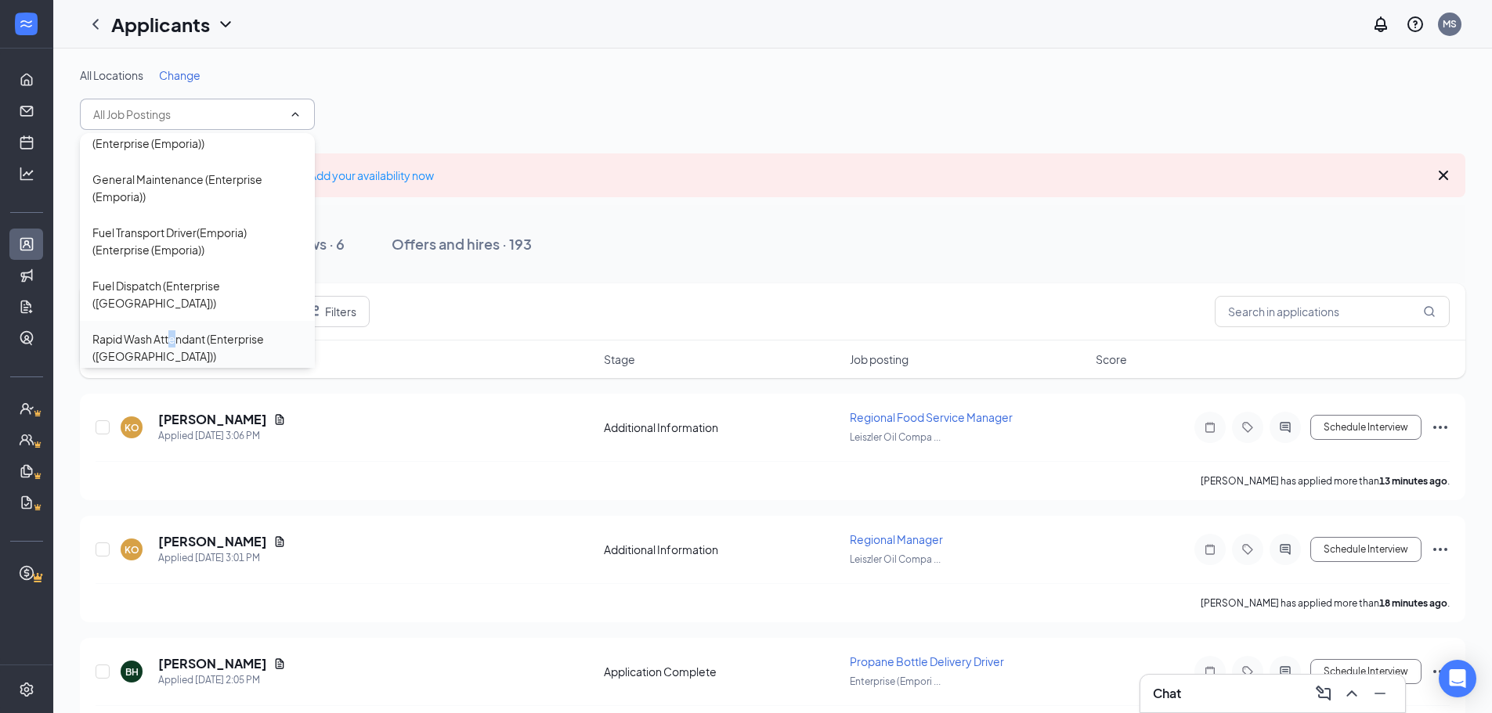
click at [174, 330] on div "Rapid Wash Attendant (Enterprise ([GEOGRAPHIC_DATA]))" at bounding box center [197, 347] width 210 height 34
type input "Rapid Wash Attendant (Enterprise ([GEOGRAPHIC_DATA]))"
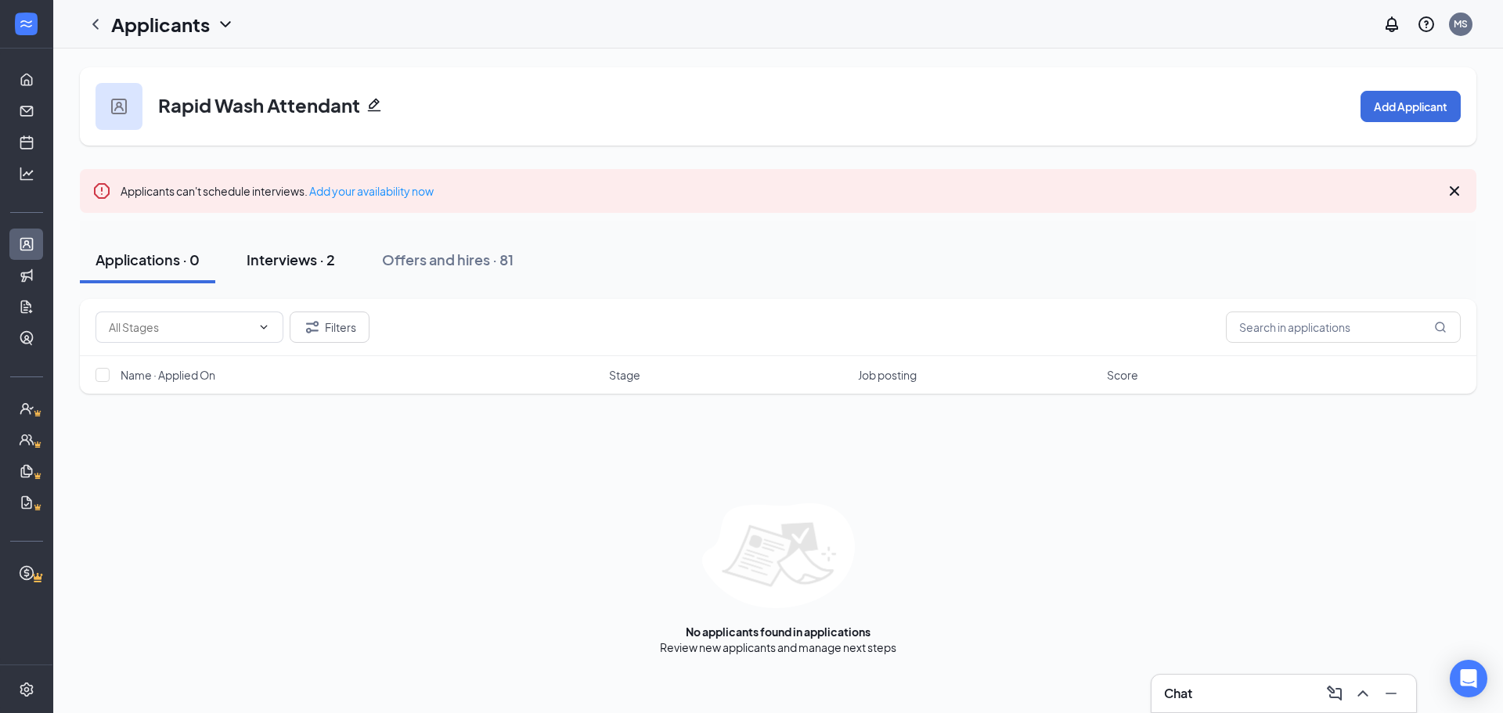
click at [314, 258] on div "Interviews · 2" at bounding box center [291, 260] width 88 height 20
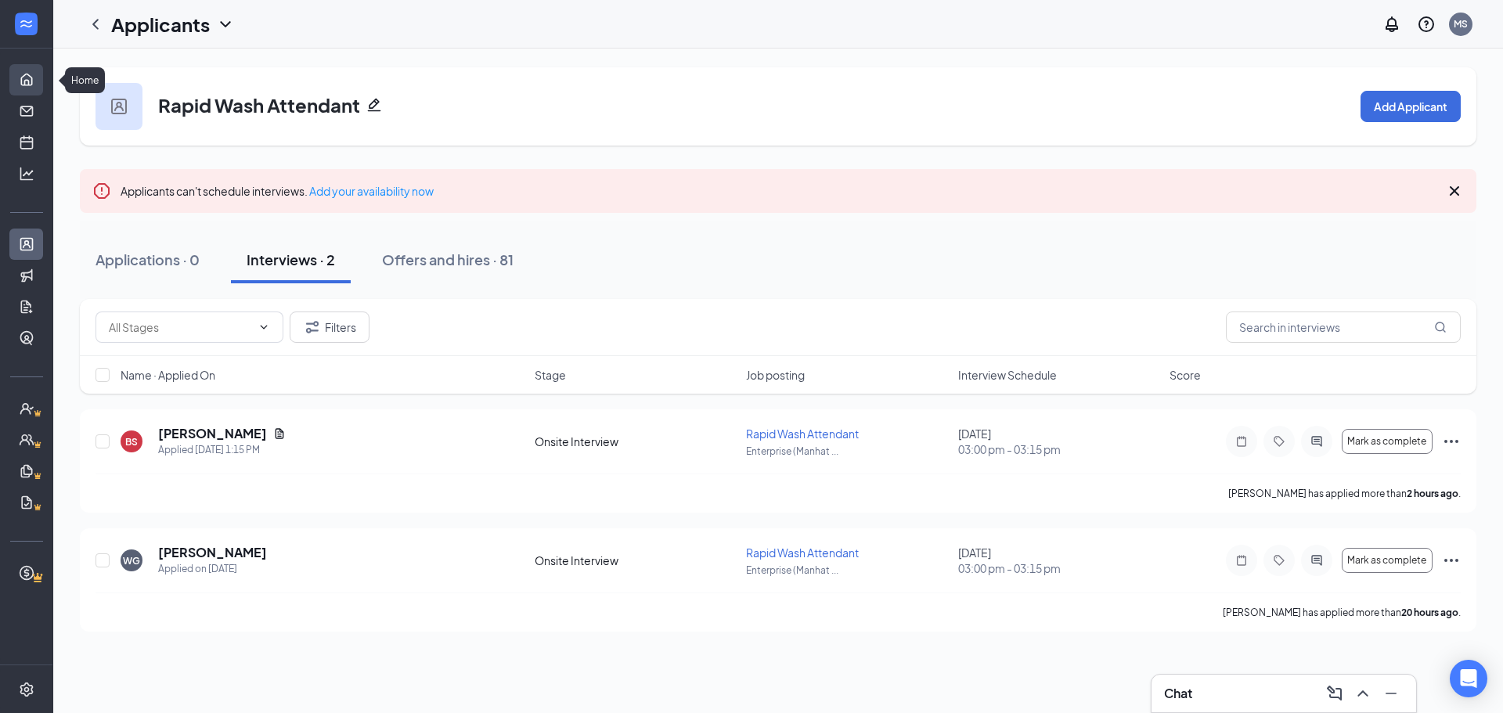
click at [41, 78] on link "Home" at bounding box center [49, 79] width 16 height 31
